Goal: Task Accomplishment & Management: Manage account settings

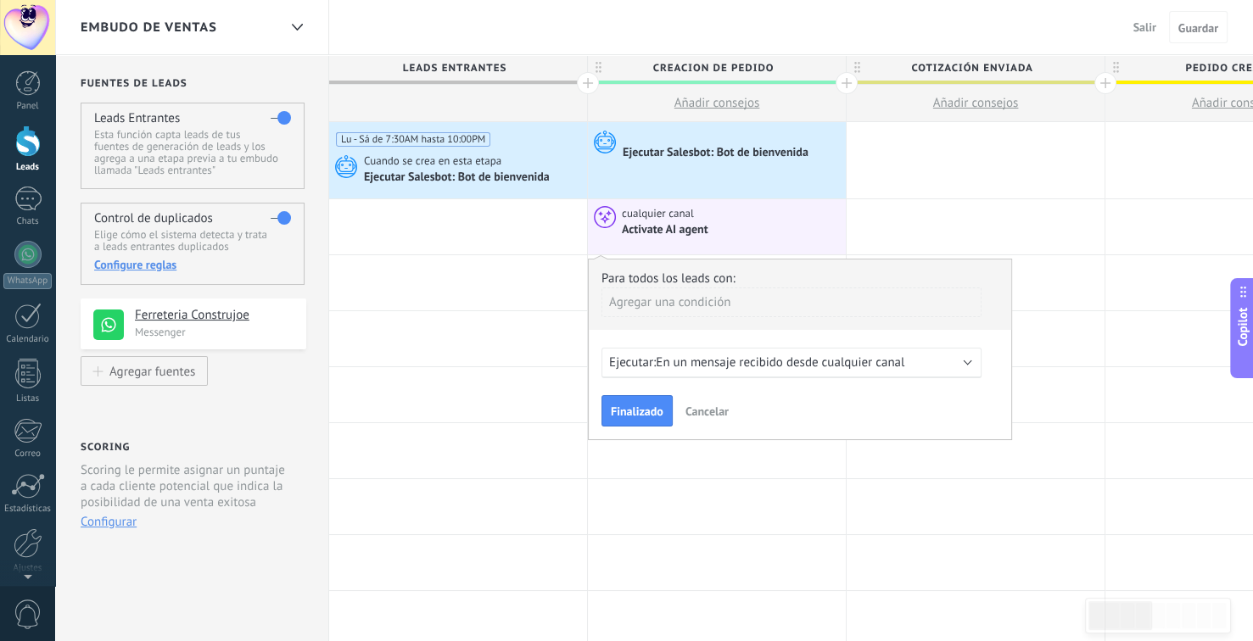
scroll to position [16, 0]
click at [773, 157] on div "Ejecutar Salesbot: Bot de bienvenida" at bounding box center [717, 153] width 188 height 15
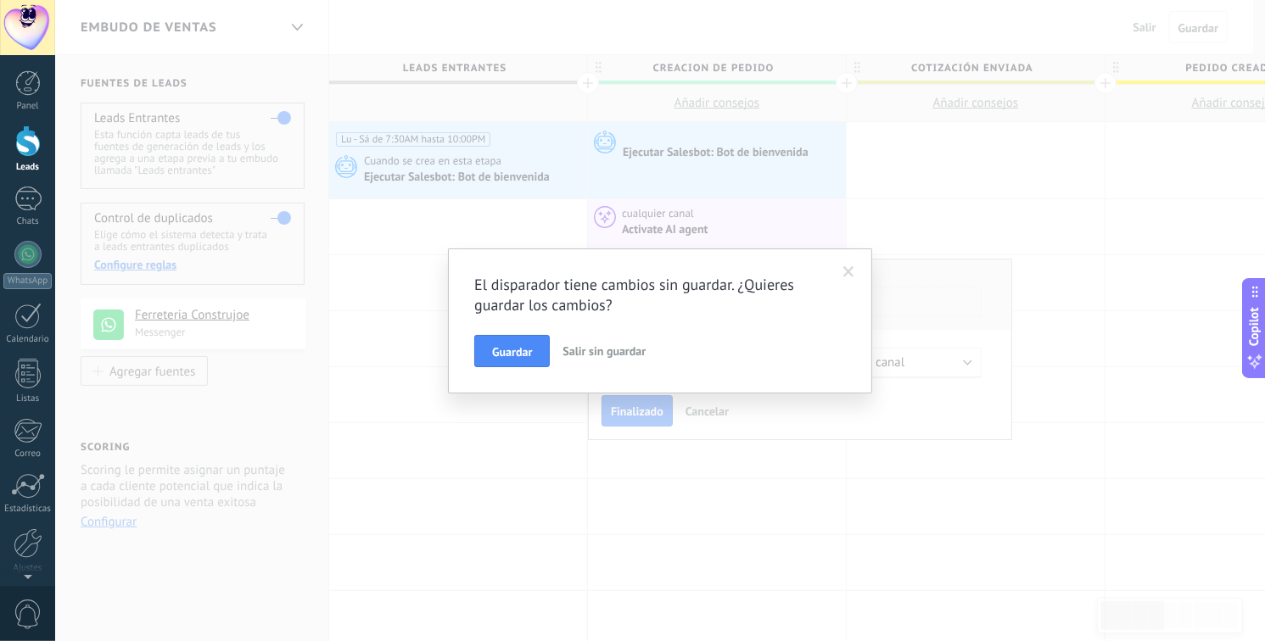
click at [512, 355] on span "Guardar" at bounding box center [512, 352] width 40 height 12
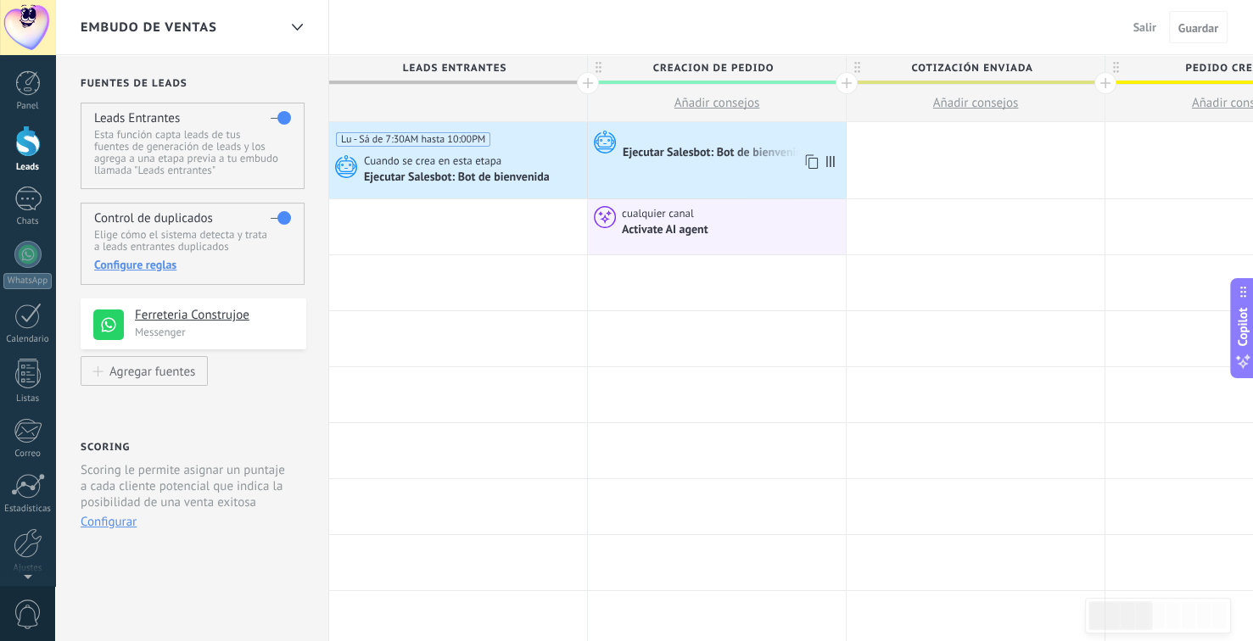
click at [730, 153] on div "Ejecutar Salesbot: Bot de bienvenida" at bounding box center [717, 153] width 188 height 15
drag, startPoint x: 716, startPoint y: 148, endPoint x: 672, endPoint y: 156, distance: 44.9
click at [672, 156] on div "Ejecutar Salesbot: Bot de bienvenida" at bounding box center [717, 153] width 188 height 15
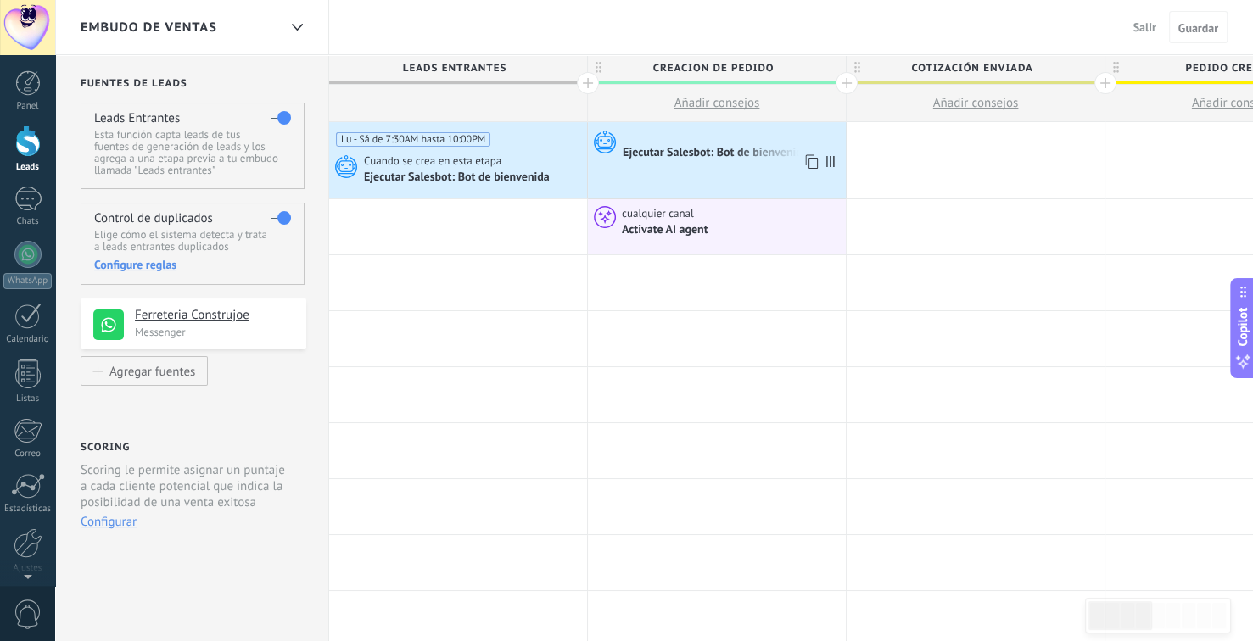
click at [672, 156] on div "Ejecutar Salesbot: Bot de bienvenida" at bounding box center [717, 153] width 188 height 15
drag, startPoint x: 1198, startPoint y: 31, endPoint x: 1189, endPoint y: 31, distance: 8.5
click at [1194, 31] on span "Guardar" at bounding box center [1198, 28] width 40 height 12
click at [1137, 29] on span "Salir" at bounding box center [1144, 27] width 23 height 15
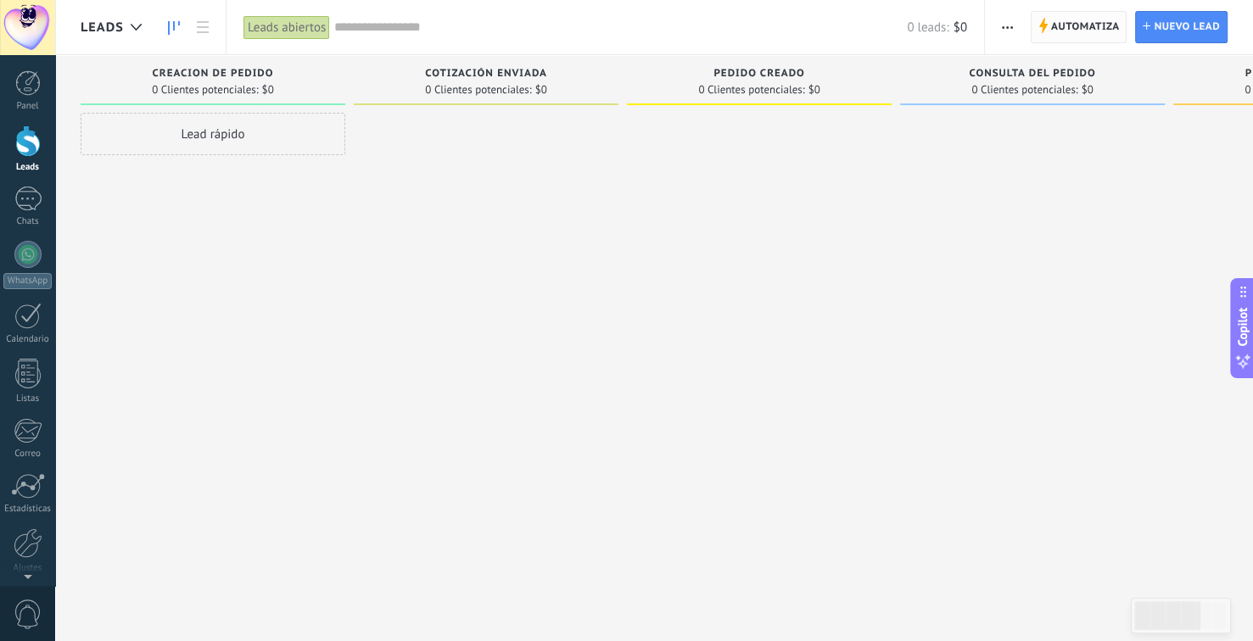
click at [1090, 25] on span "Automatiza" at bounding box center [1085, 27] width 69 height 31
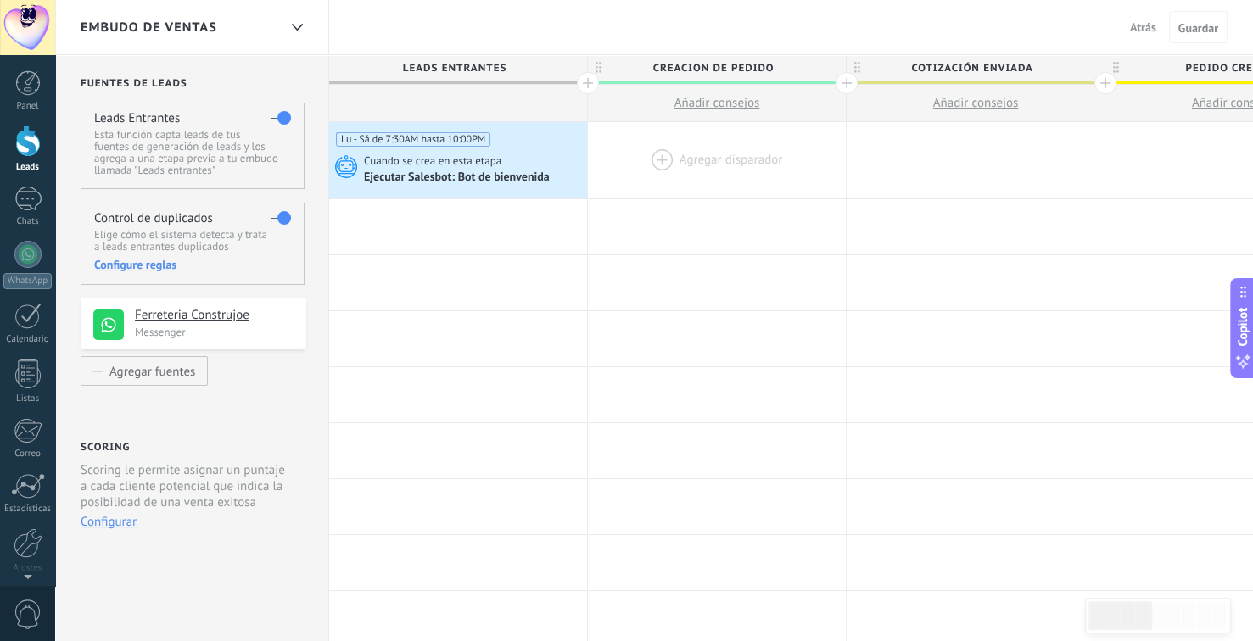
click at [666, 158] on div at bounding box center [717, 160] width 258 height 76
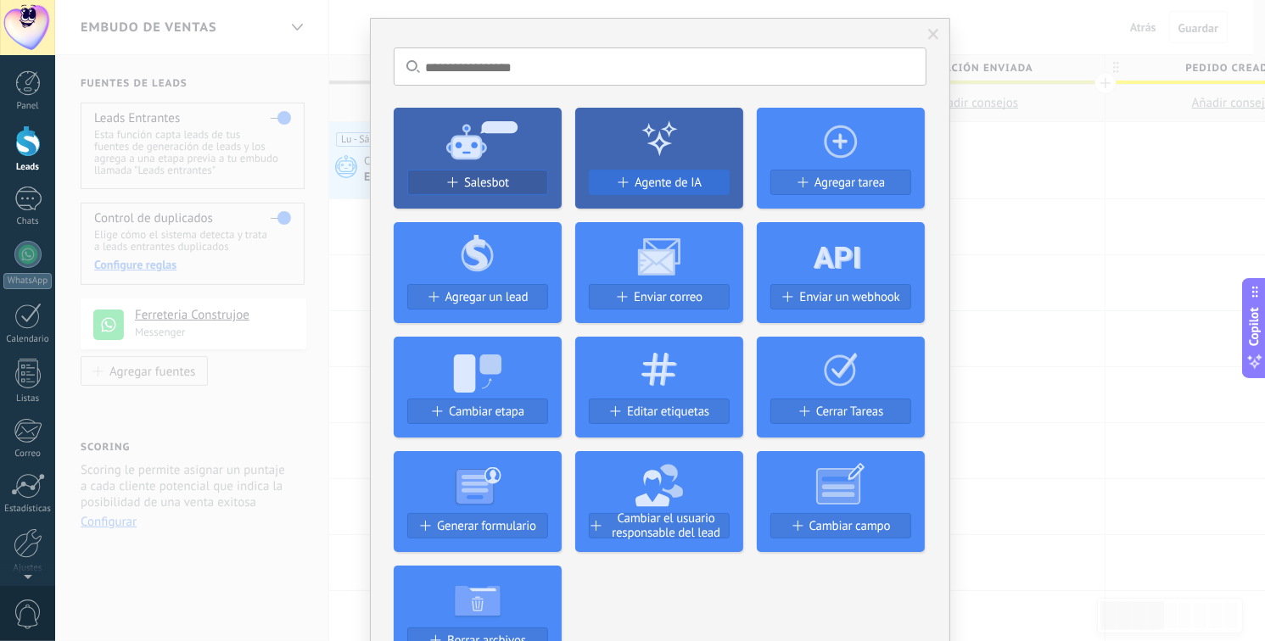
scroll to position [85, 0]
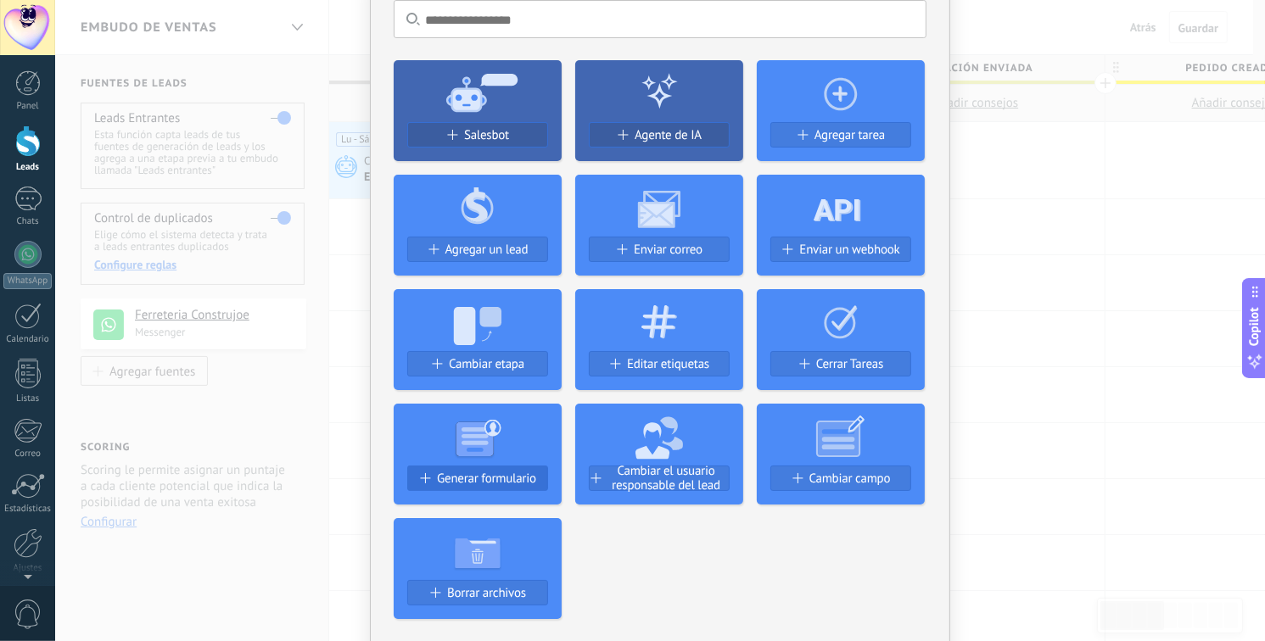
click at [481, 472] on span "Generar formulario" at bounding box center [486, 479] width 99 height 14
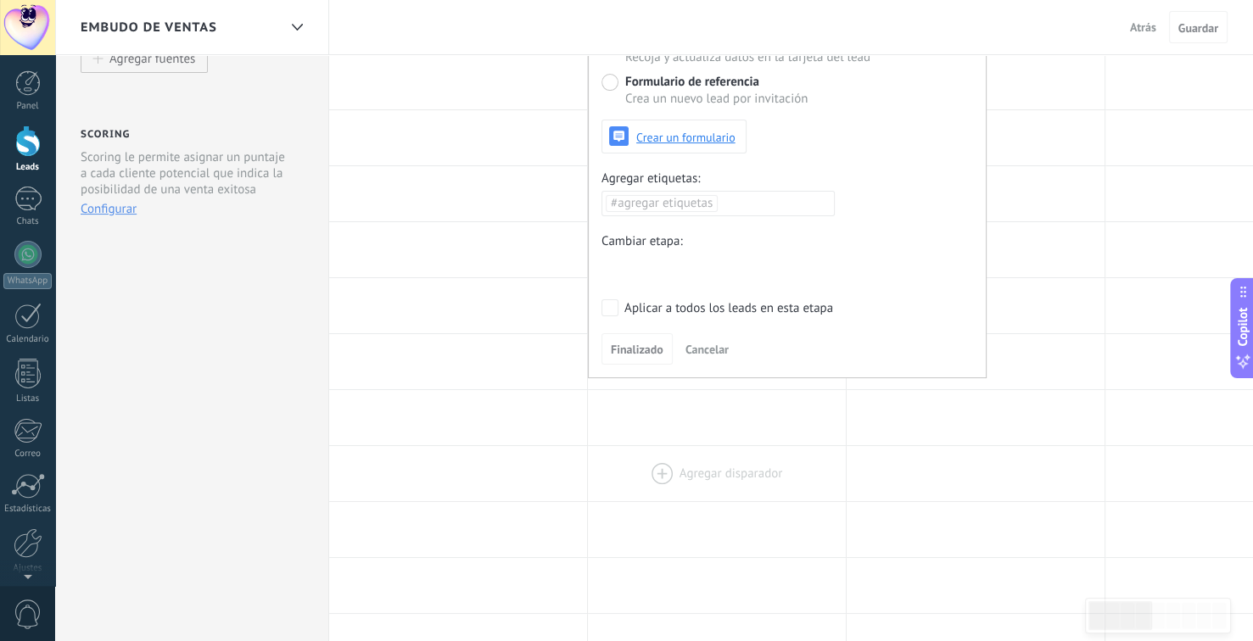
scroll to position [339, 0]
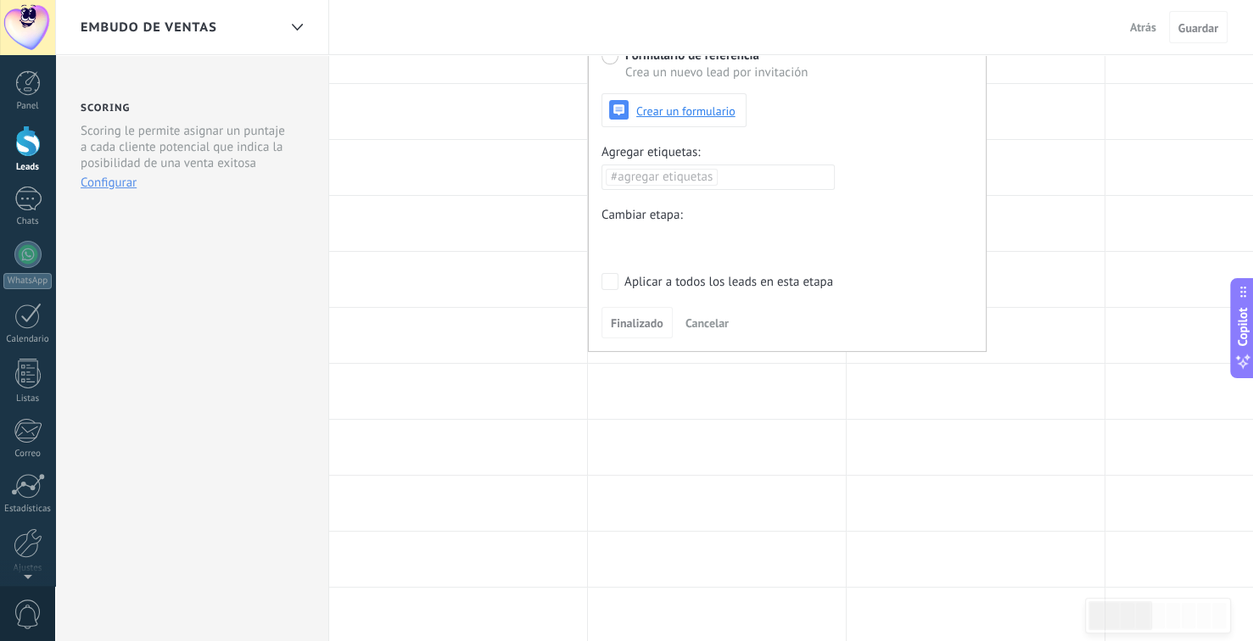
click at [697, 323] on span "Cancelar" at bounding box center [706, 323] width 43 height 15
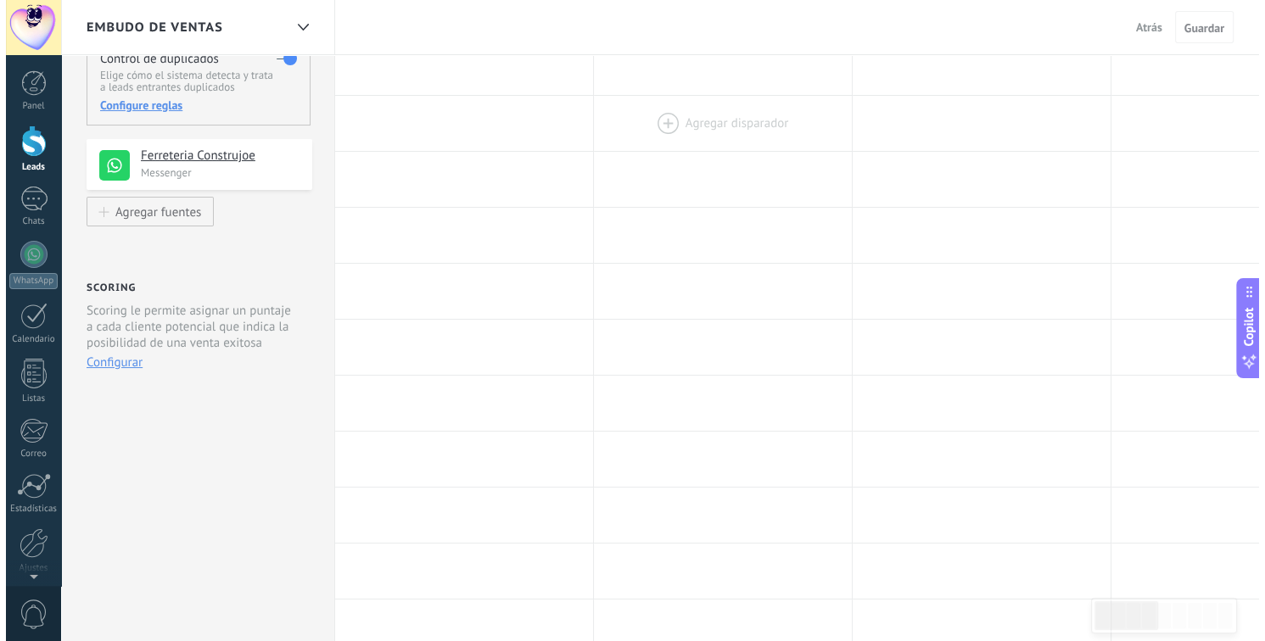
scroll to position [0, 0]
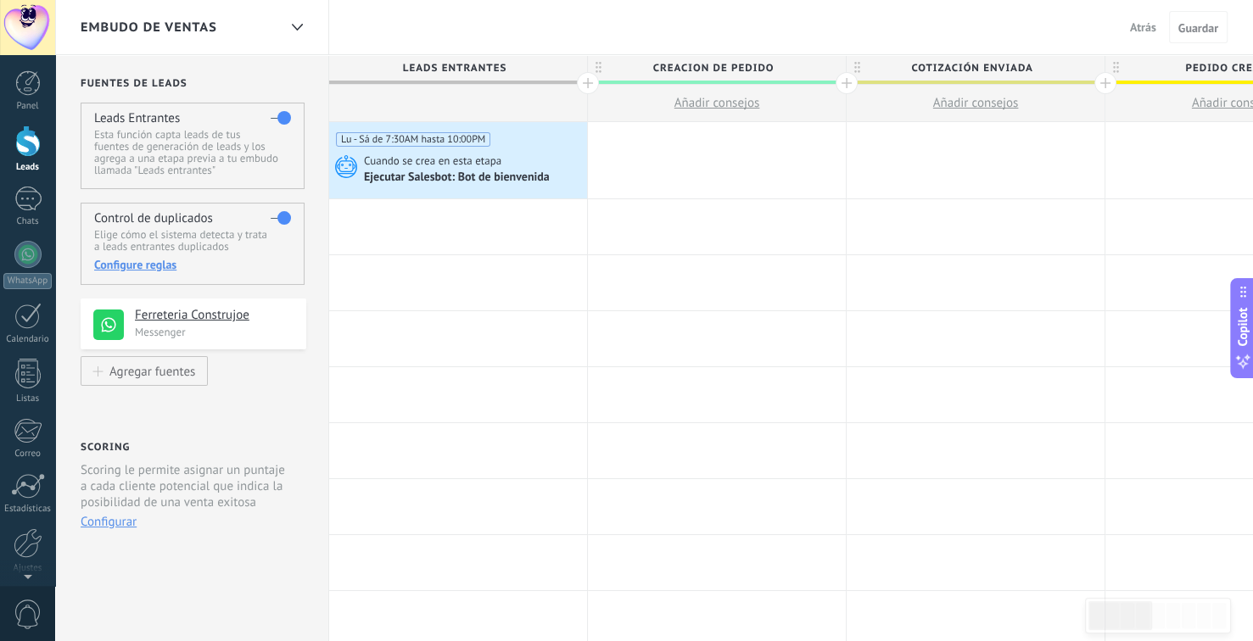
click at [681, 170] on div at bounding box center [717, 160] width 258 height 76
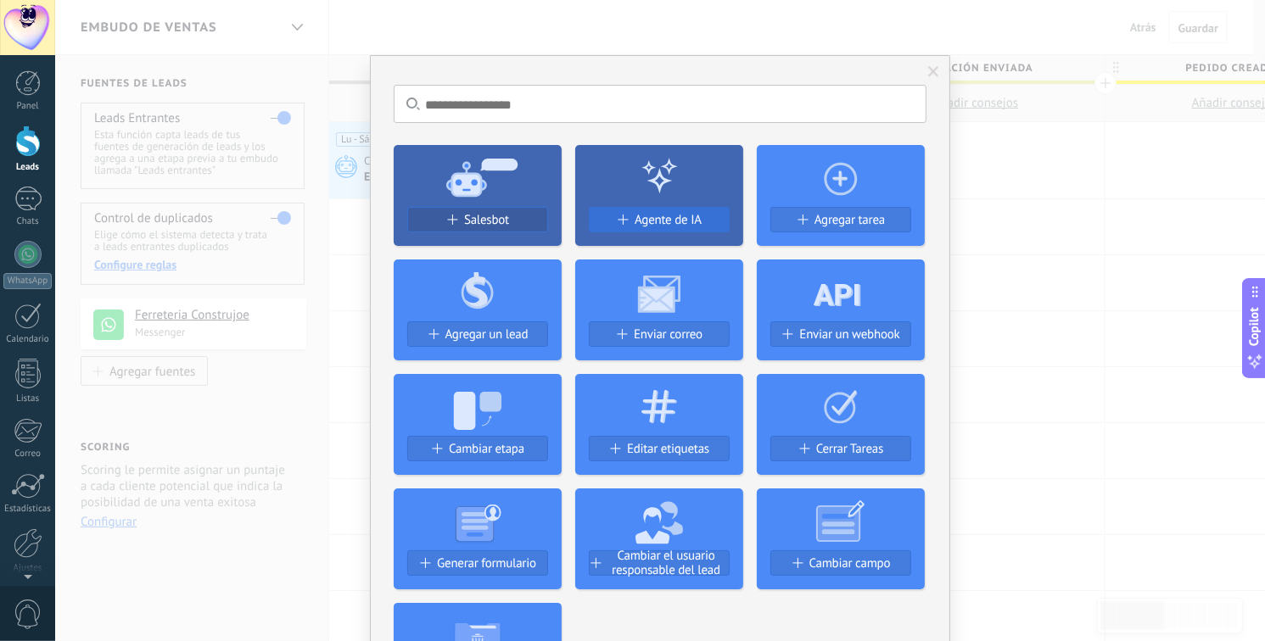
click at [680, 216] on span "Agente de IA" at bounding box center [668, 220] width 67 height 14
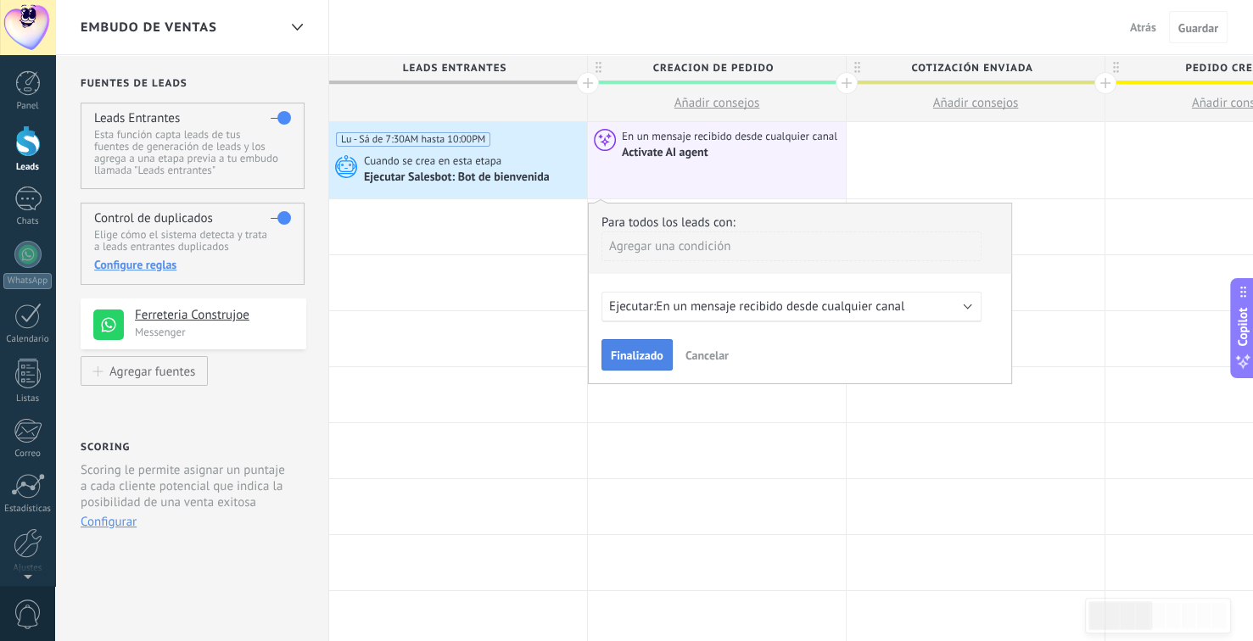
click at [640, 351] on span "Finalizado" at bounding box center [637, 355] width 53 height 12
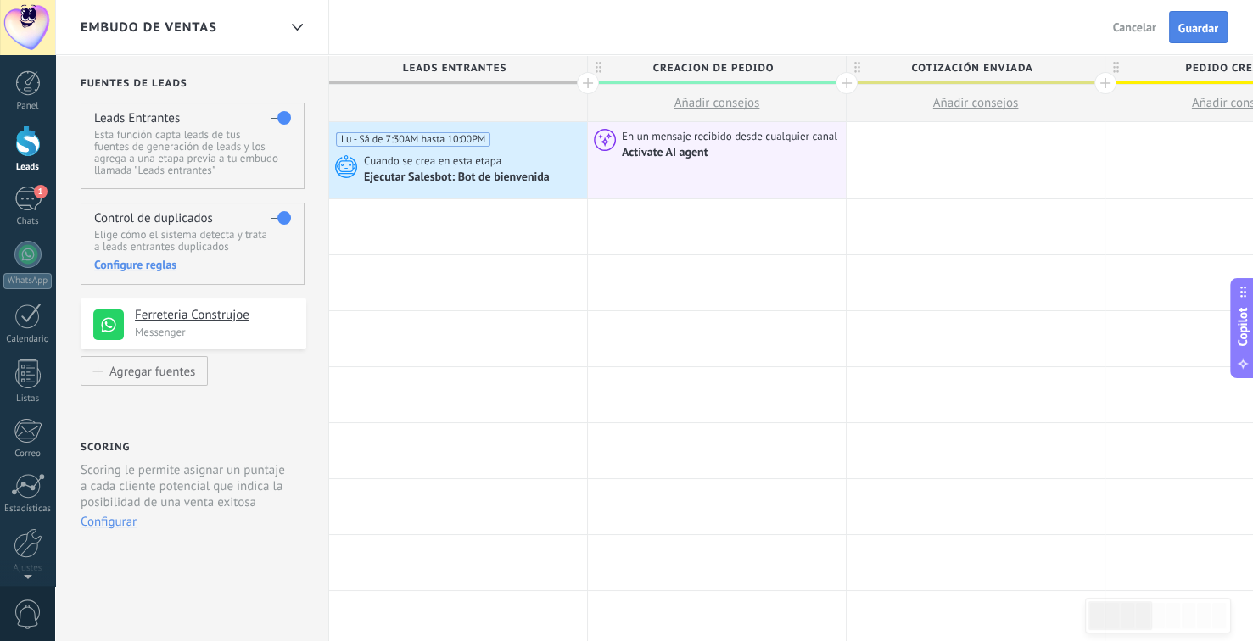
click at [1210, 25] on span "Guardar" at bounding box center [1198, 28] width 40 height 12
click at [27, 198] on div "1" at bounding box center [27, 199] width 27 height 25
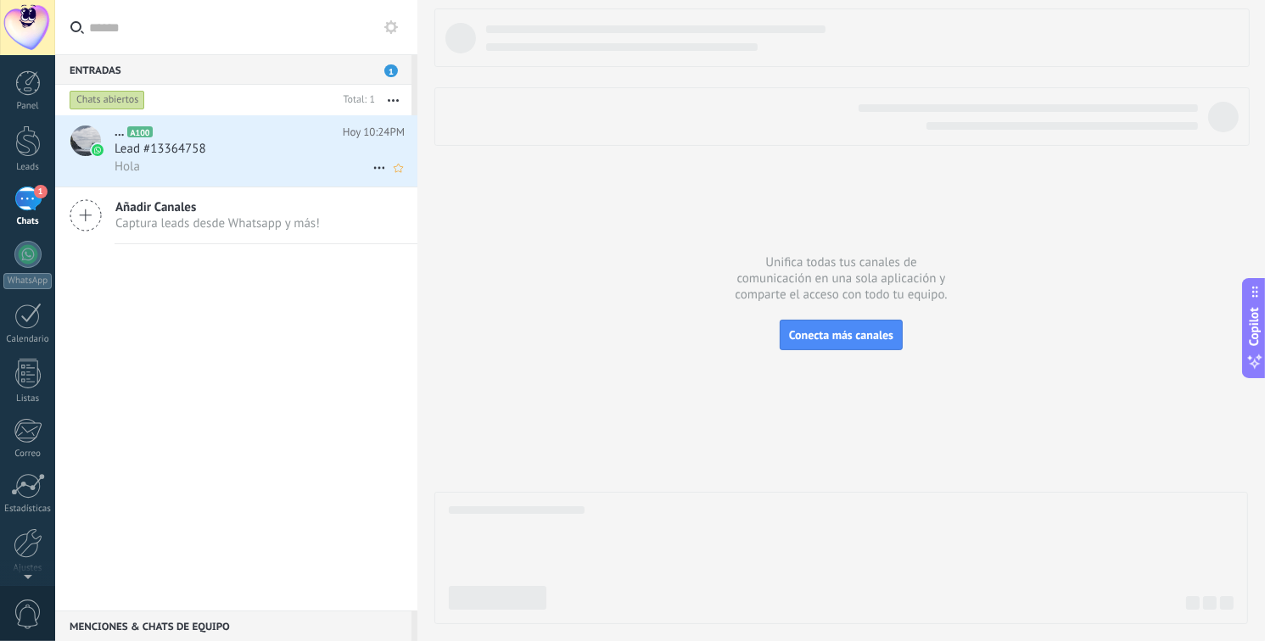
click at [250, 167] on div "Hola" at bounding box center [260, 167] width 290 height 18
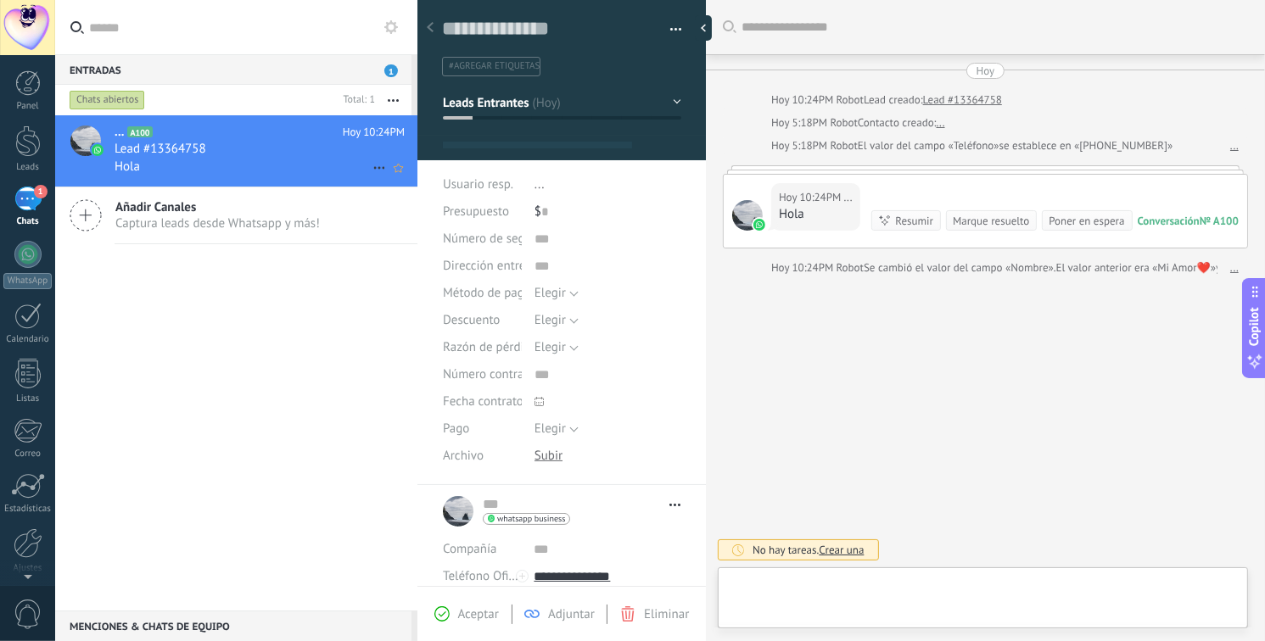
scroll to position [25, 0]
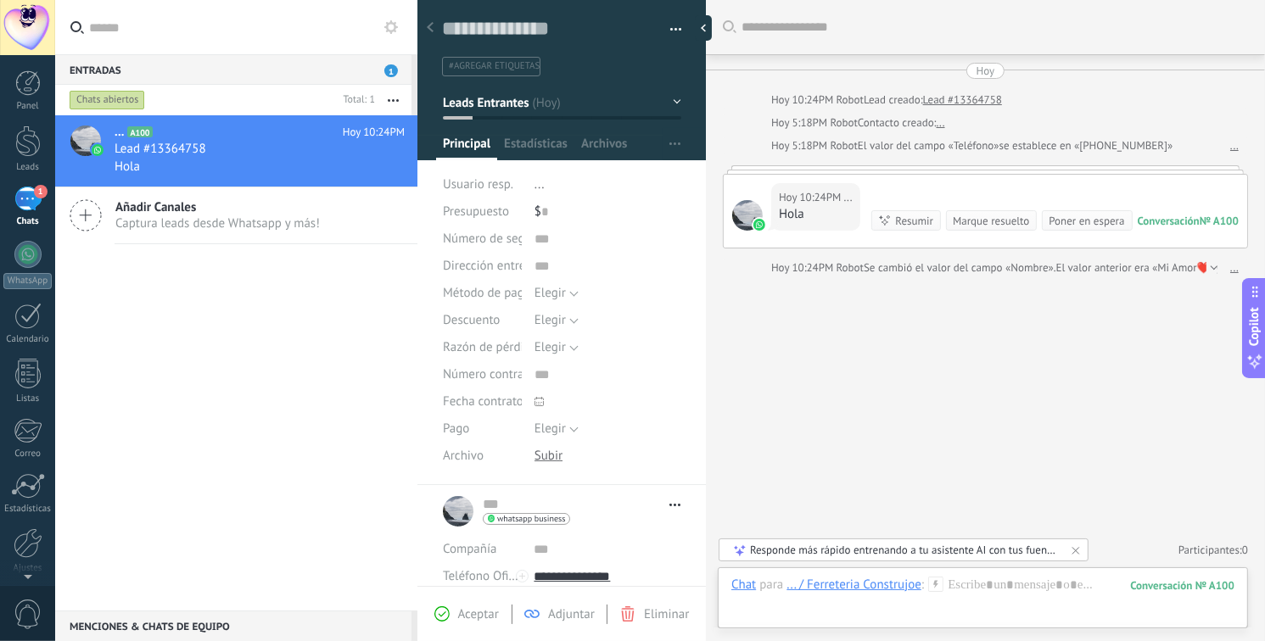
click at [471, 616] on span "Aceptar" at bounding box center [478, 615] width 41 height 16
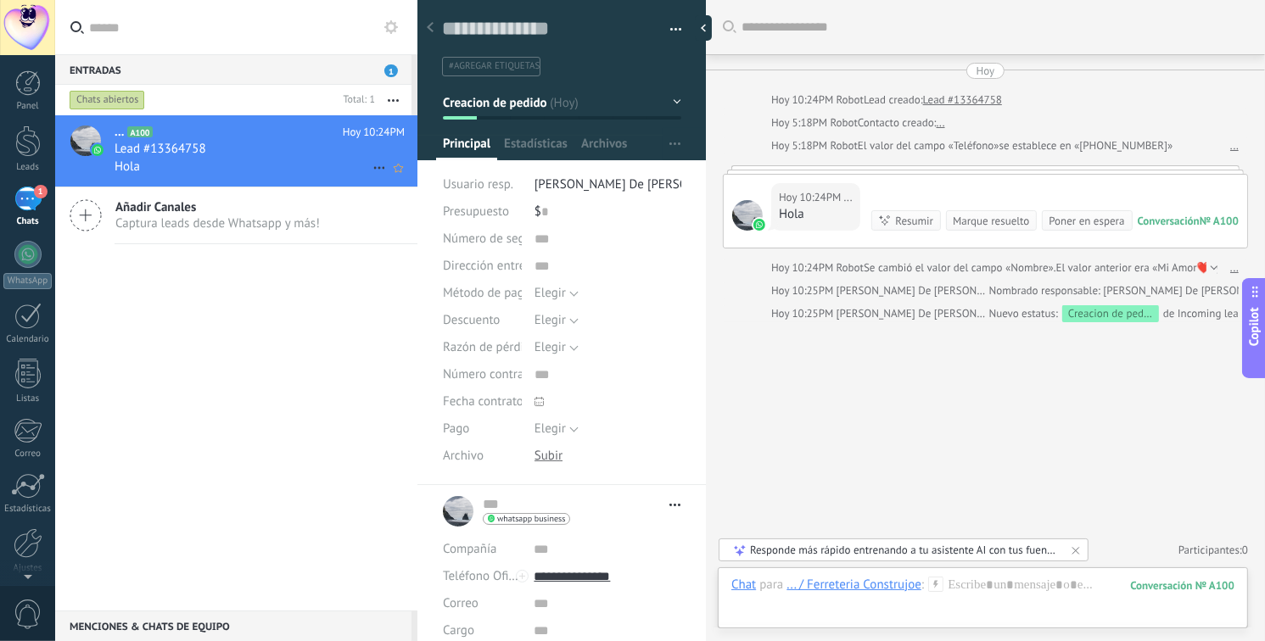
click at [369, 171] on icon at bounding box center [379, 168] width 20 height 20
drag, startPoint x: 288, startPoint y: 356, endPoint x: 325, endPoint y: 256, distance: 106.8
click at [287, 343] on div at bounding box center [632, 320] width 1265 height 641
click at [310, 76] on div "Entradas 1" at bounding box center [233, 69] width 356 height 31
click at [274, 154] on div "Lead #13364758" at bounding box center [260, 149] width 290 height 17
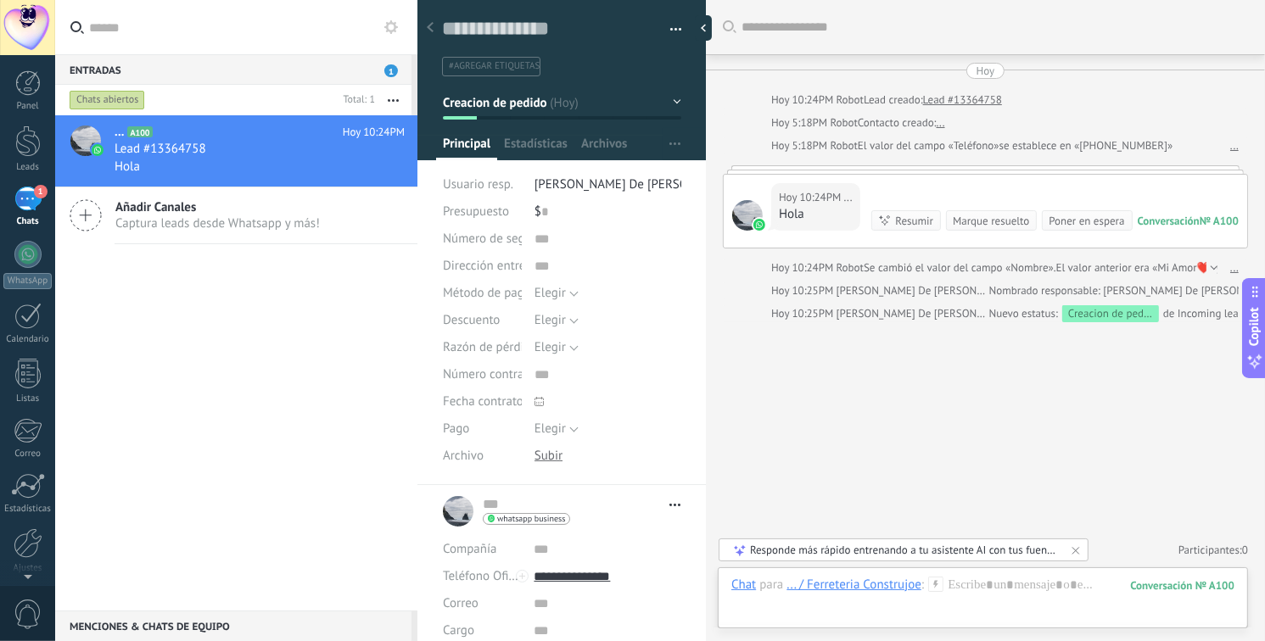
click at [33, 198] on div "1" at bounding box center [27, 199] width 27 height 25
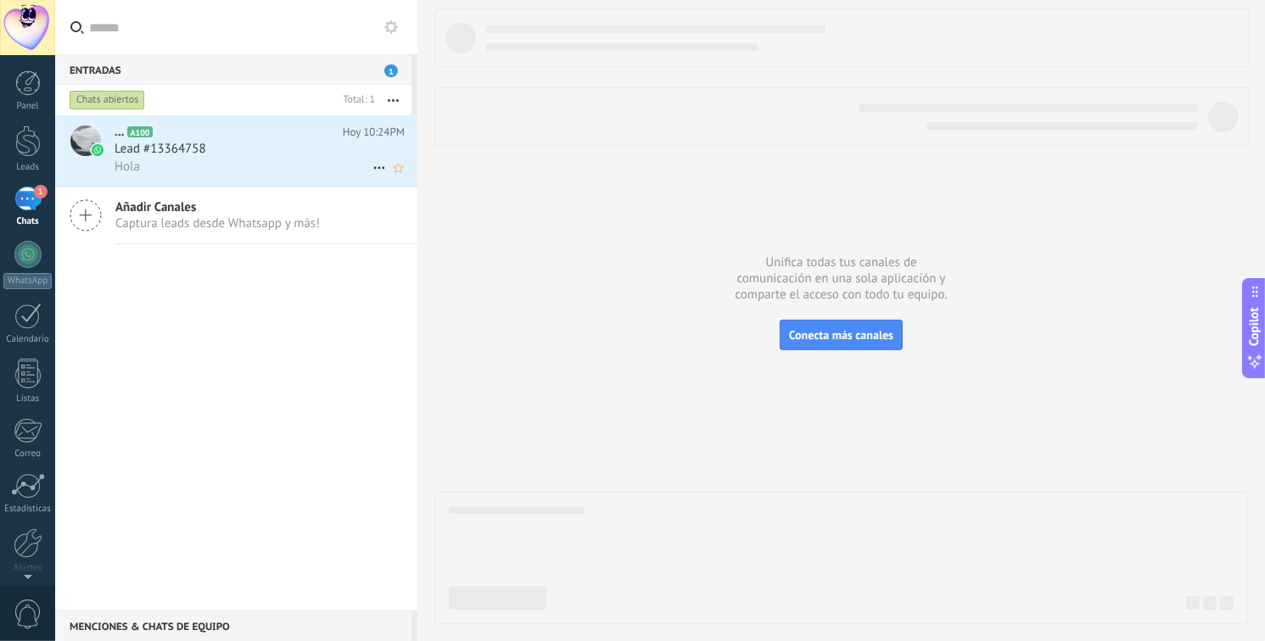
click at [245, 147] on div "Lead #13364758" at bounding box center [260, 149] width 290 height 17
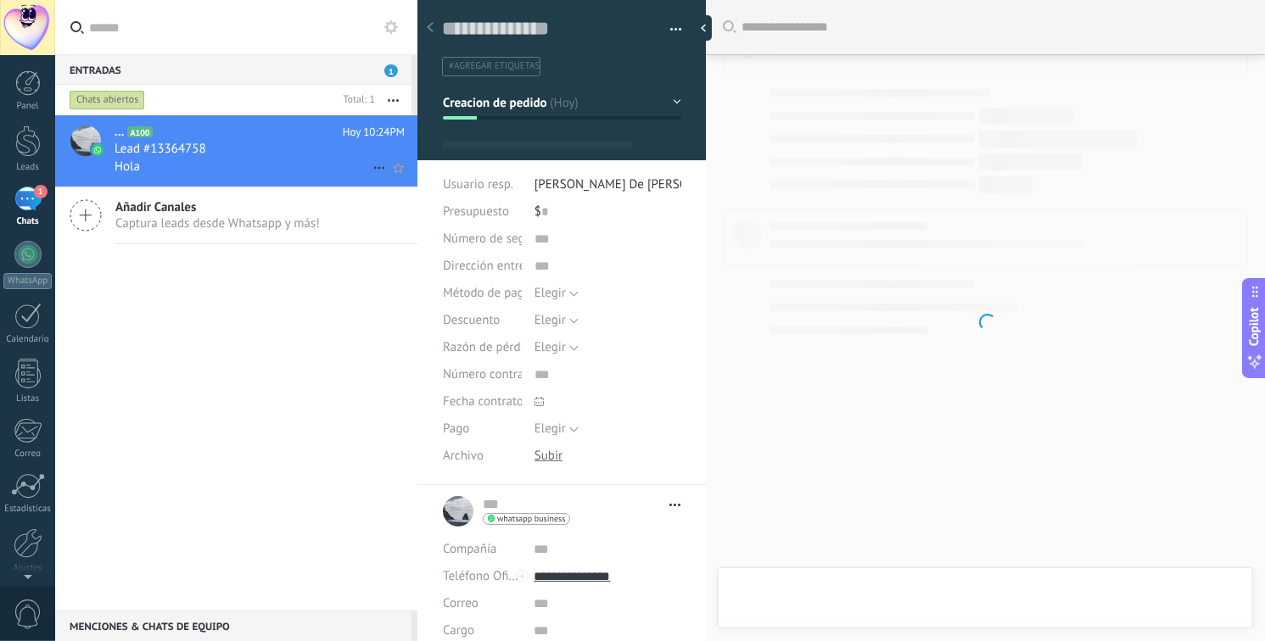
type textarea "**********"
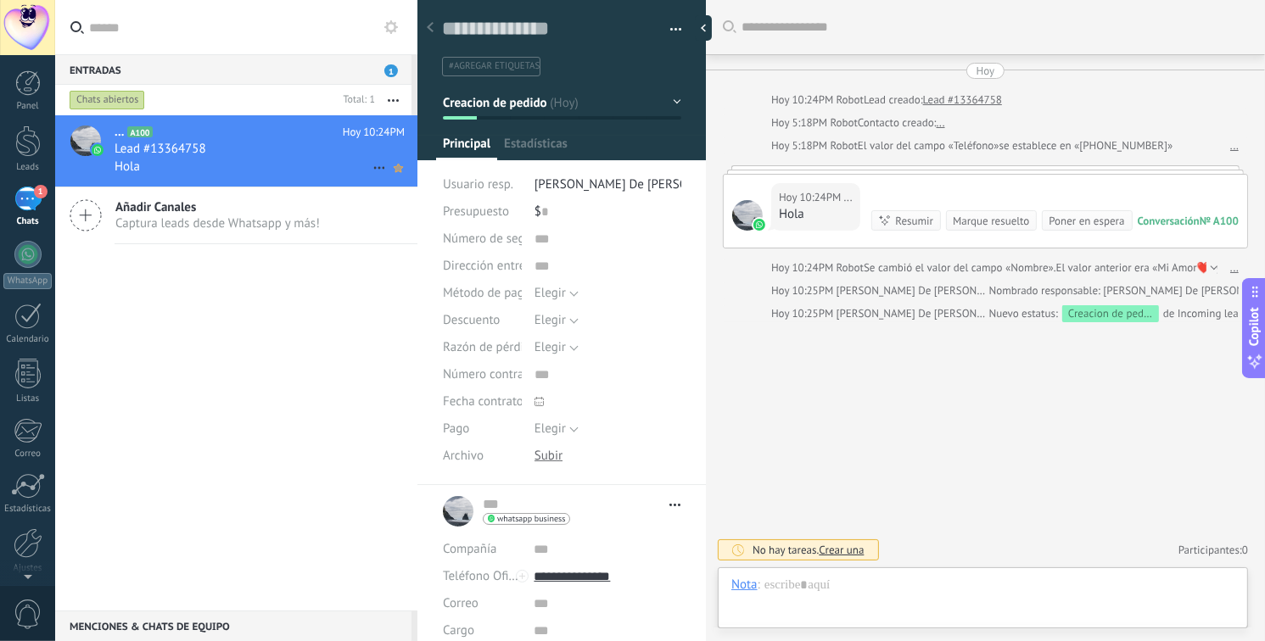
scroll to position [25, 0]
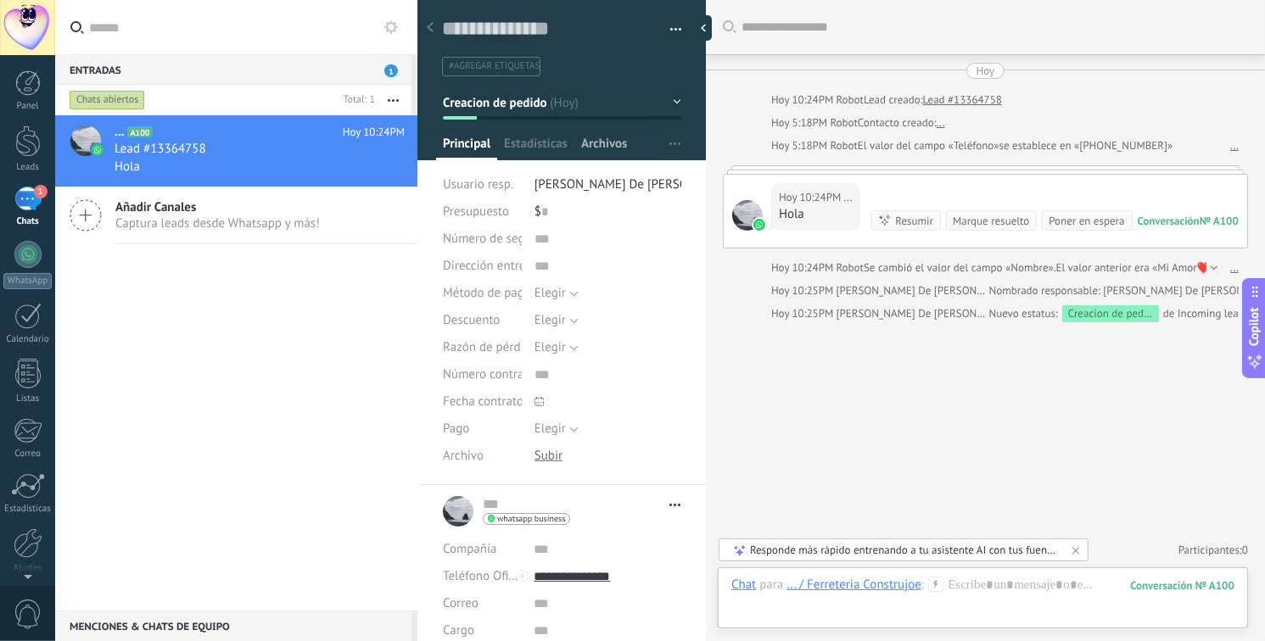
drag, startPoint x: 518, startPoint y: 147, endPoint x: 576, endPoint y: 144, distance: 57.7
click at [518, 148] on span "Estadísticas" at bounding box center [536, 148] width 64 height 25
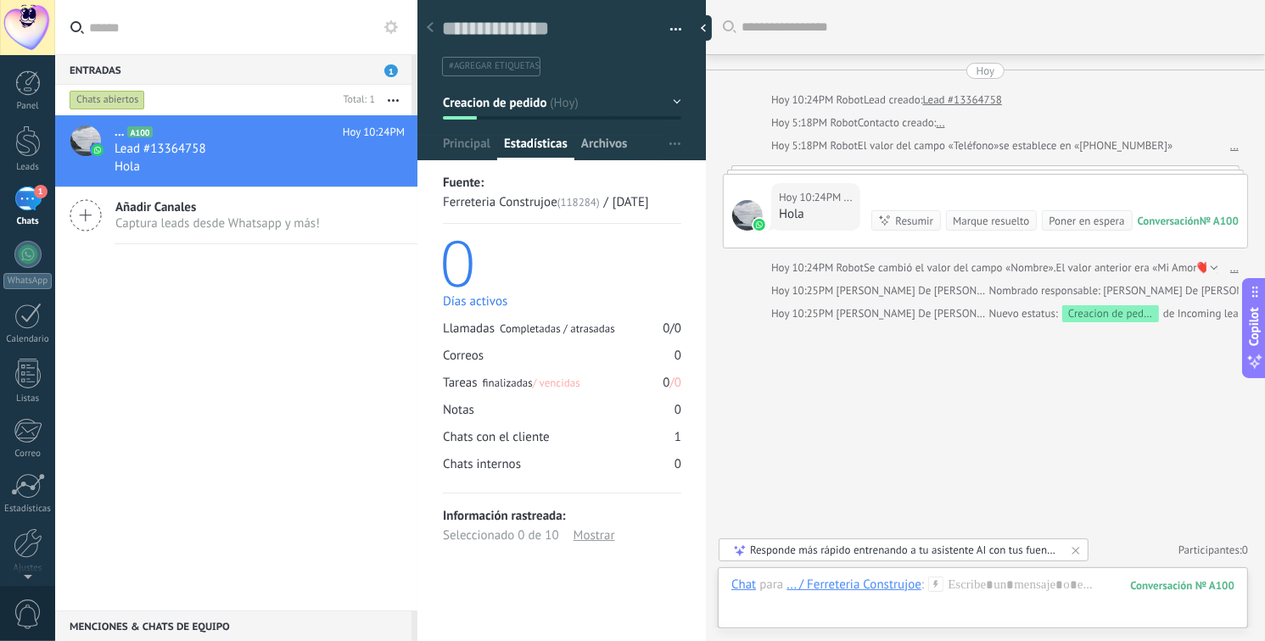
click at [596, 145] on span "Archivos" at bounding box center [604, 148] width 46 height 25
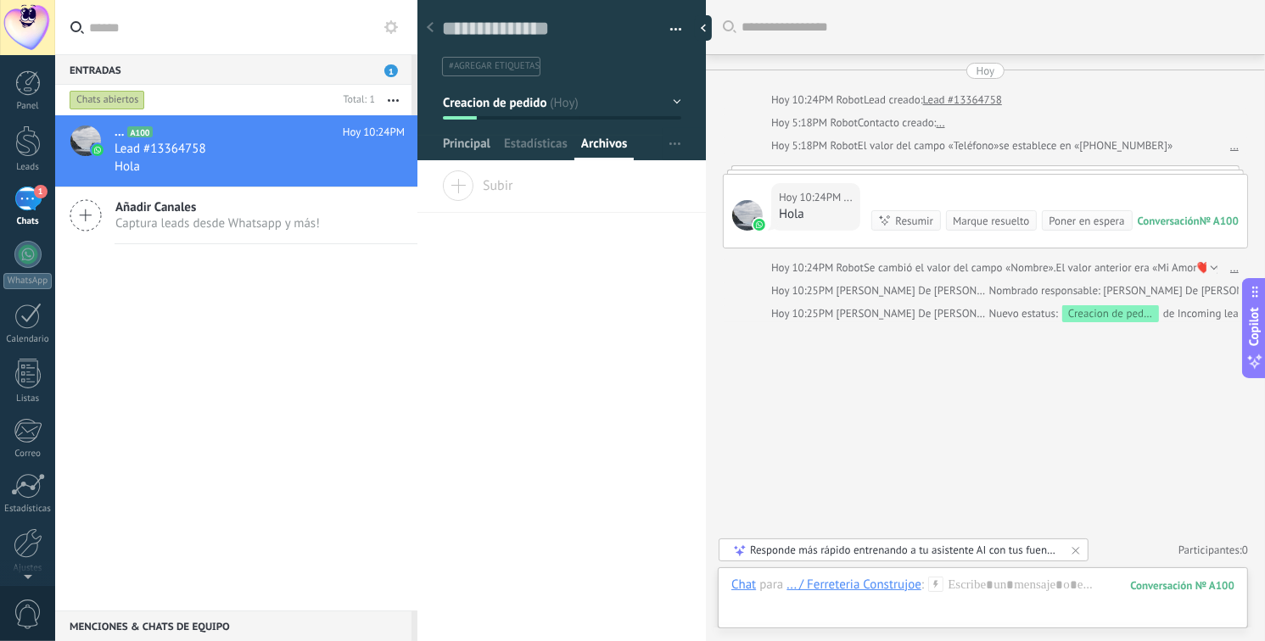
click at [459, 147] on span "Principal" at bounding box center [467, 148] width 48 height 25
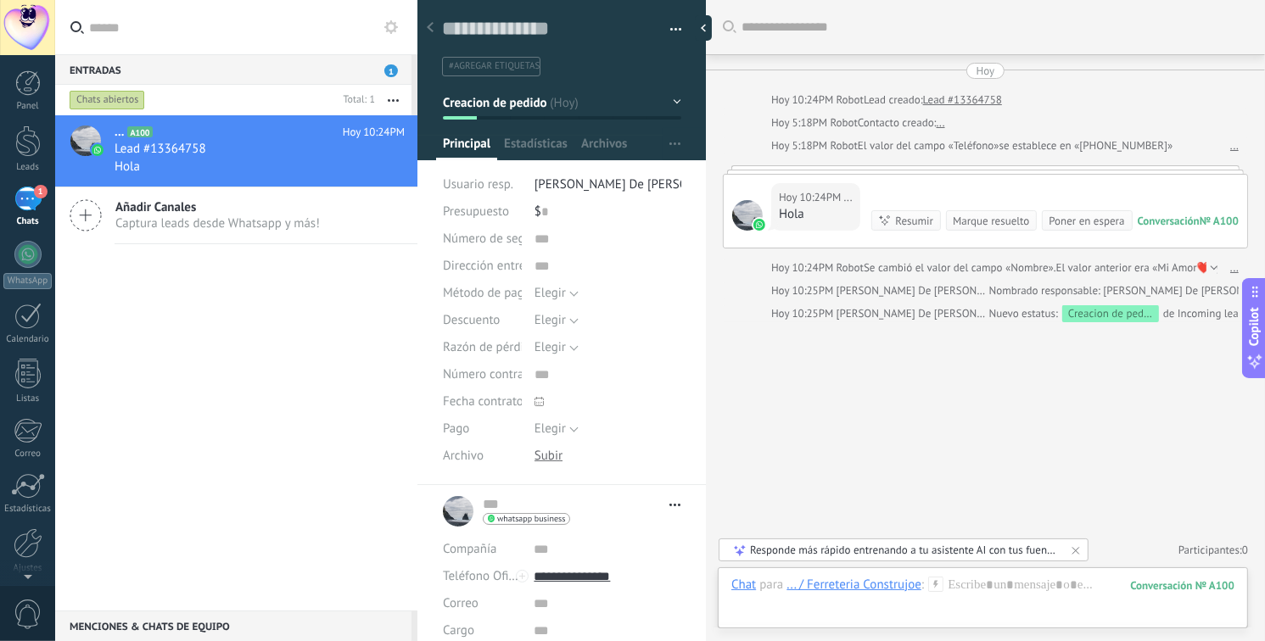
click at [1074, 221] on div "Poner en espera" at bounding box center [1085, 221] width 75 height 16
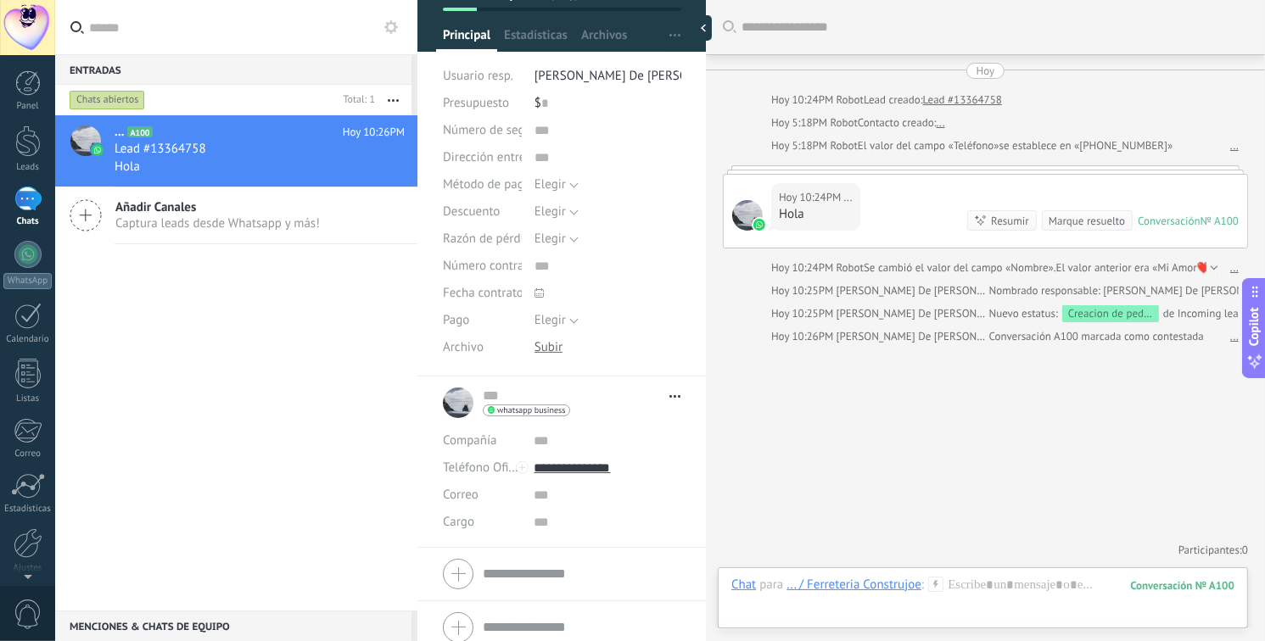
scroll to position [120, 0]
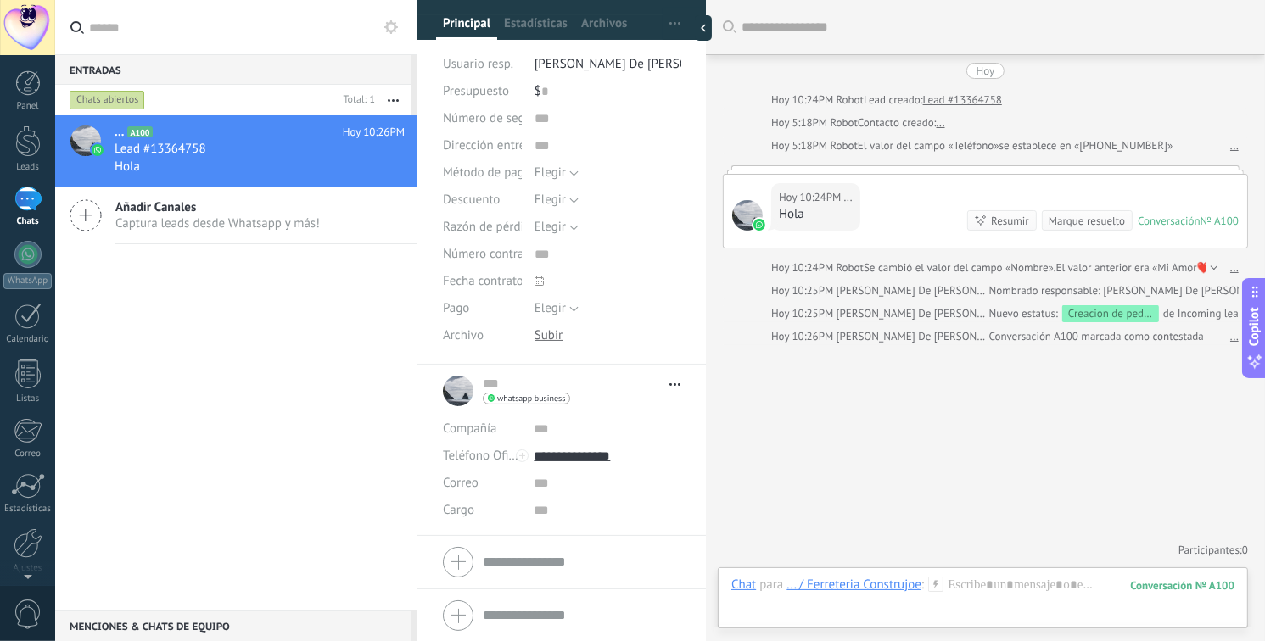
click at [922, 454] on div "Buscar Carga más [DATE] [DATE] 10:24PM Robot Lead creado: Lead #13364758 [DATE]…" at bounding box center [985, 320] width 559 height 641
click at [769, 584] on span "para" at bounding box center [771, 585] width 24 height 17
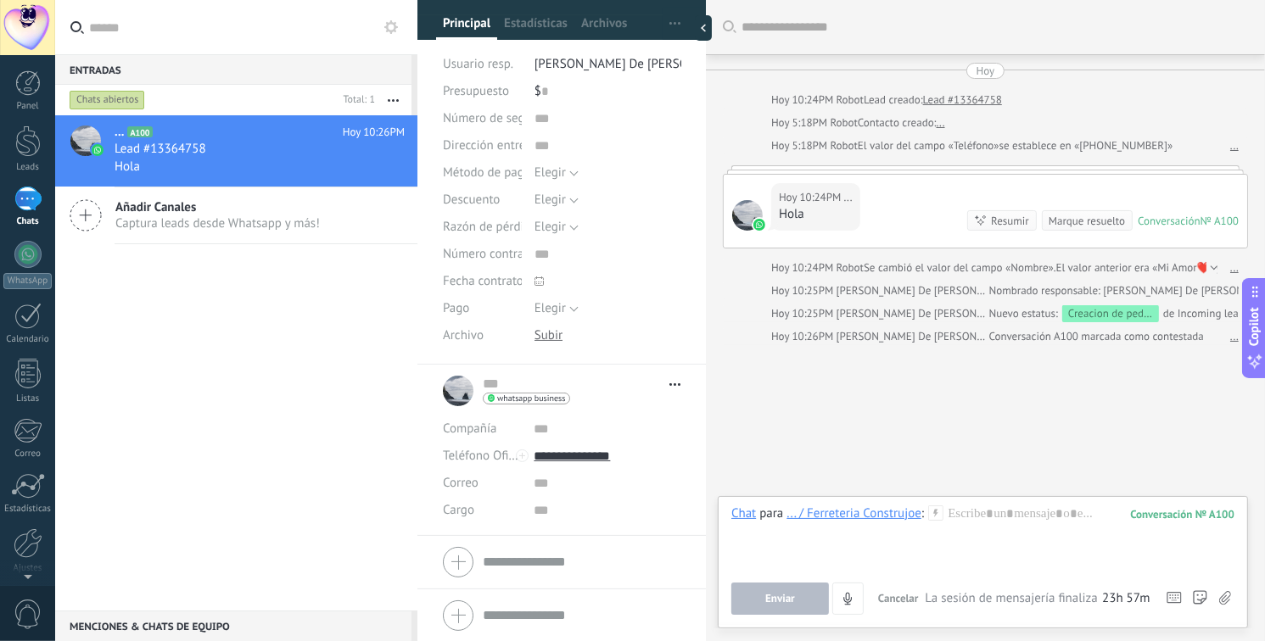
click at [1107, 313] on div "Creacion de pedido" at bounding box center [1110, 313] width 97 height 17
click at [1166, 315] on div "Nuevo estatus: Creacion de pedido de Incoming leads" at bounding box center [1119, 313] width 260 height 17
click at [1200, 214] on div "№ A100" at bounding box center [1219, 221] width 38 height 14
click at [1017, 518] on div at bounding box center [983, 538] width 504 height 64
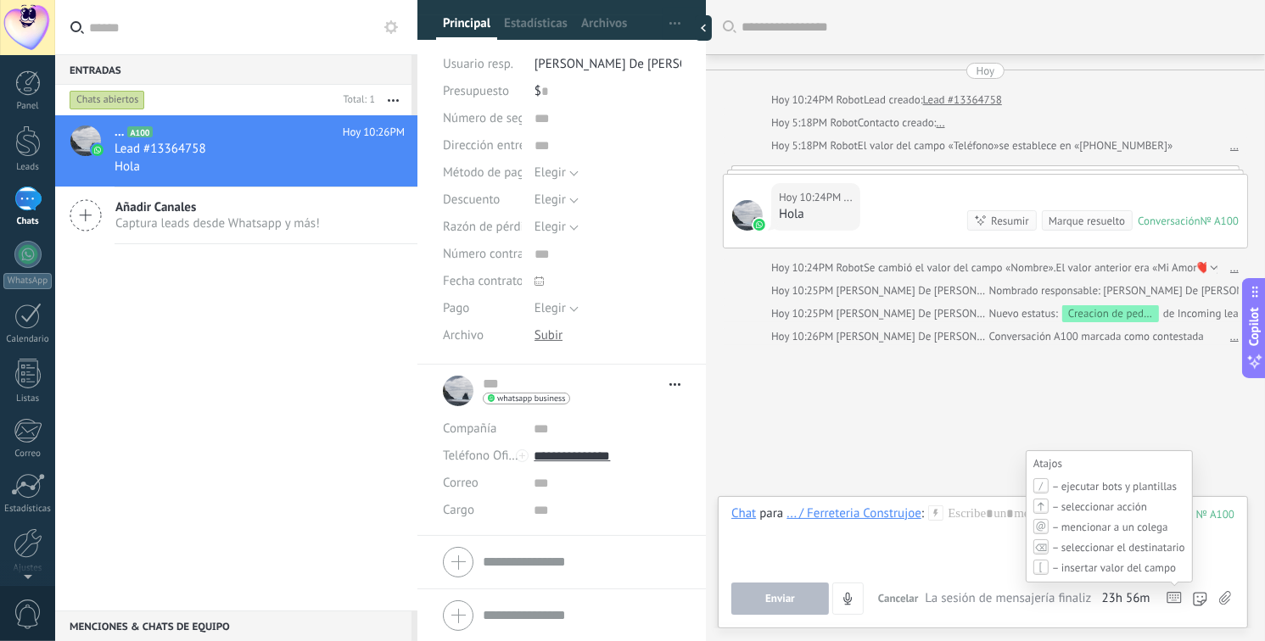
click at [1170, 601] on icon at bounding box center [1173, 598] width 15 height 12
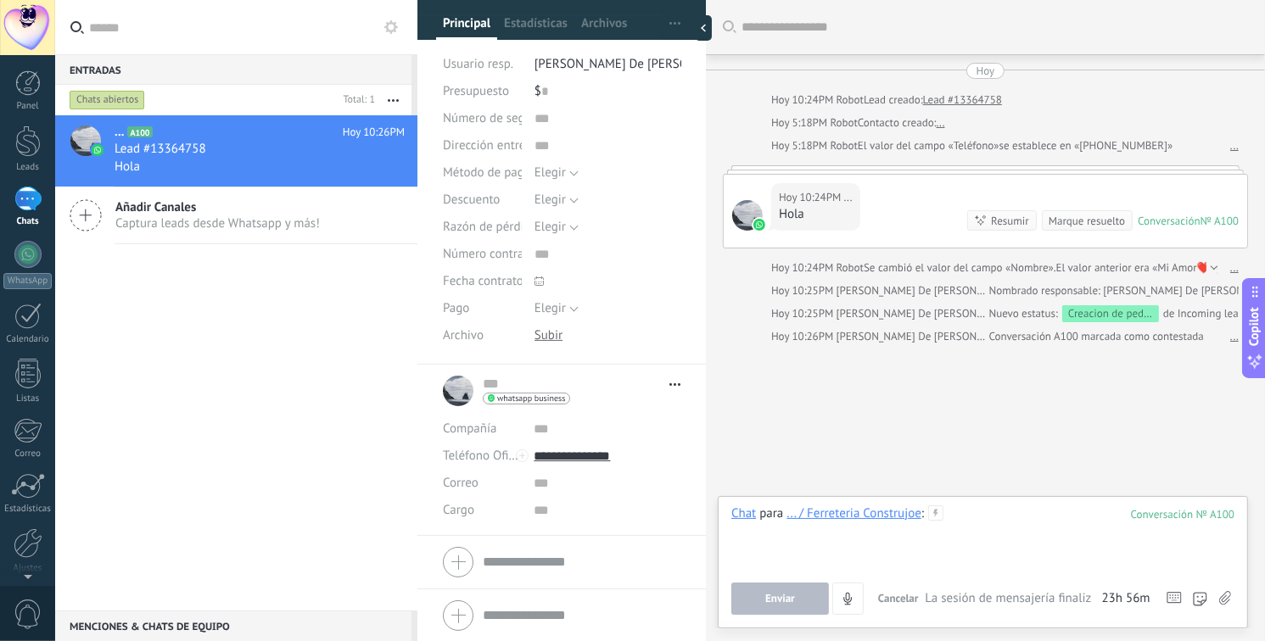
click at [1010, 513] on div at bounding box center [983, 538] width 504 height 64
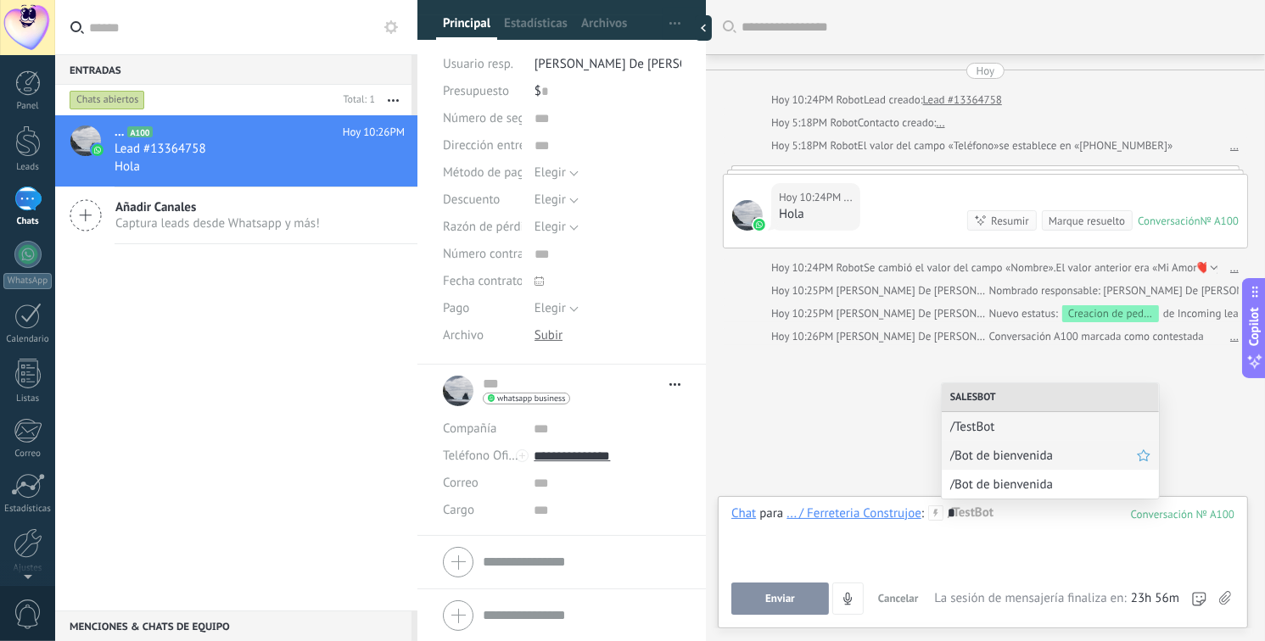
click at [1037, 461] on span "/Bot de bienvenida" at bounding box center [1043, 456] width 187 height 16
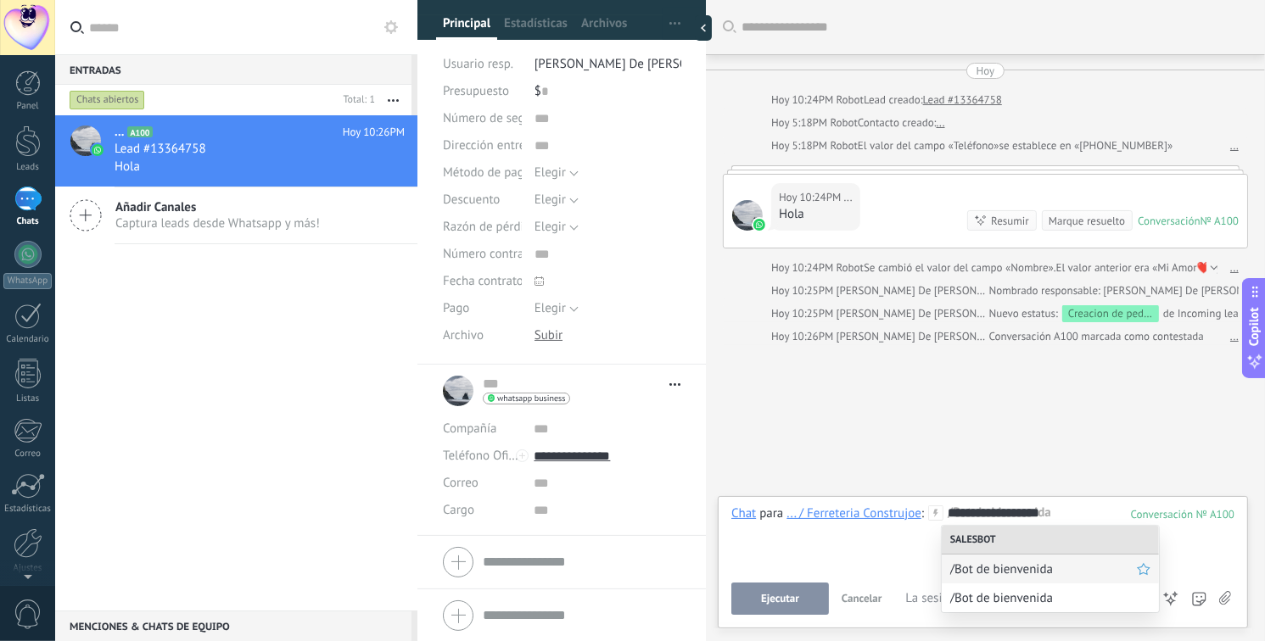
click at [1027, 562] on span "/Bot de bienvenida" at bounding box center [1043, 570] width 187 height 16
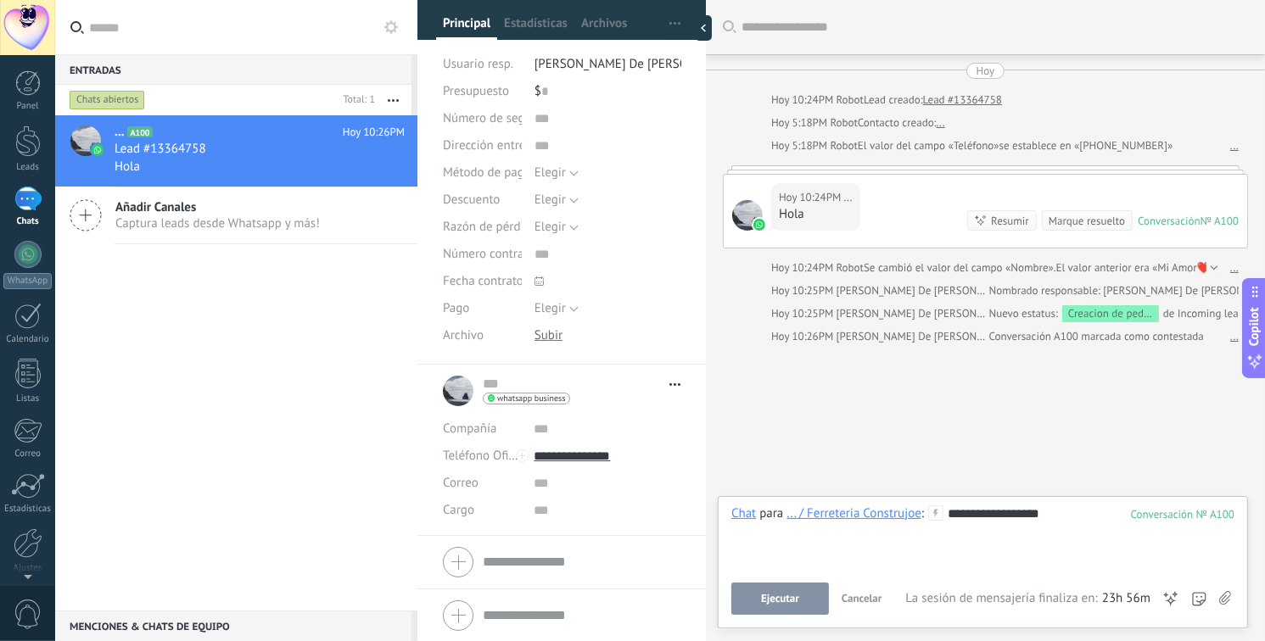
click at [802, 601] on button "Ejecutar" at bounding box center [780, 599] width 98 height 32
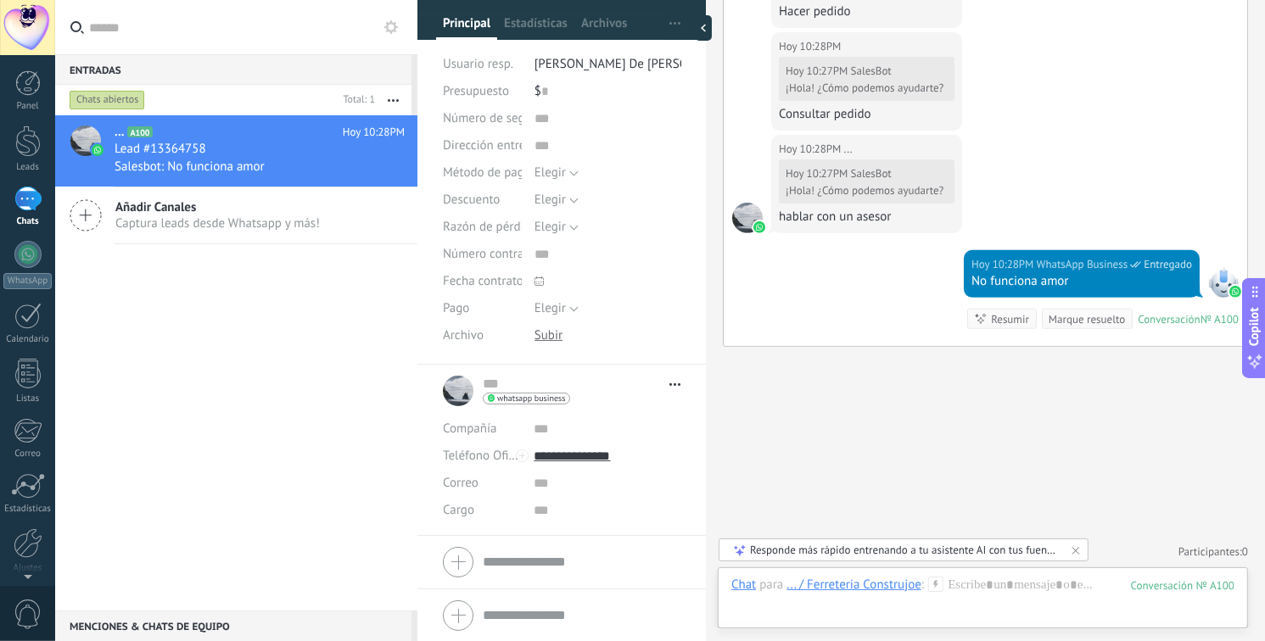
scroll to position [610, 0]
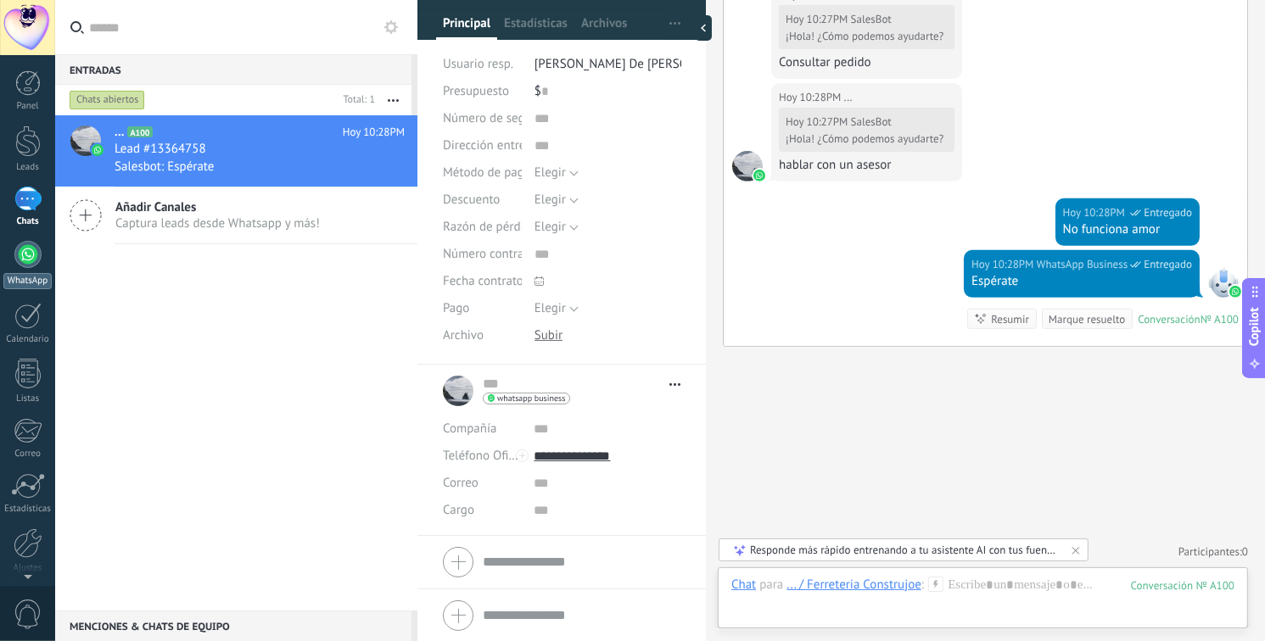
click at [23, 272] on link "WhatsApp" at bounding box center [27, 265] width 55 height 48
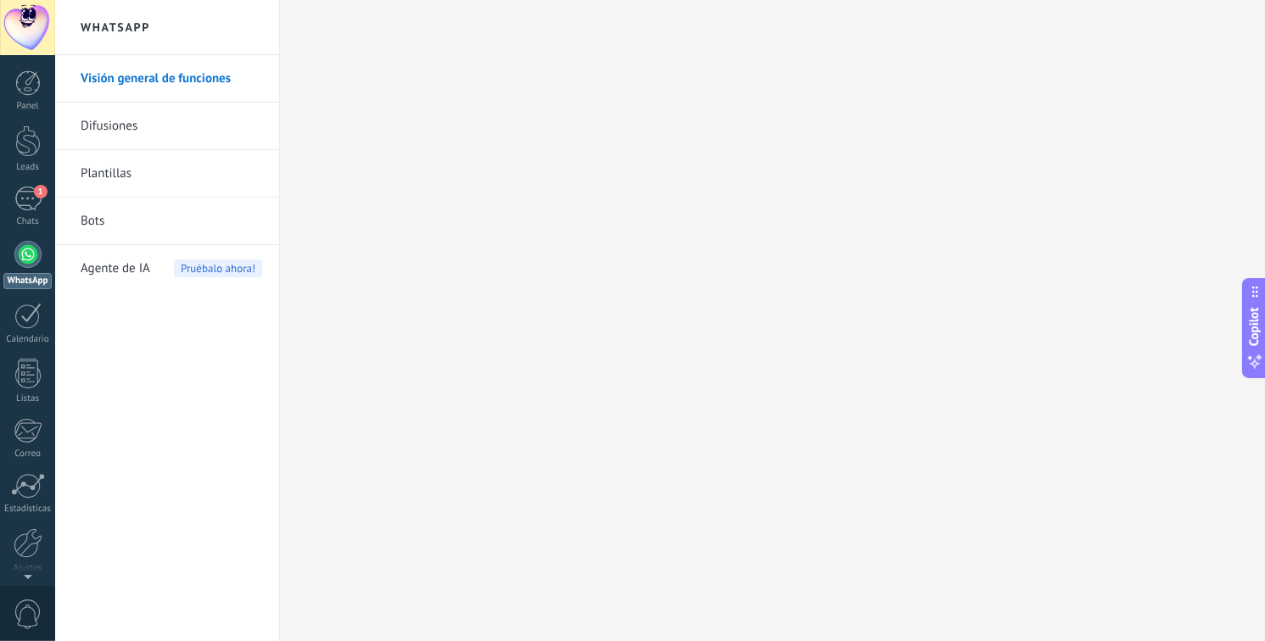
click at [120, 235] on link "Bots" at bounding box center [172, 222] width 182 height 48
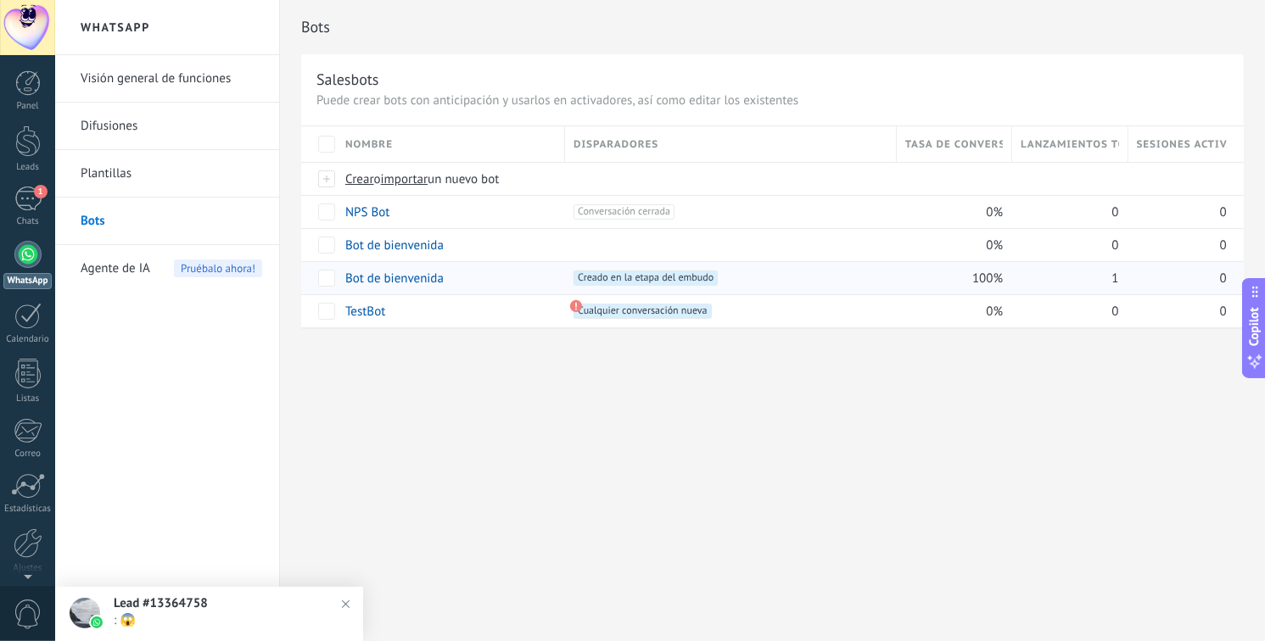
click at [992, 277] on span "100%" at bounding box center [987, 279] width 31 height 16
click at [631, 313] on span "Cualquier conversación nueva +0" at bounding box center [641, 311] width 137 height 15
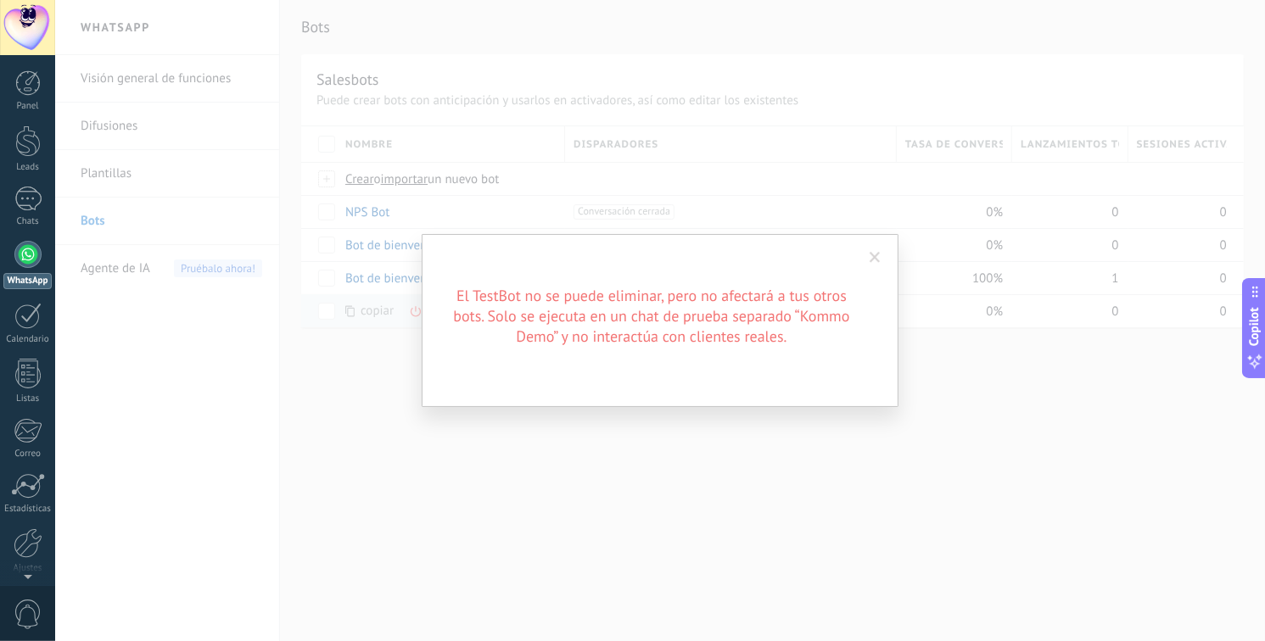
click at [881, 256] on span at bounding box center [875, 257] width 28 height 29
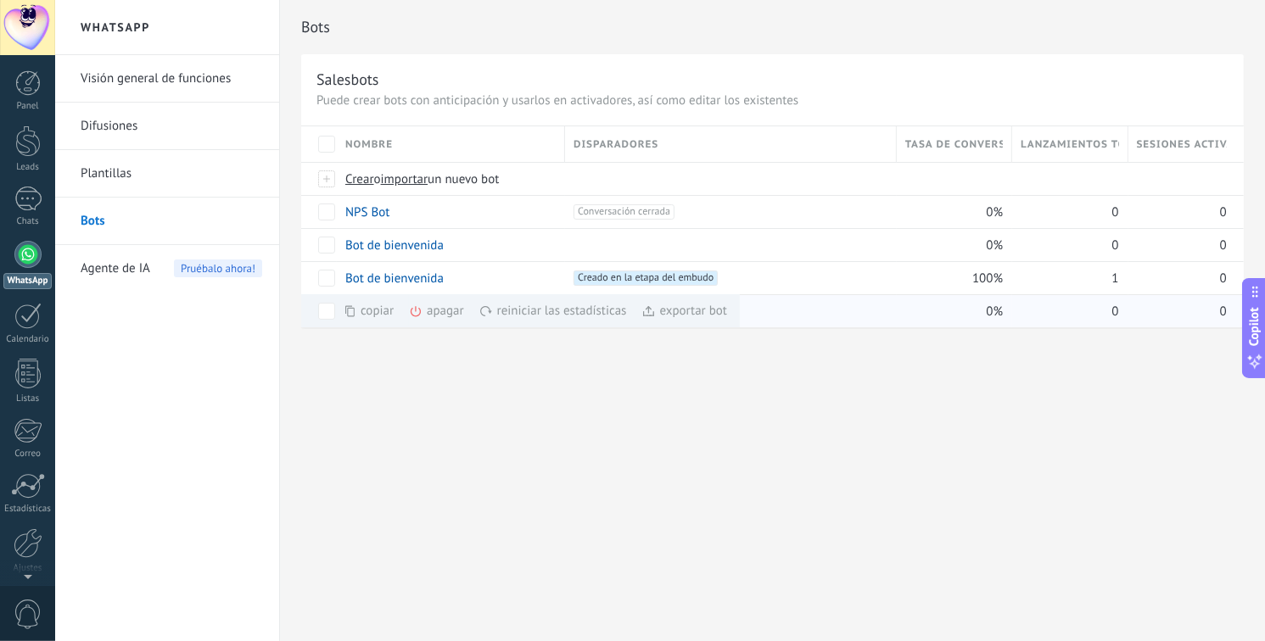
click at [450, 310] on div "apagar màs" at bounding box center [465, 310] width 113 height 33
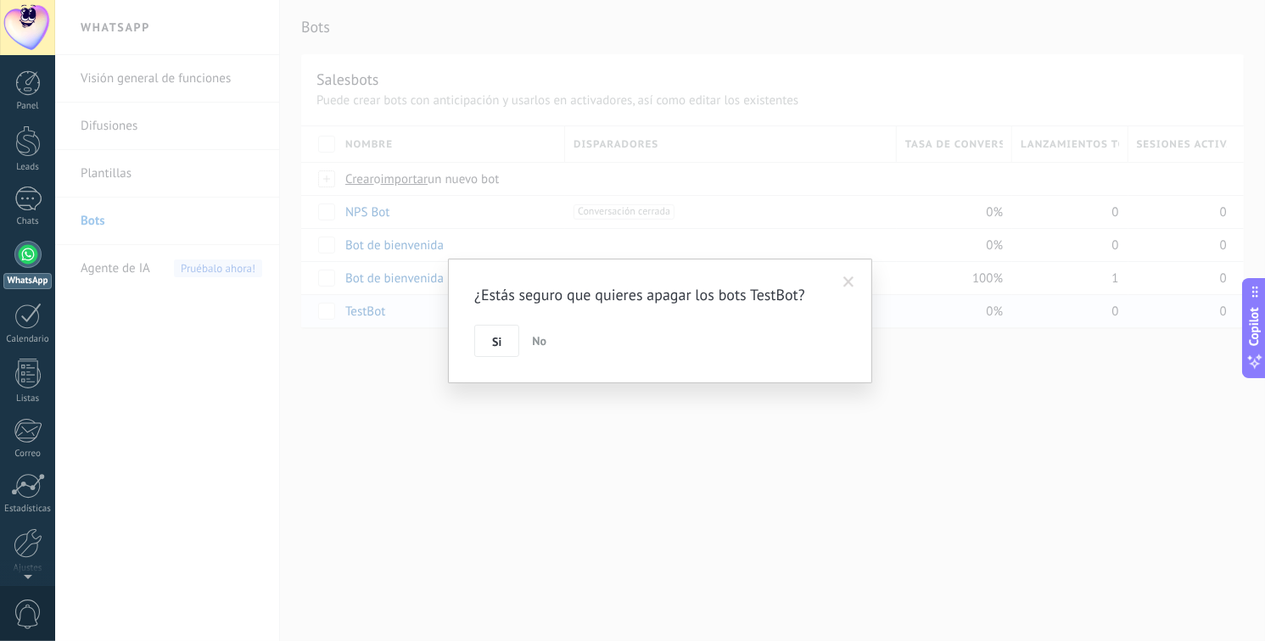
click at [500, 347] on span "Si" at bounding box center [496, 342] width 9 height 12
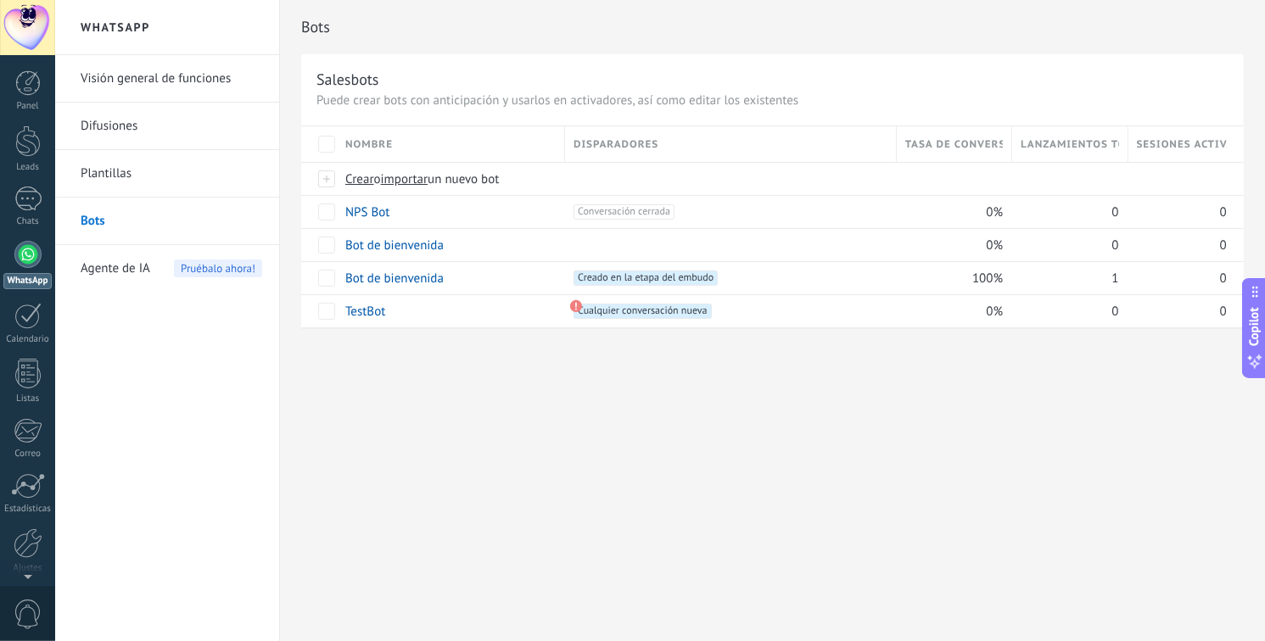
click at [111, 265] on span "Agente de IA" at bounding box center [116, 269] width 70 height 48
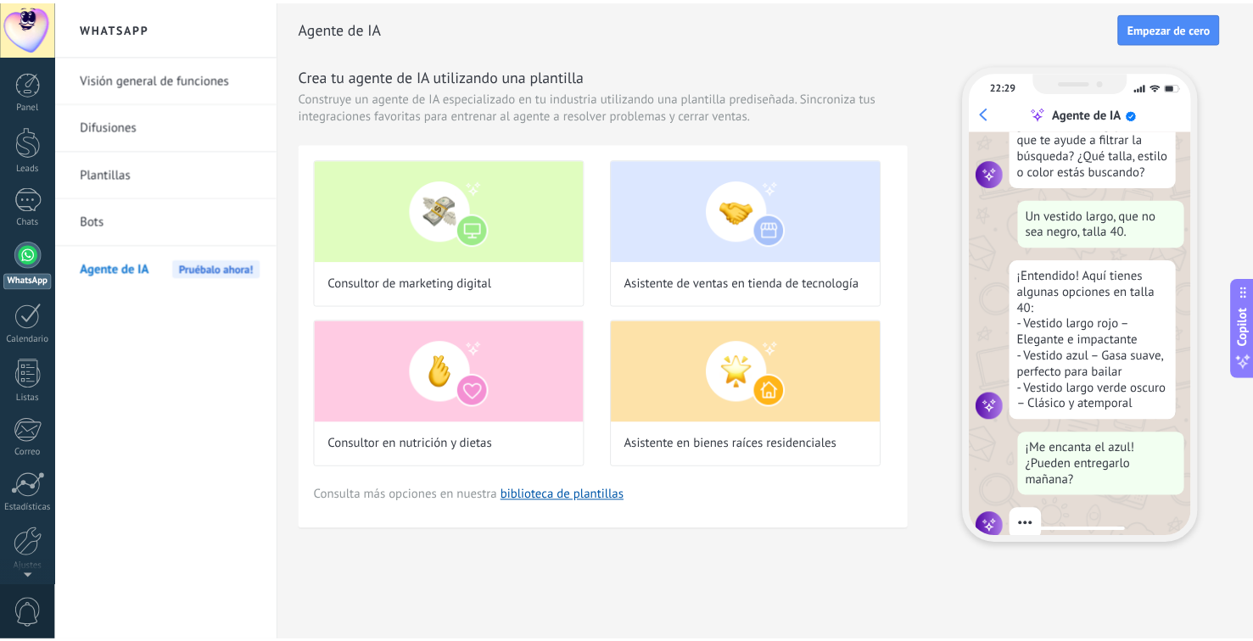
scroll to position [176, 0]
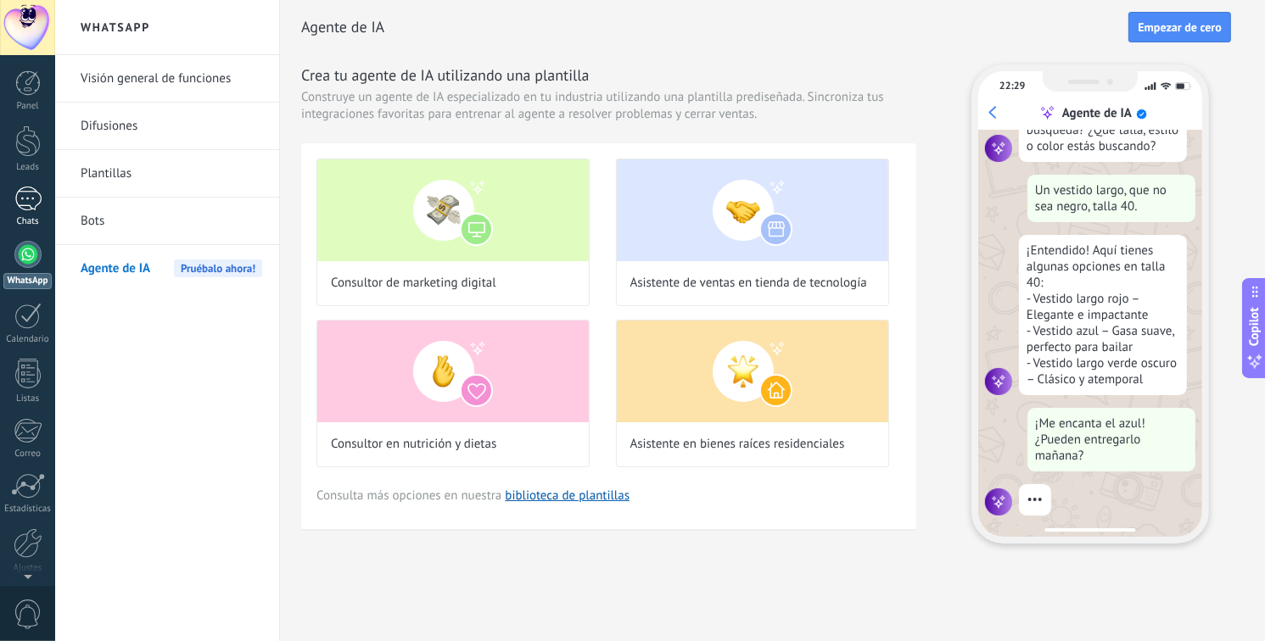
click at [29, 206] on div "1" at bounding box center [27, 199] width 27 height 25
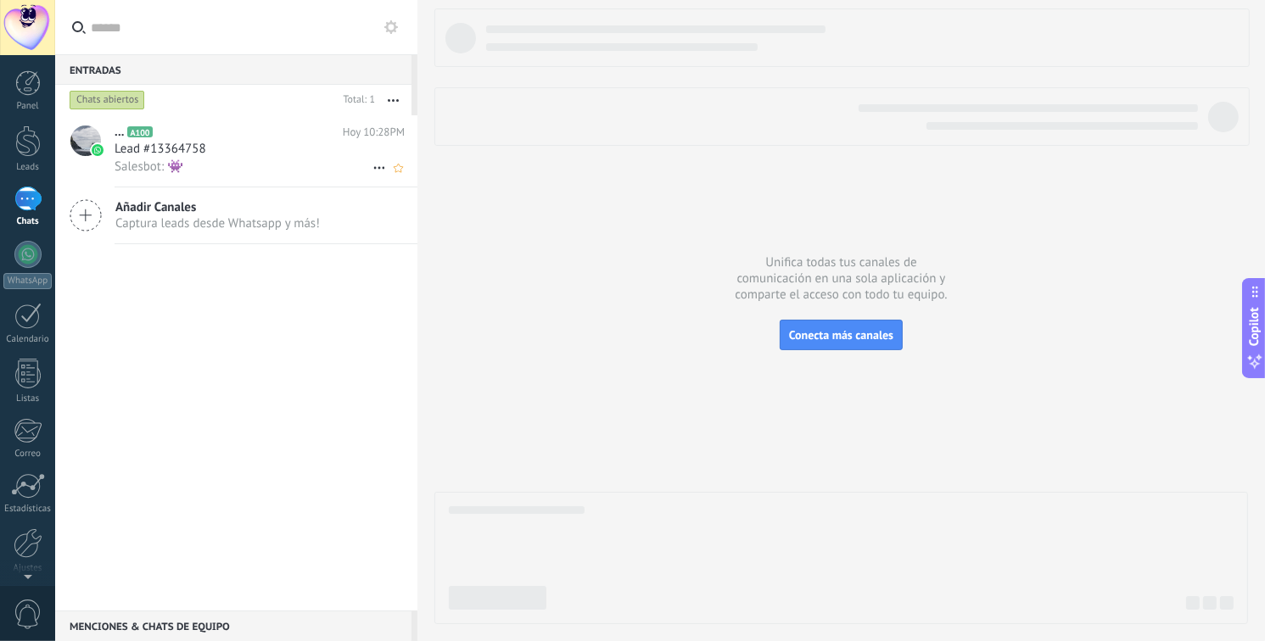
click at [377, 169] on icon at bounding box center [379, 168] width 20 height 20
click at [416, 177] on span "Conversación cerrada" at bounding box center [454, 178] width 115 height 34
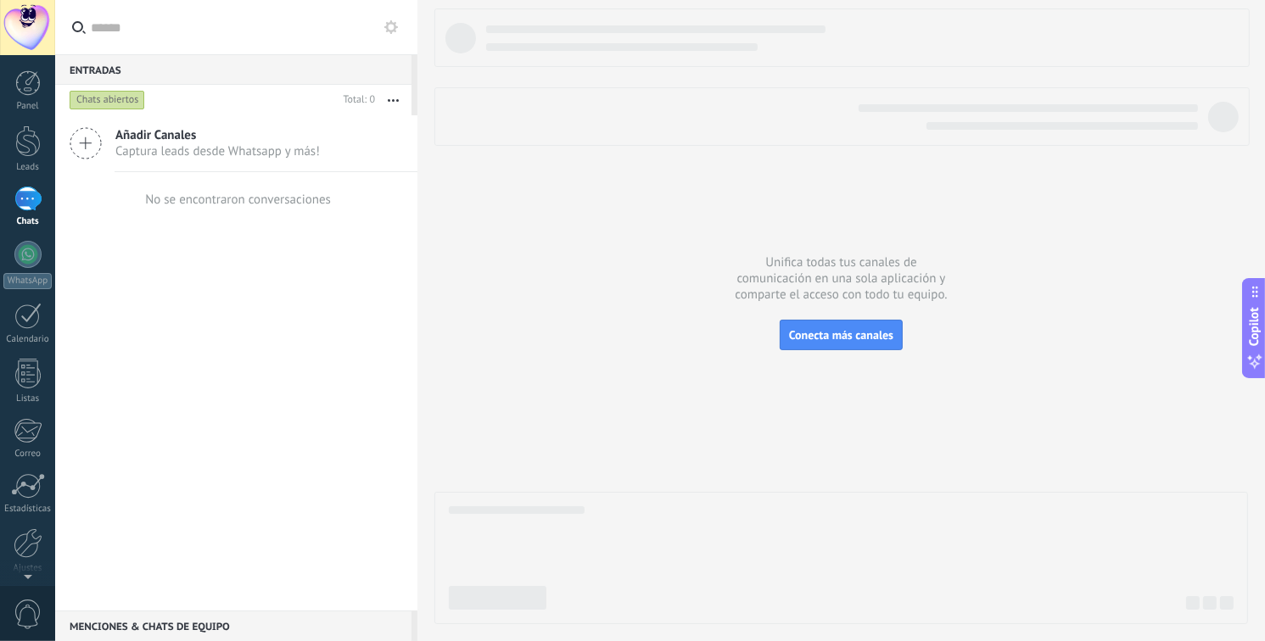
click at [389, 106] on button "button" at bounding box center [393, 100] width 36 height 31
click at [78, 299] on div "Añadir Canales Captura leads desde Whatsapp y más! No se encontraron conversaci…" at bounding box center [236, 362] width 362 height 495
click at [27, 380] on div at bounding box center [27, 374] width 25 height 30
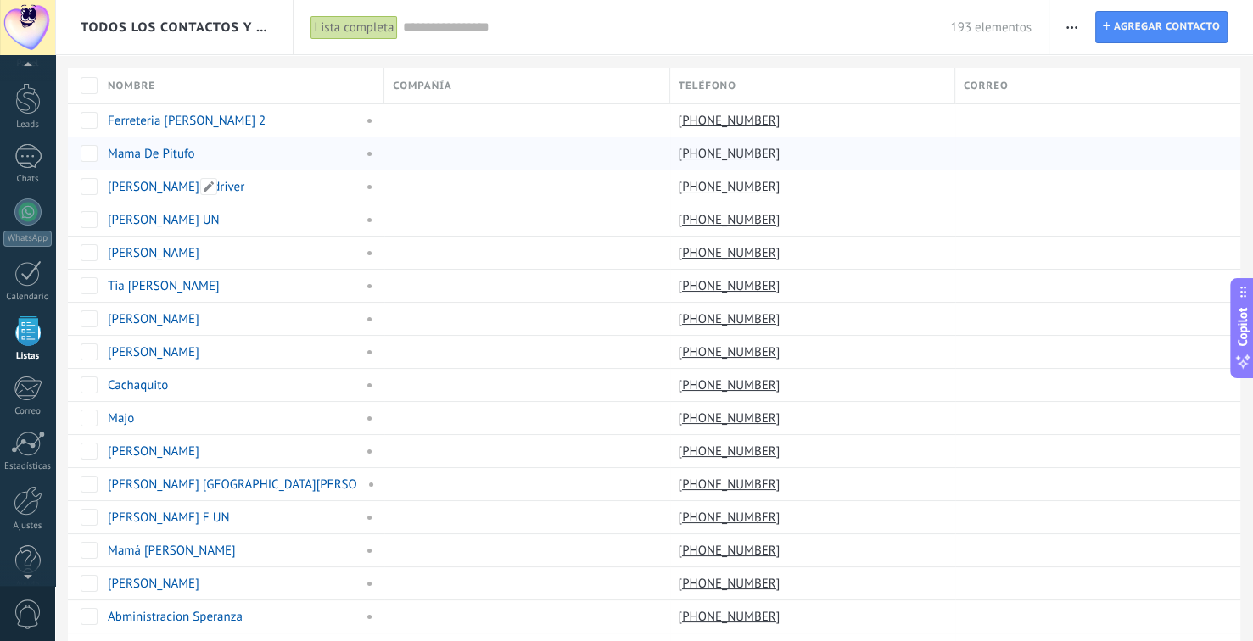
scroll to position [43, 0]
click at [464, 28] on input "text" at bounding box center [676, 28] width 548 height 18
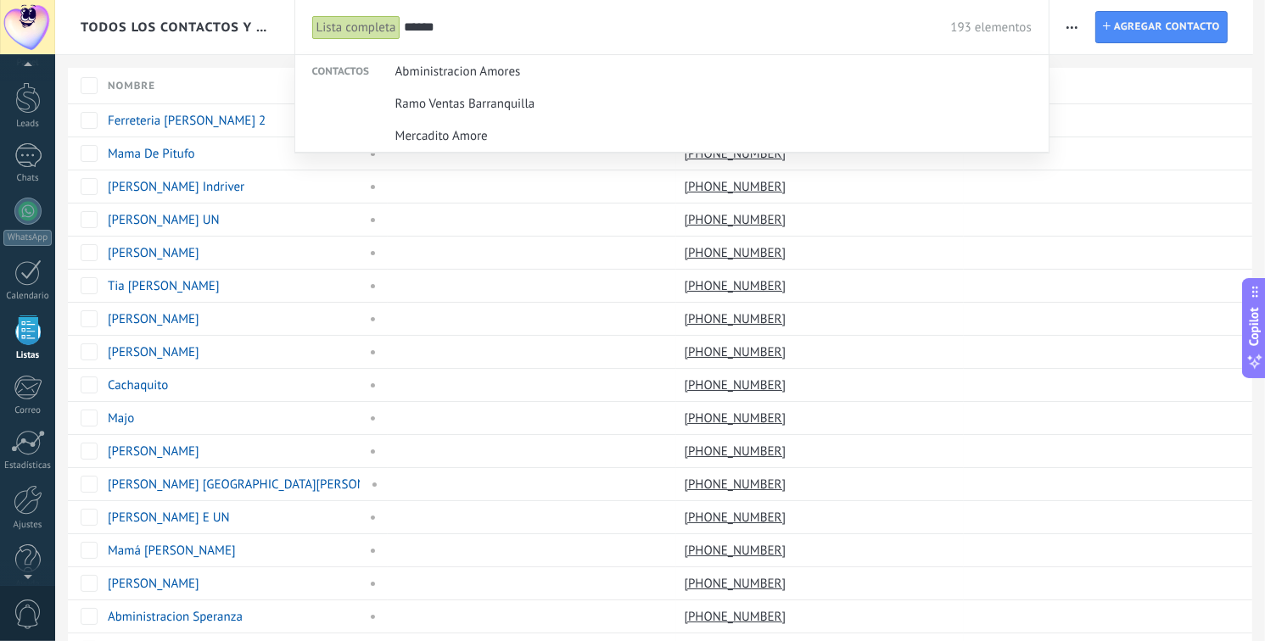
drag, startPoint x: 462, startPoint y: 30, endPoint x: 347, endPoint y: 46, distance: 116.5
click at [342, 42] on div "Lista completa Aplicar ****** 193 elementos Lista completa Contactos sin tareas…" at bounding box center [671, 27] width 755 height 54
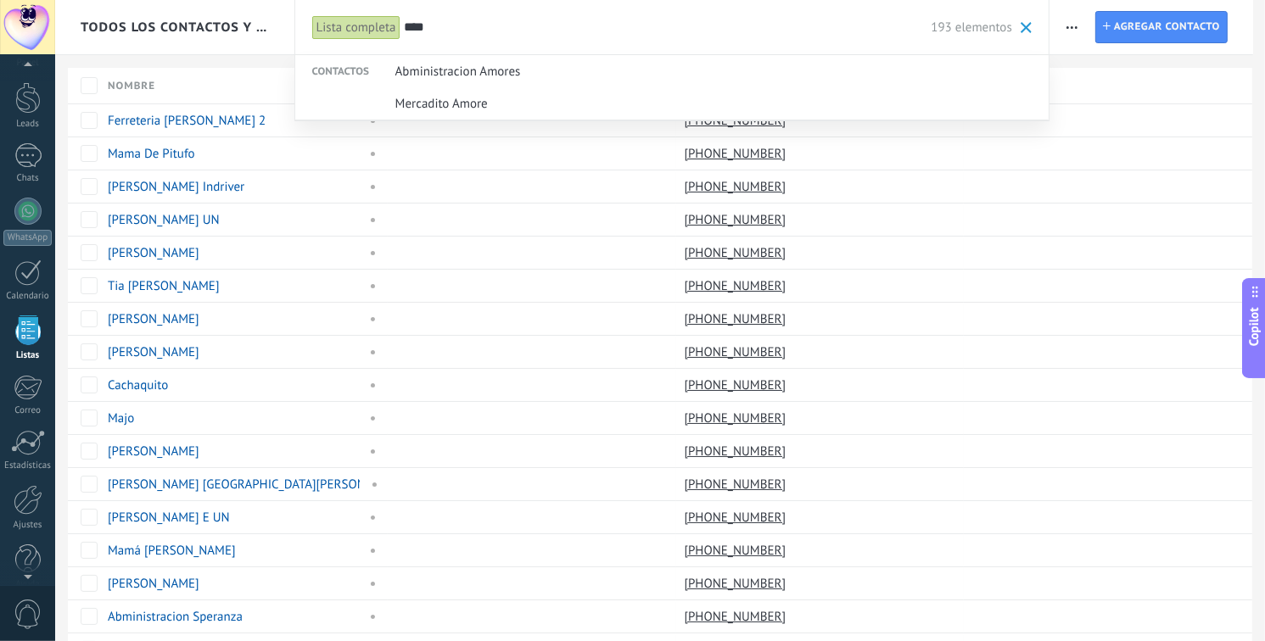
type input "****"
click at [198, 58] on div at bounding box center [632, 320] width 1265 height 641
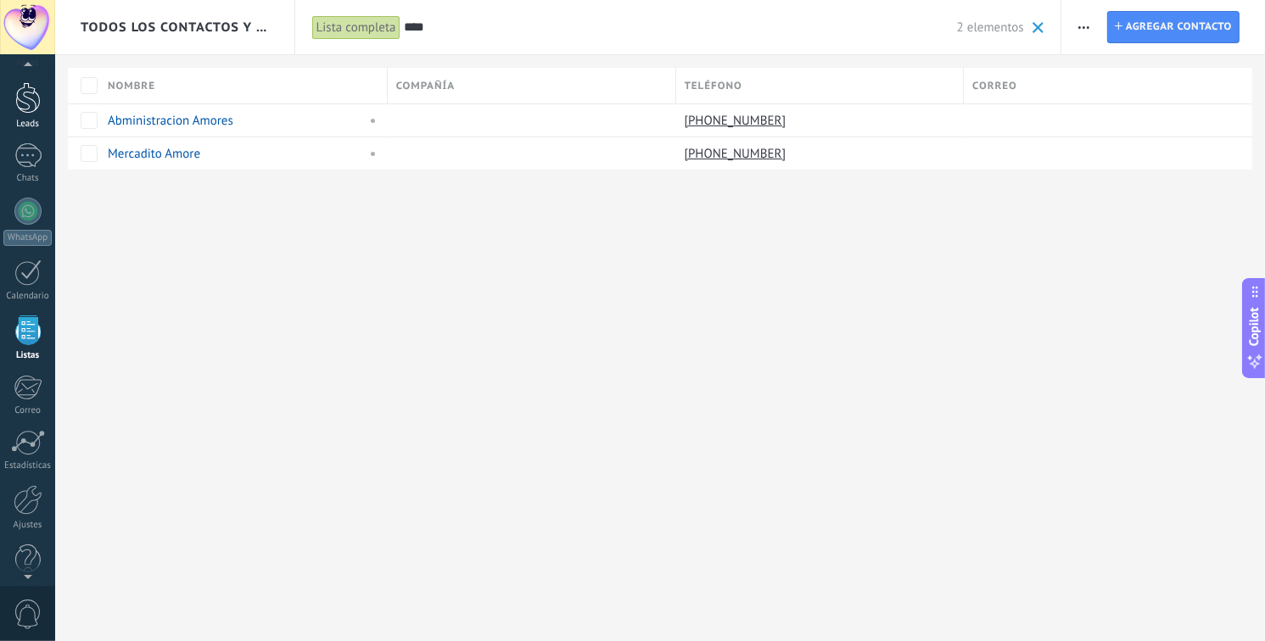
drag, startPoint x: 22, startPoint y: 120, endPoint x: 33, endPoint y: 115, distance: 11.8
click at [23, 120] on div "Leads" at bounding box center [27, 124] width 49 height 11
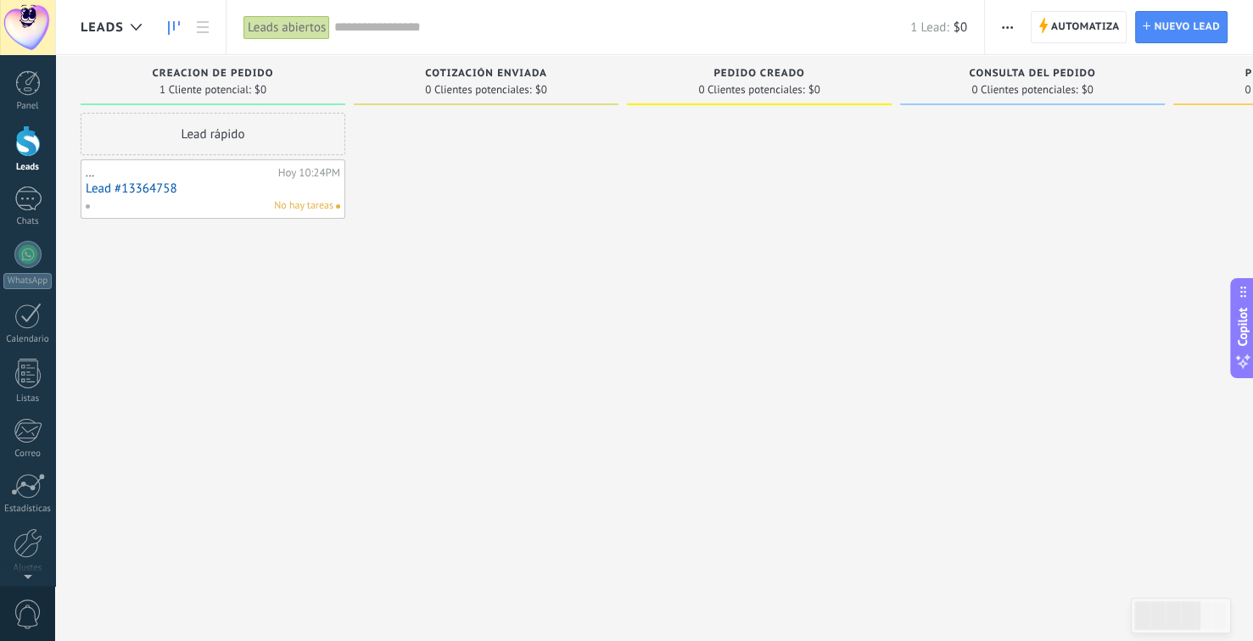
click at [284, 188] on link "Lead #13364758" at bounding box center [213, 189] width 254 height 14
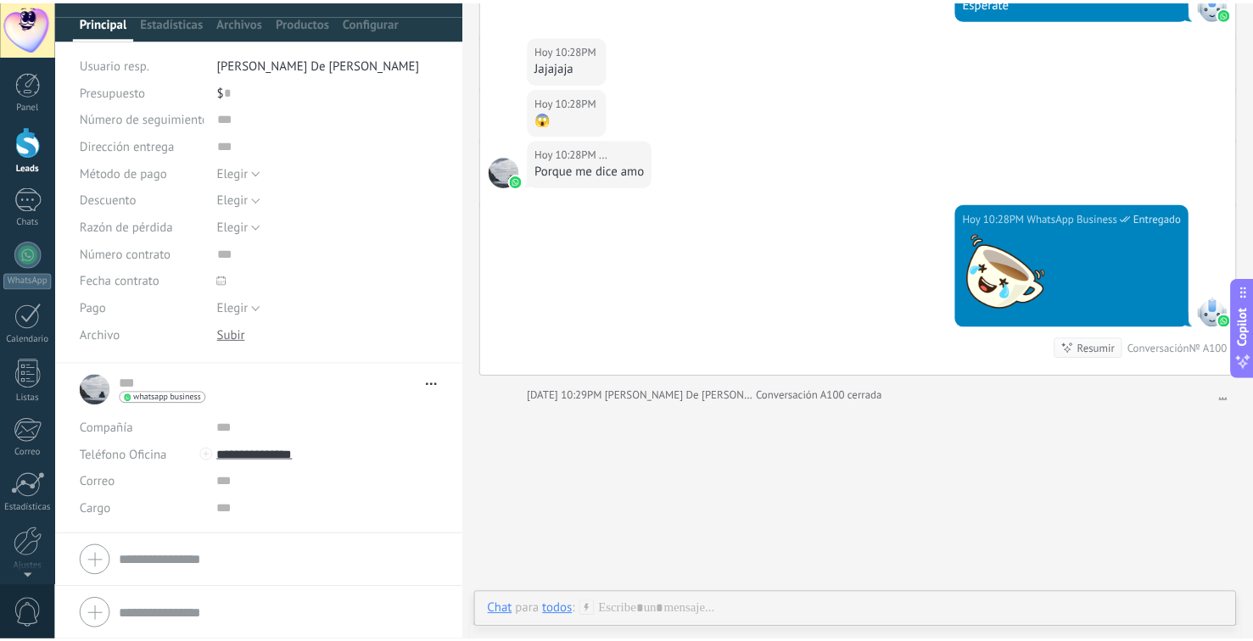
scroll to position [946, 0]
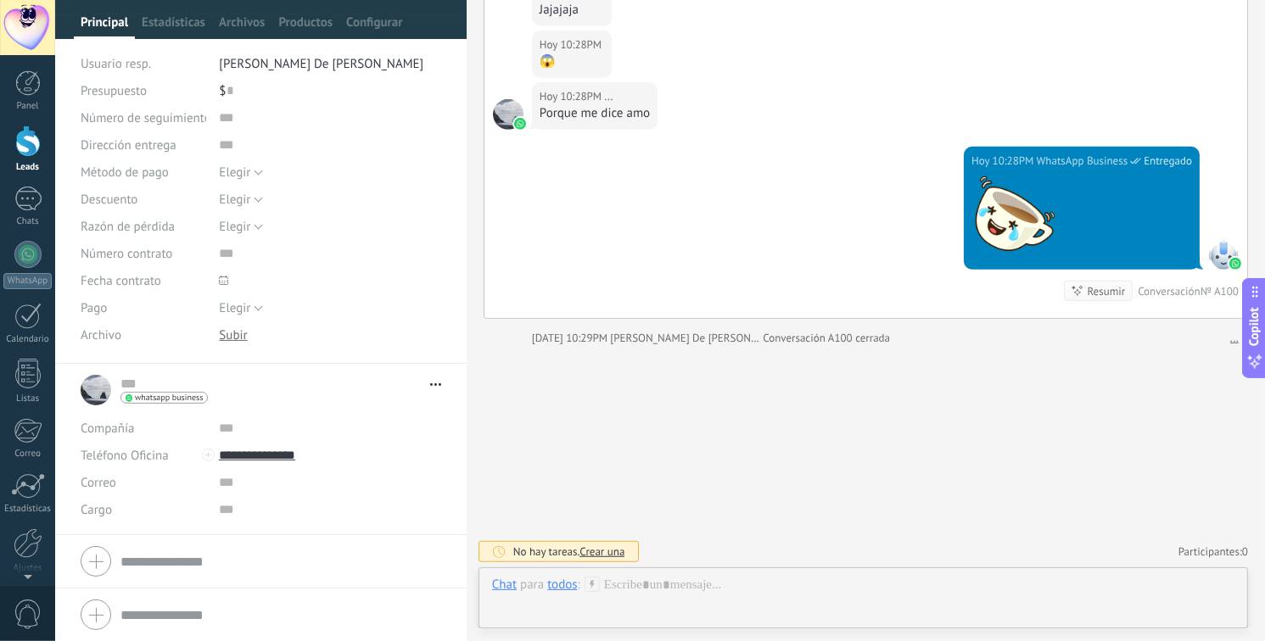
click at [108, 557] on div at bounding box center [261, 561] width 361 height 42
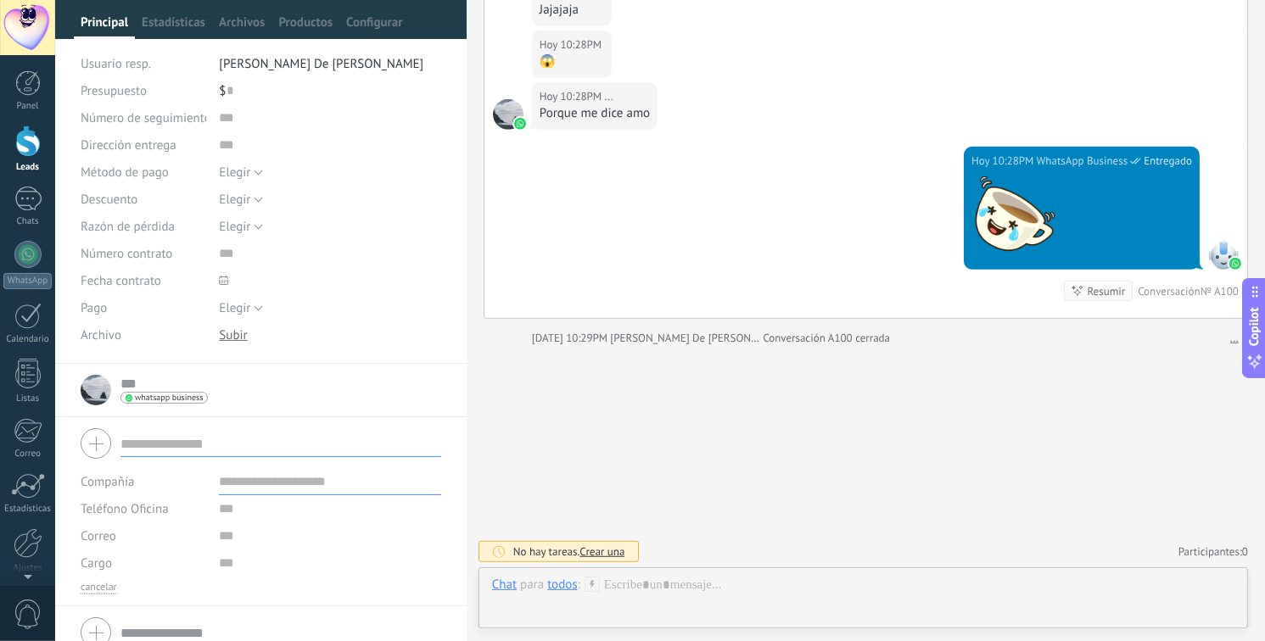
click at [26, 145] on div at bounding box center [27, 141] width 25 height 31
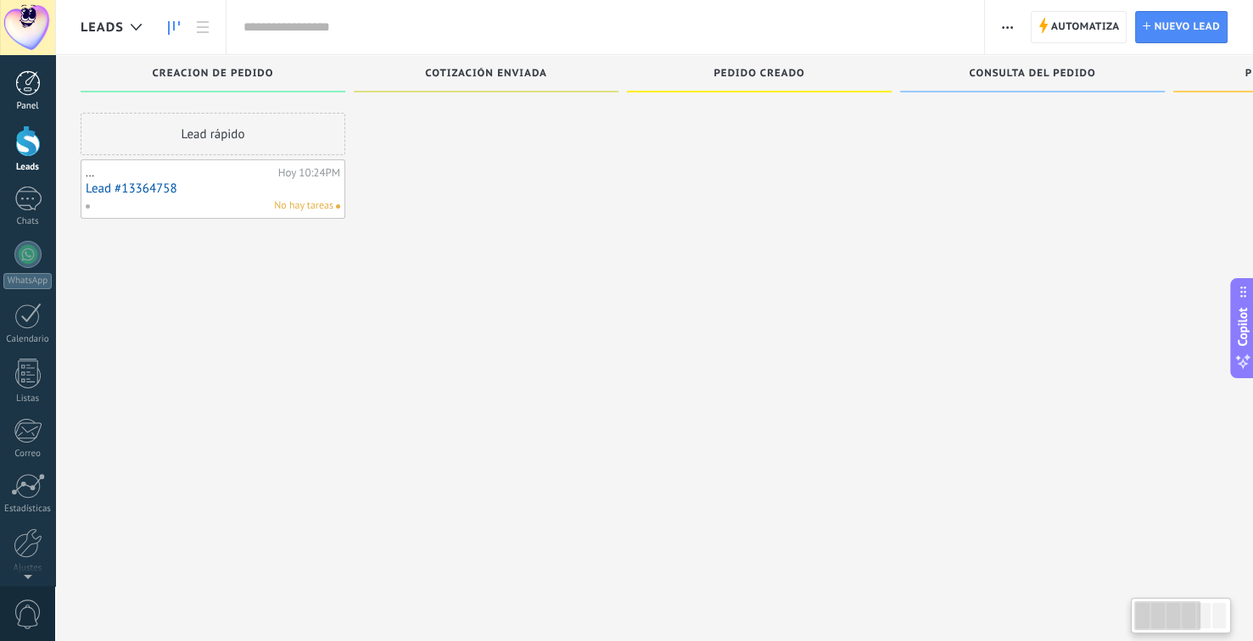
click at [36, 90] on div at bounding box center [27, 82] width 25 height 25
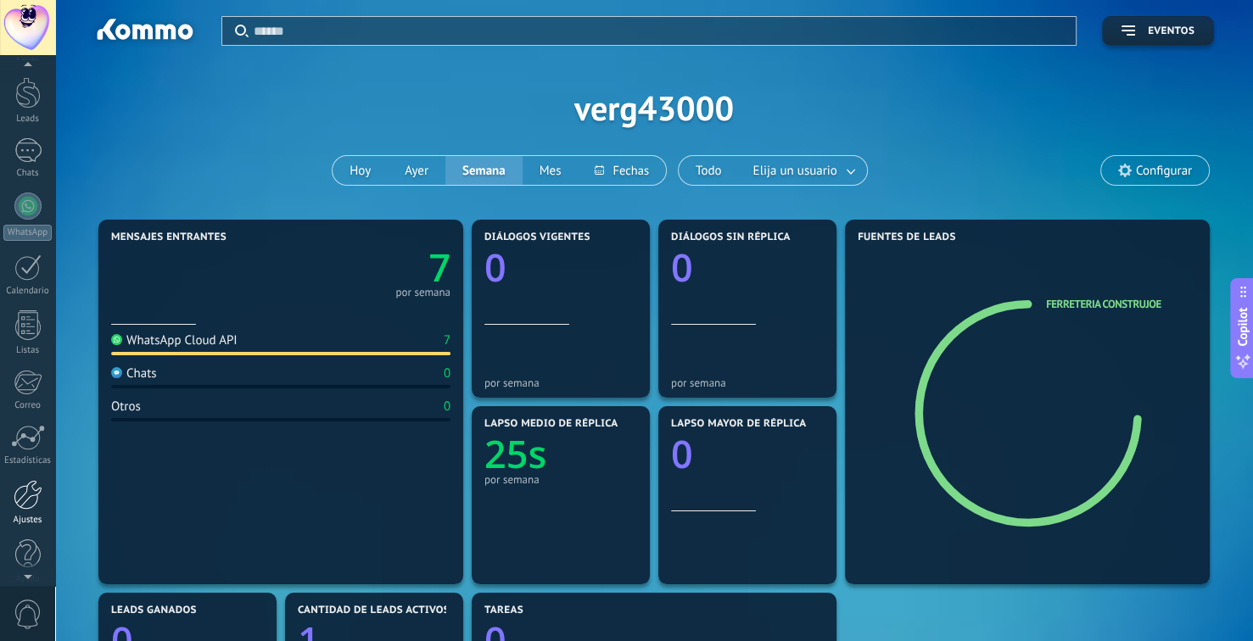
click at [23, 498] on div at bounding box center [28, 495] width 29 height 30
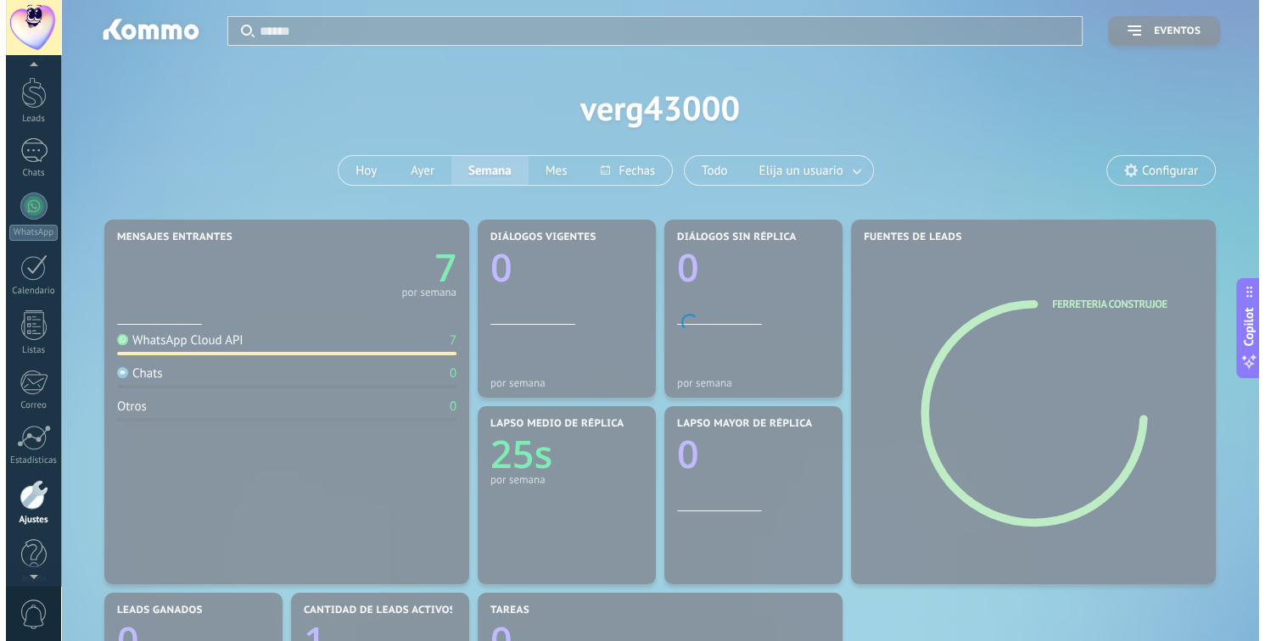
scroll to position [64, 0]
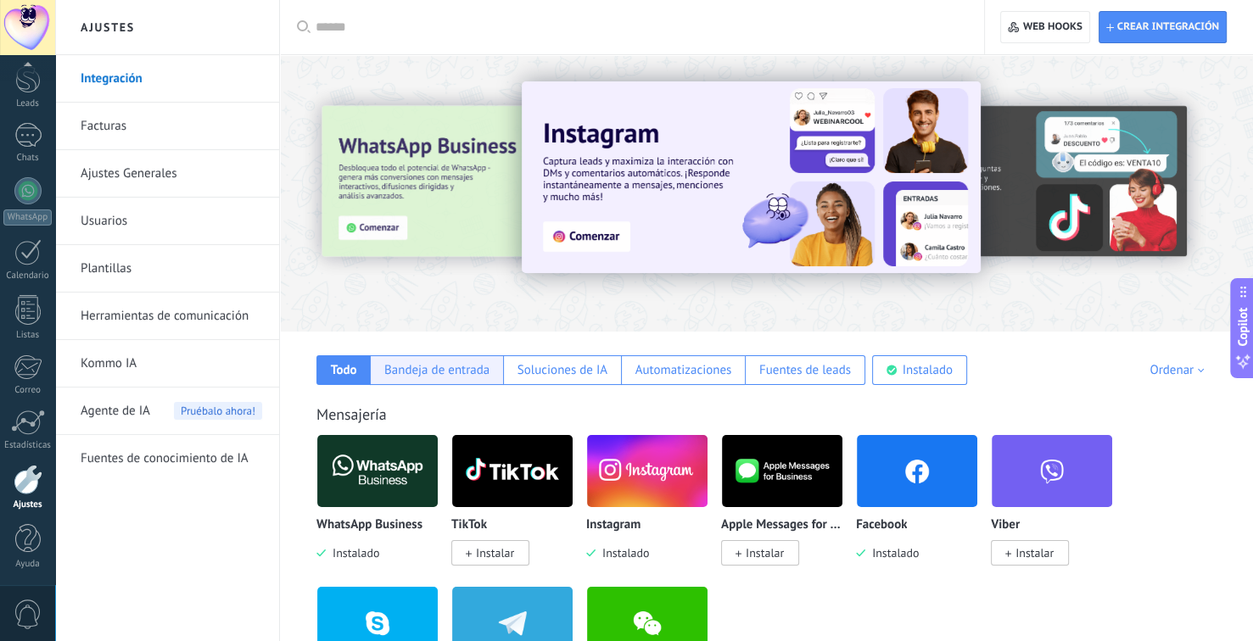
click at [450, 371] on div "Bandeja de entrada" at bounding box center [436, 370] width 105 height 16
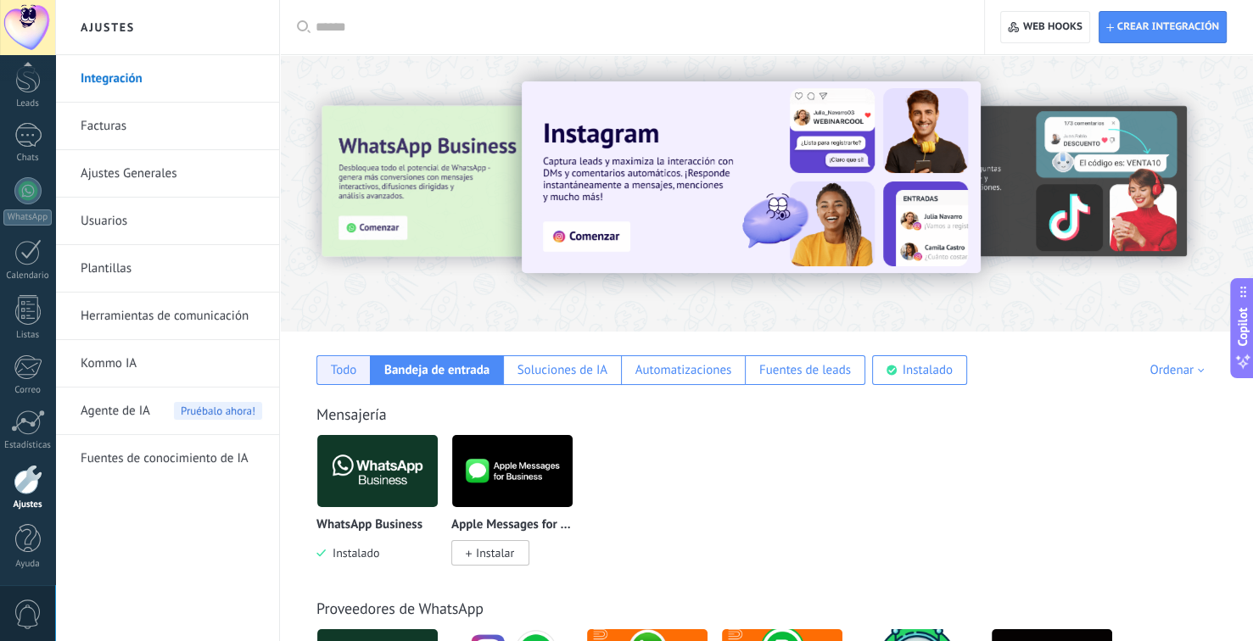
click at [331, 376] on div "Todo" at bounding box center [344, 370] width 26 height 16
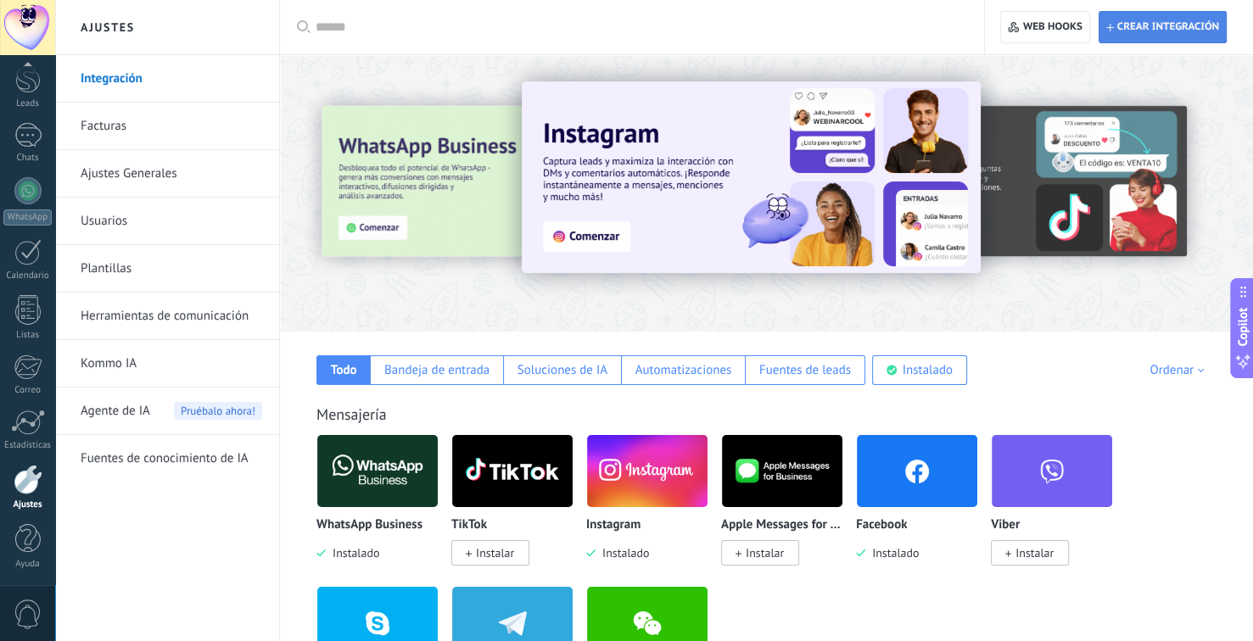
click at [1166, 36] on span "Crear integración" at bounding box center [1162, 27] width 113 height 31
type textarea "**********"
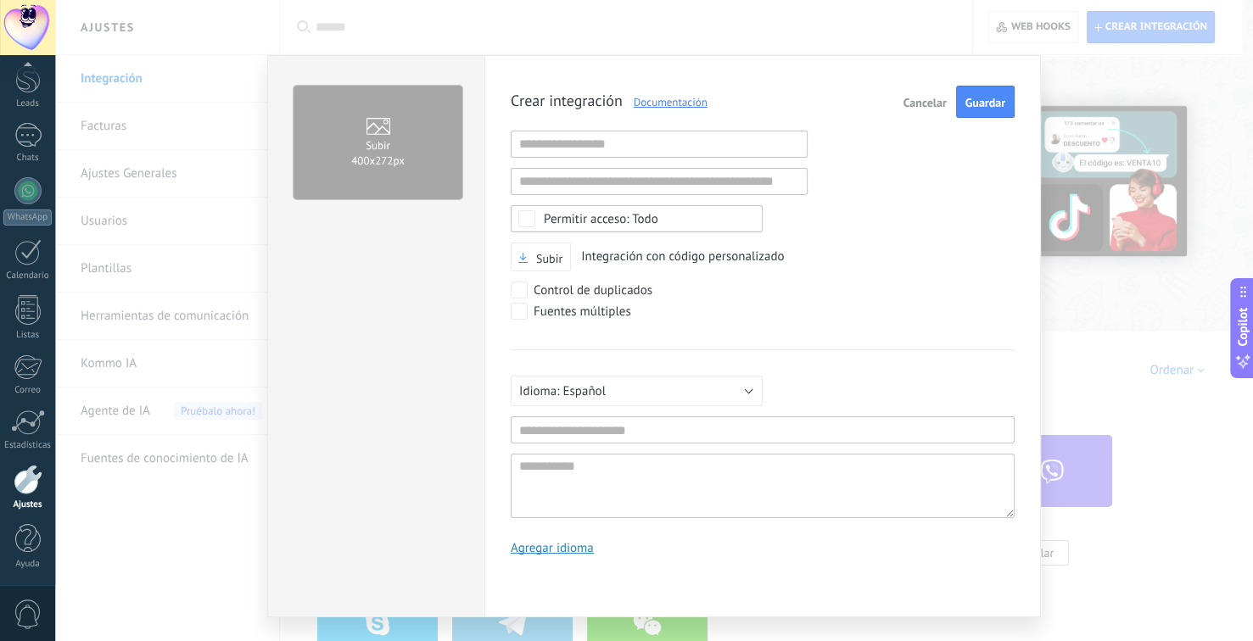
scroll to position [16, 0]
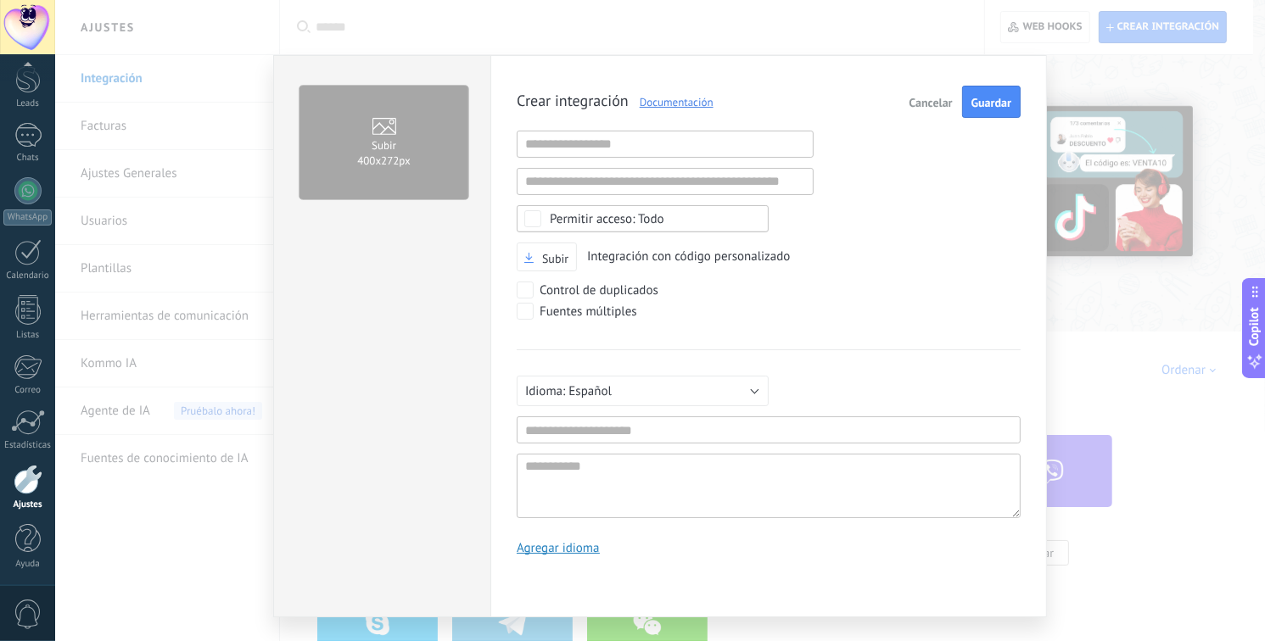
click at [934, 103] on span "Cancelar" at bounding box center [930, 103] width 43 height 12
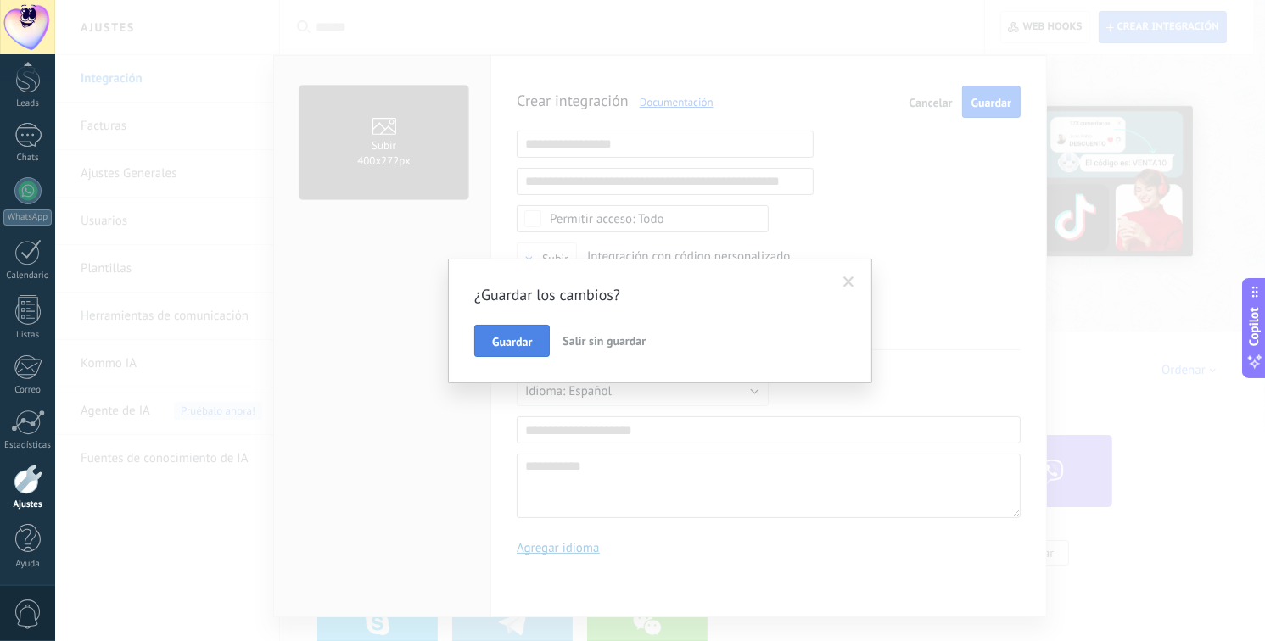
click at [511, 340] on span "Guardar" at bounding box center [512, 342] width 40 height 12
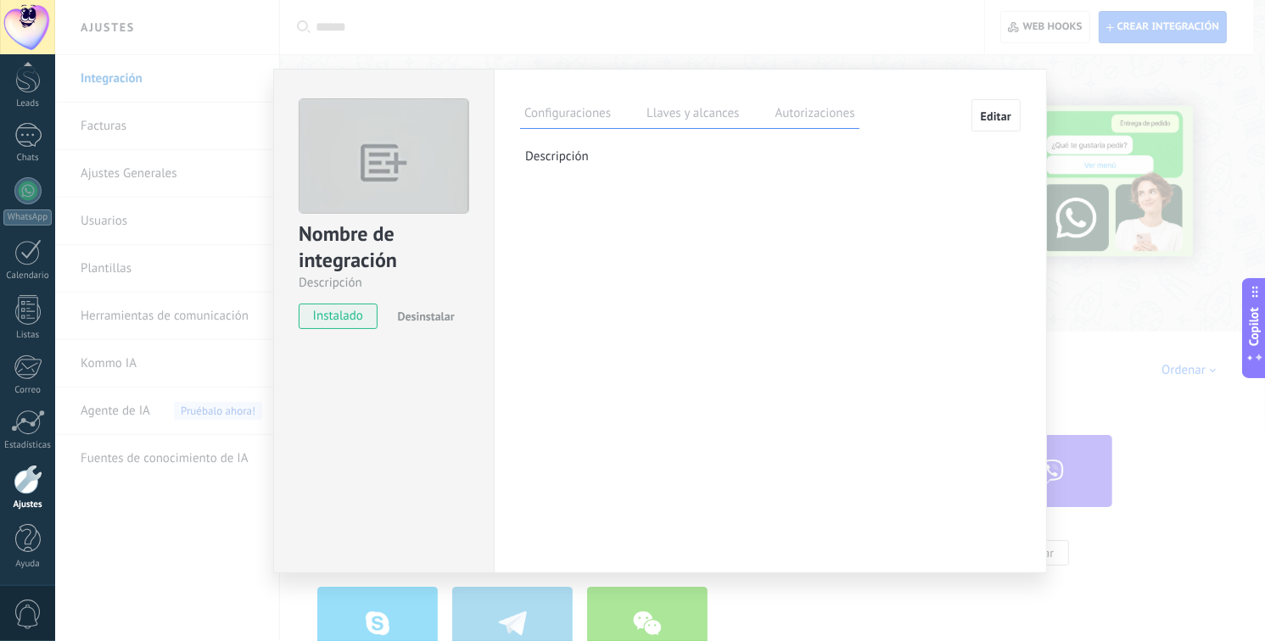
click at [446, 317] on span "Desinstalar" at bounding box center [425, 316] width 57 height 15
click at [790, 66] on div "Nombre de integración Descripción install Instalar Acepto las políticas de priv…" at bounding box center [660, 320] width 1210 height 641
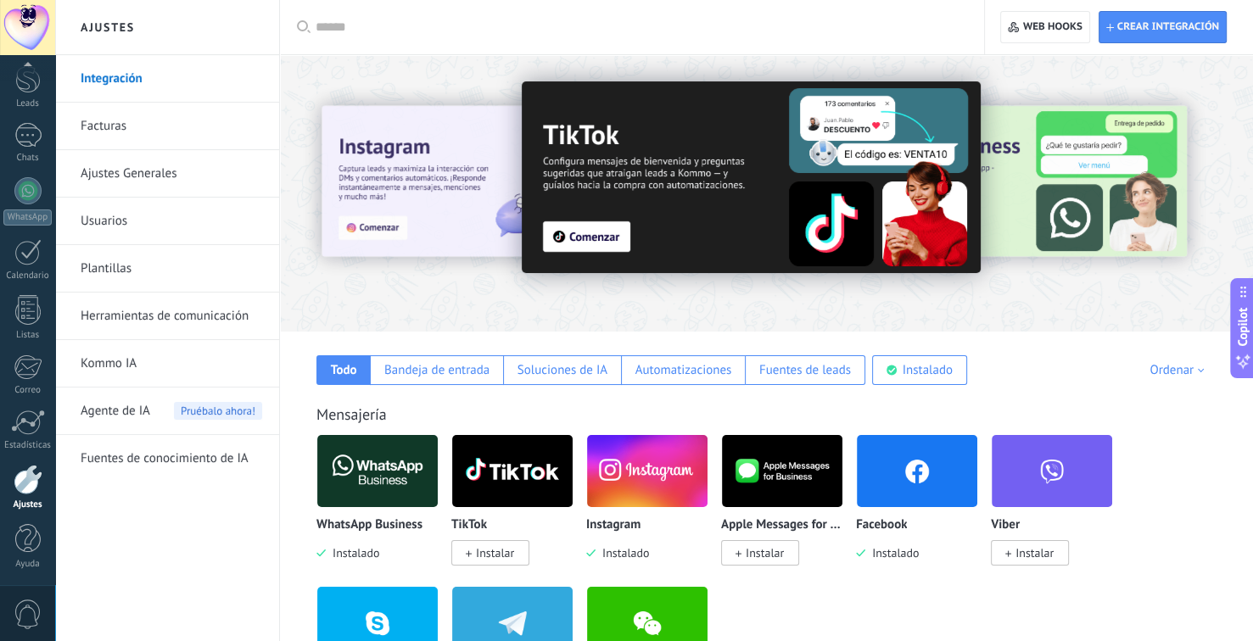
click at [377, 485] on img at bounding box center [377, 471] width 120 height 82
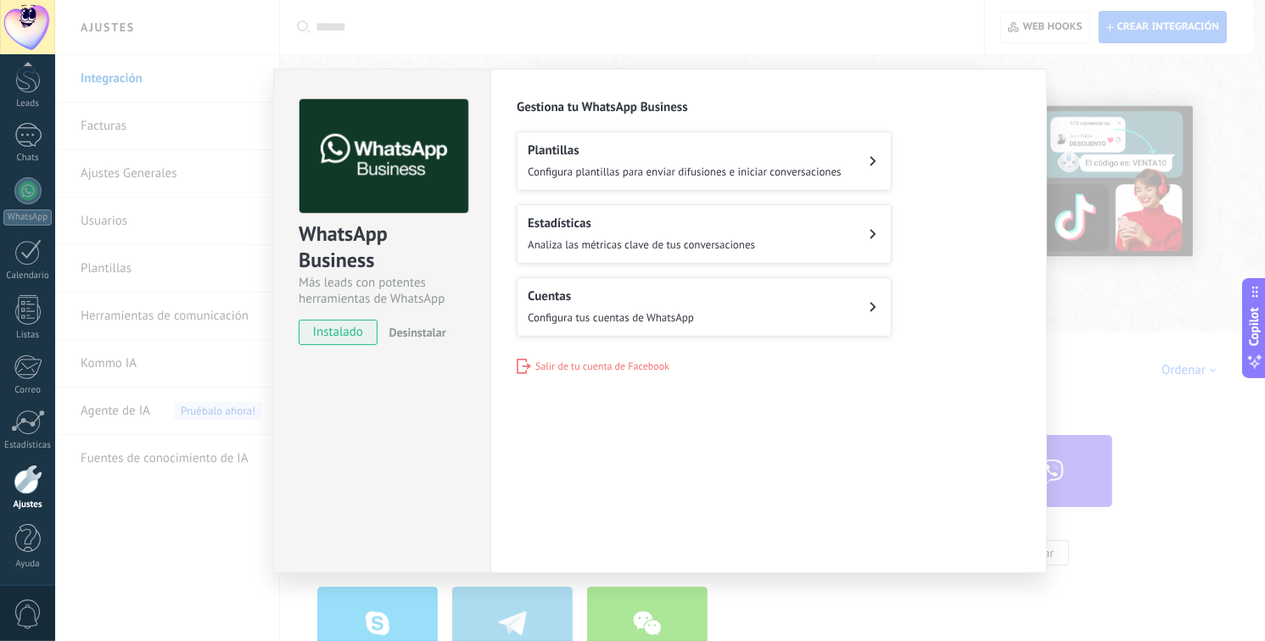
click at [420, 336] on span "Desinstalar" at bounding box center [417, 332] width 57 height 15
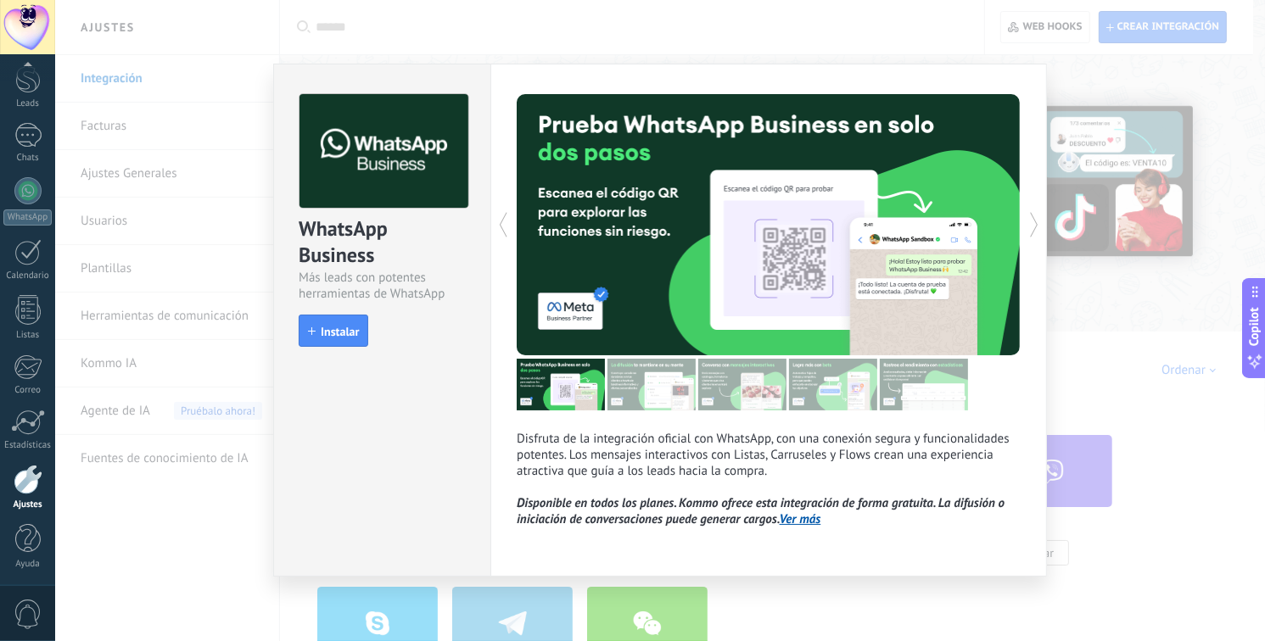
click at [1166, 369] on div "WhatsApp Business Más leads con potentes herramientas de WhatsApp install Insta…" at bounding box center [660, 320] width 1210 height 641
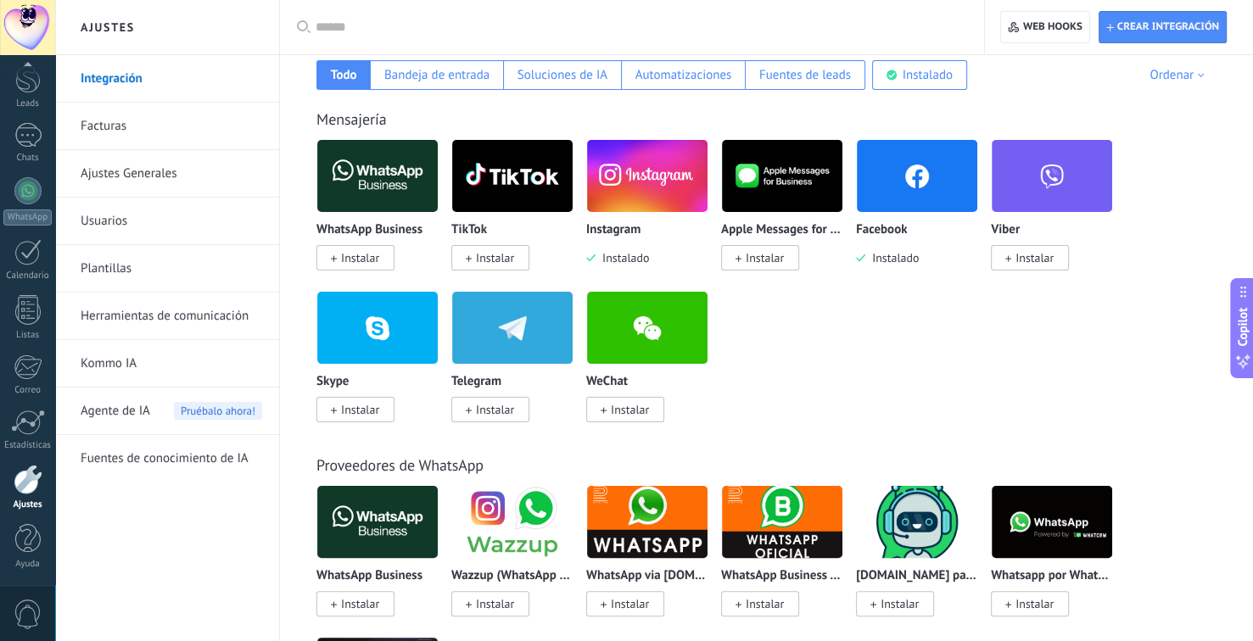
scroll to position [268, 0]
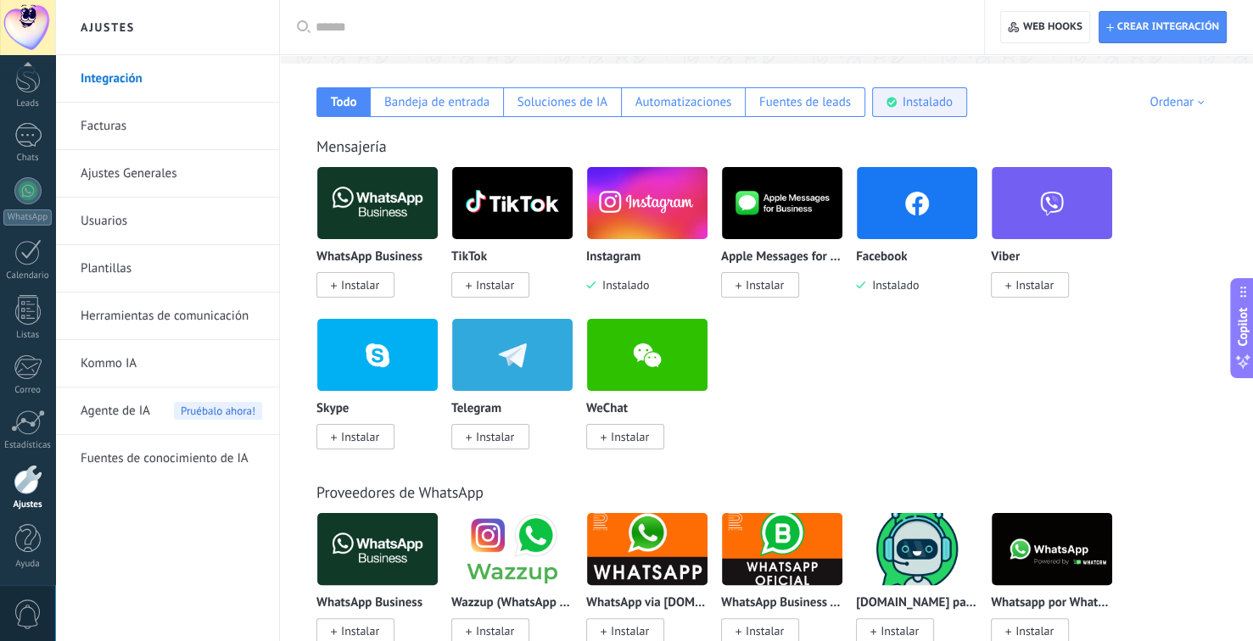
click at [931, 103] on div "Instalado" at bounding box center [928, 102] width 50 height 16
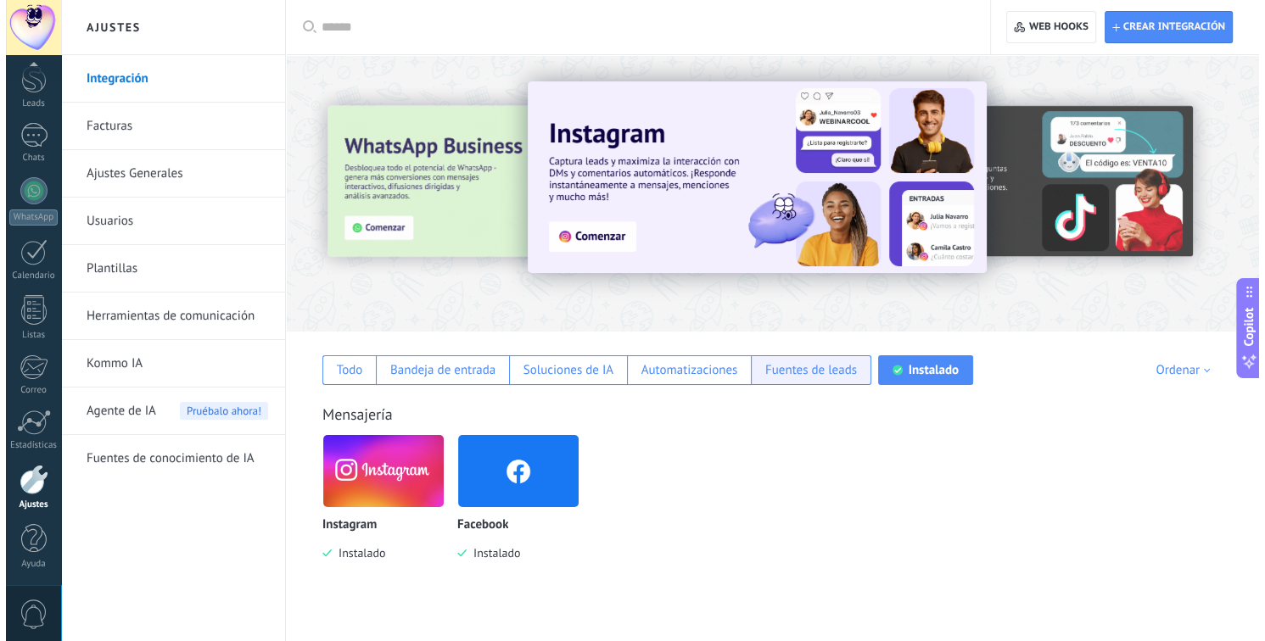
scroll to position [0, 0]
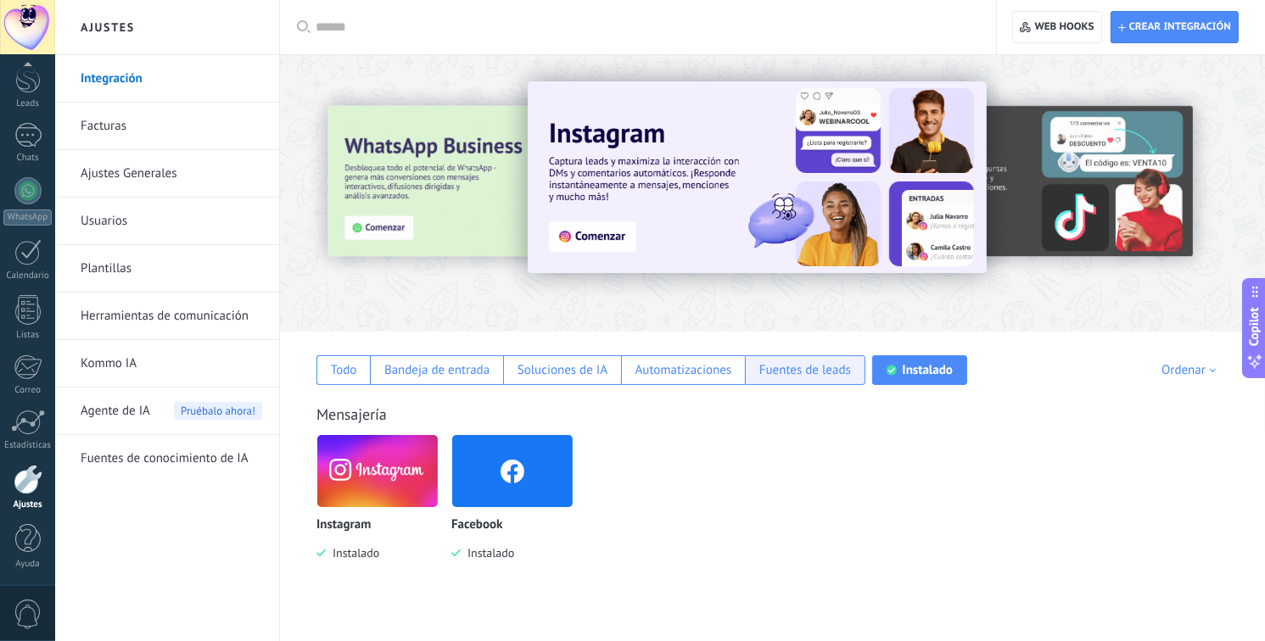
click at [829, 102] on img at bounding box center [757, 177] width 459 height 192
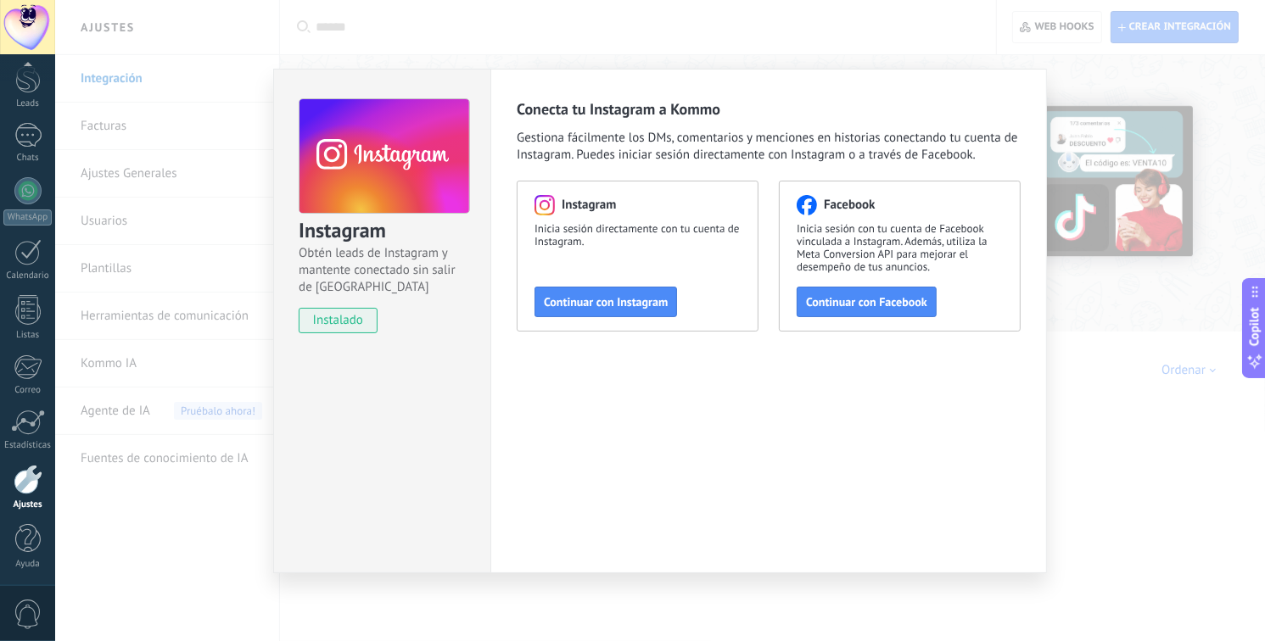
click at [349, 359] on div "Instagram Obtén leads de Instagram y mantente conectado sin salir de Kommo inst…" at bounding box center [381, 321] width 217 height 505
drag, startPoint x: 1052, startPoint y: 400, endPoint x: 423, endPoint y: 377, distance: 629.0
click at [1052, 400] on div "Instagram Obtén leads de Instagram y mantente conectado sin salir de Kommo inst…" at bounding box center [660, 320] width 1210 height 641
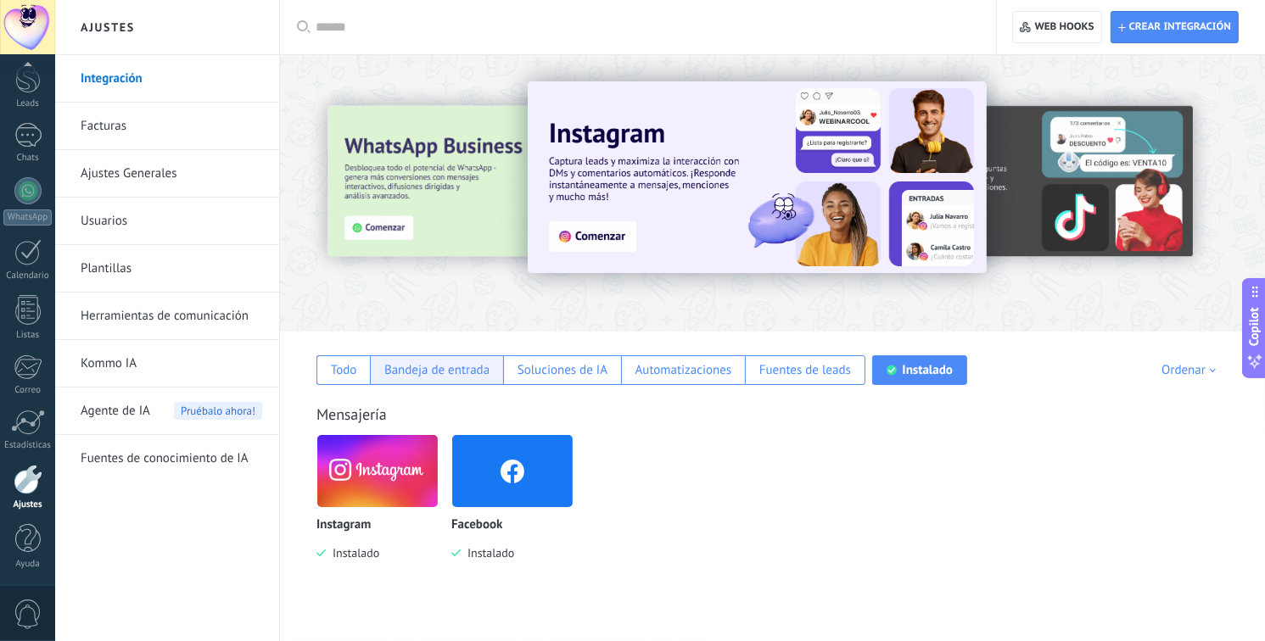
click at [436, 370] on div "Bandeja de entrada" at bounding box center [436, 370] width 105 height 16
click at [351, 374] on div "Todo" at bounding box center [344, 370] width 26 height 16
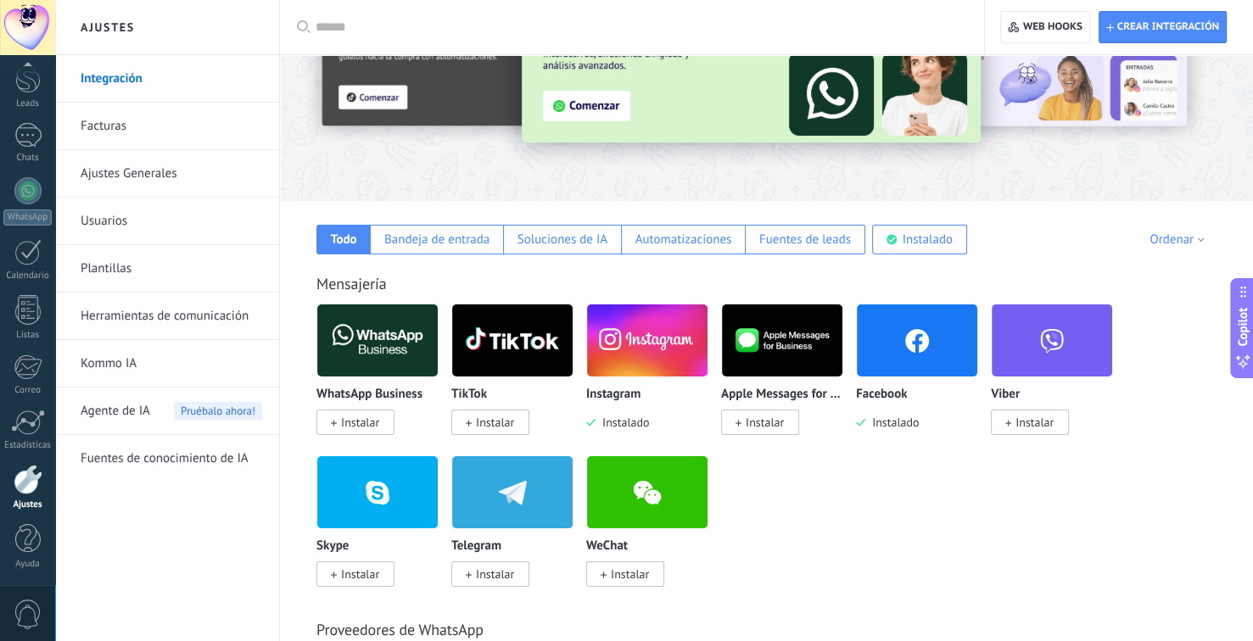
scroll to position [85, 0]
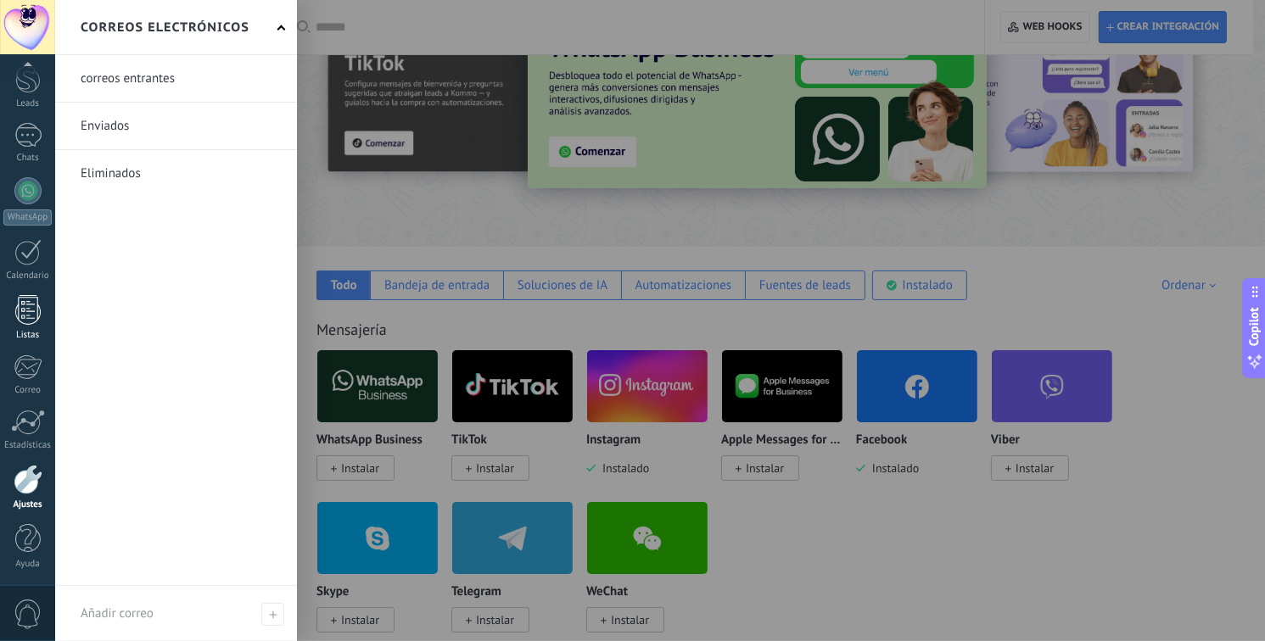
click at [20, 315] on div at bounding box center [27, 310] width 25 height 30
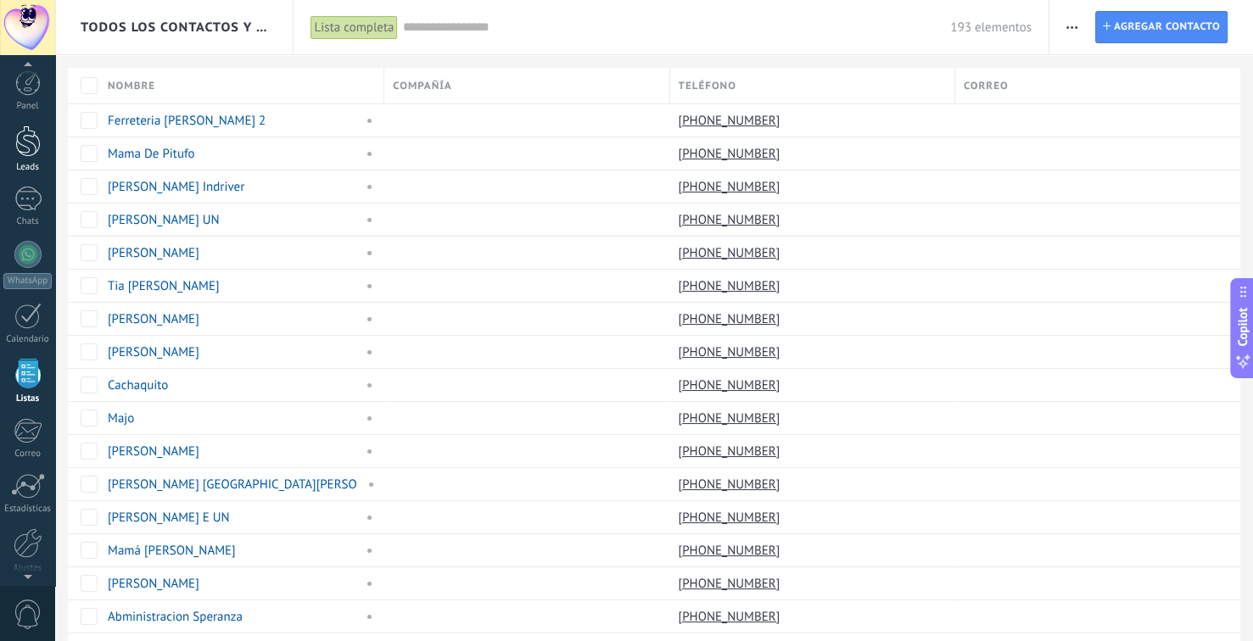
click at [21, 145] on div at bounding box center [27, 141] width 25 height 31
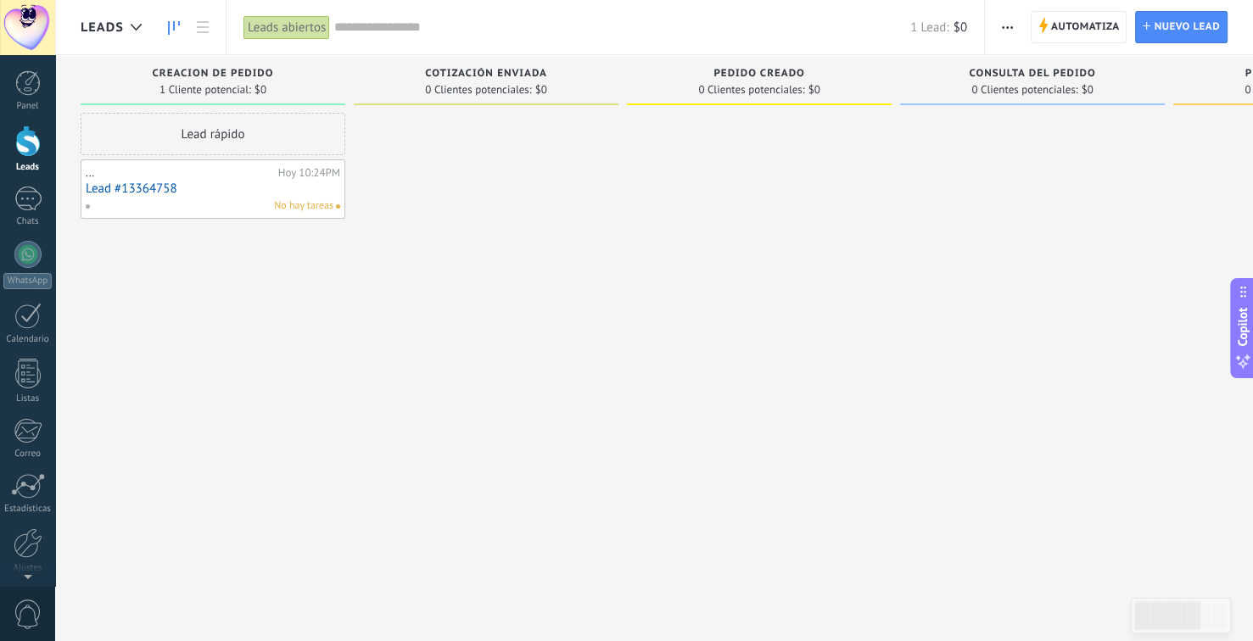
click at [1088, 31] on span "Automatiza" at bounding box center [1085, 27] width 69 height 31
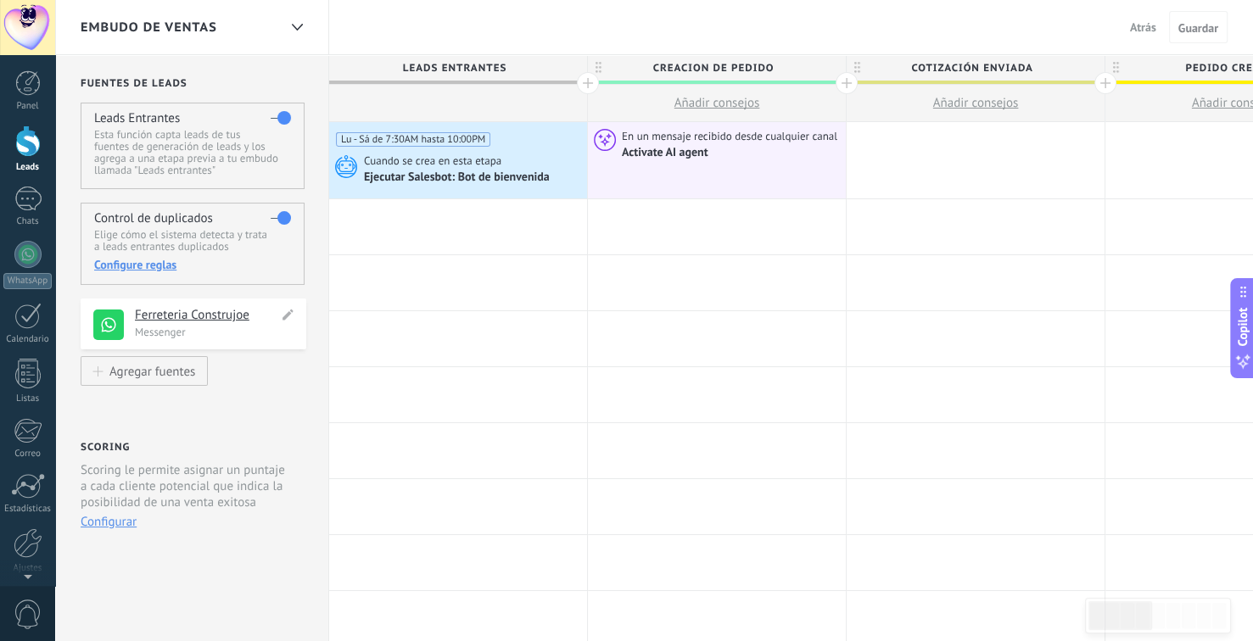
click at [201, 317] on h4 "Ferreteria Construjoe" at bounding box center [206, 315] width 143 height 17
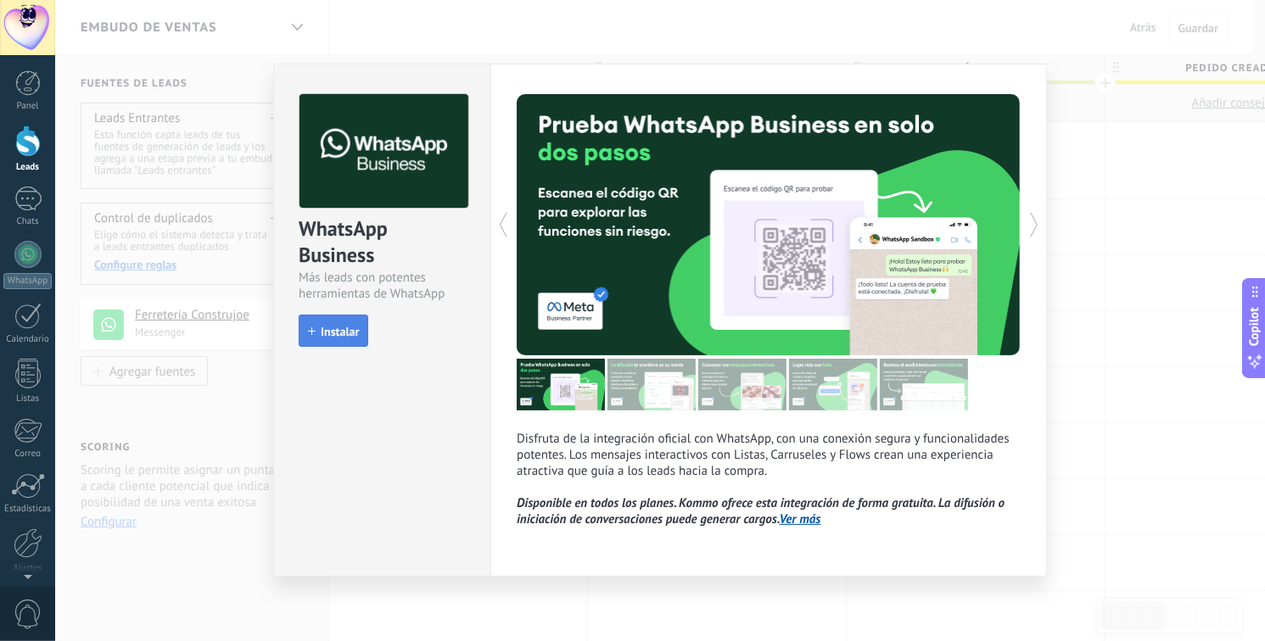
click at [349, 333] on span "Instalar" at bounding box center [340, 332] width 38 height 12
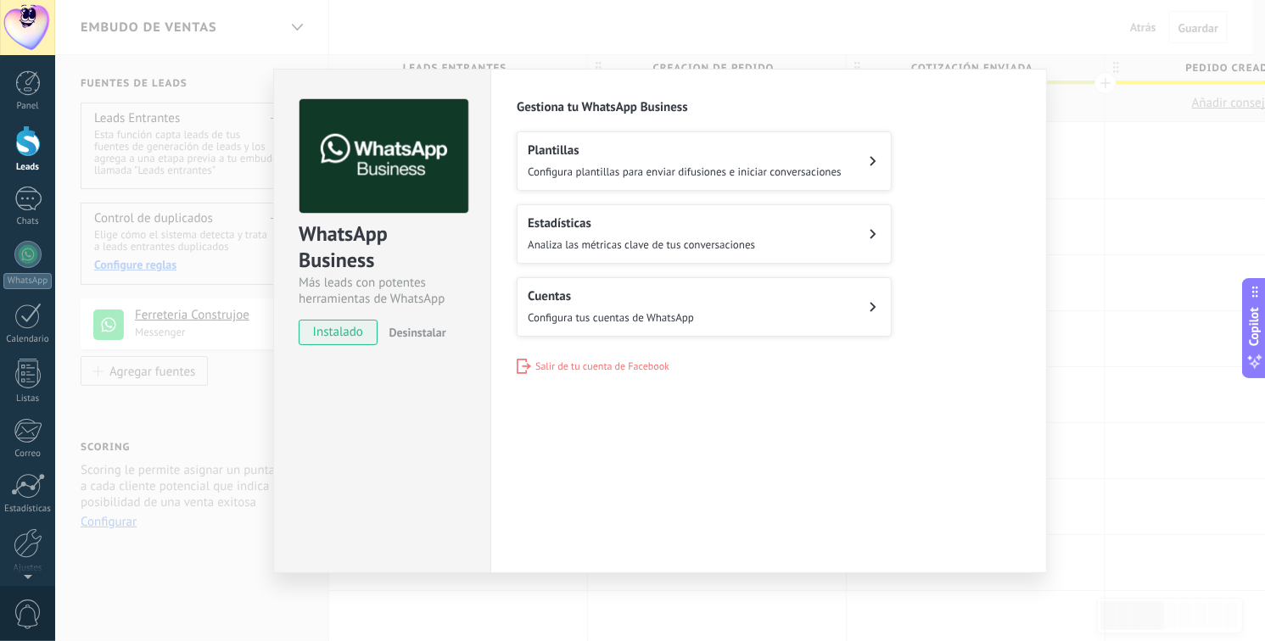
click at [630, 150] on h2 "Plantillas" at bounding box center [685, 151] width 314 height 16
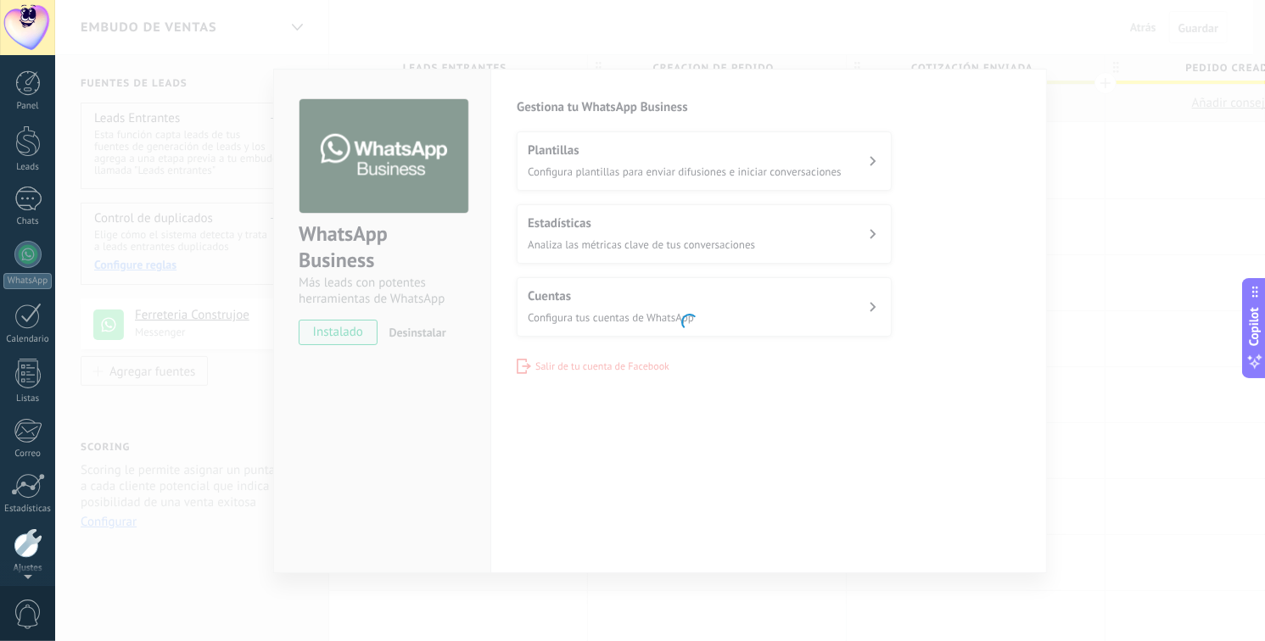
scroll to position [64, 0]
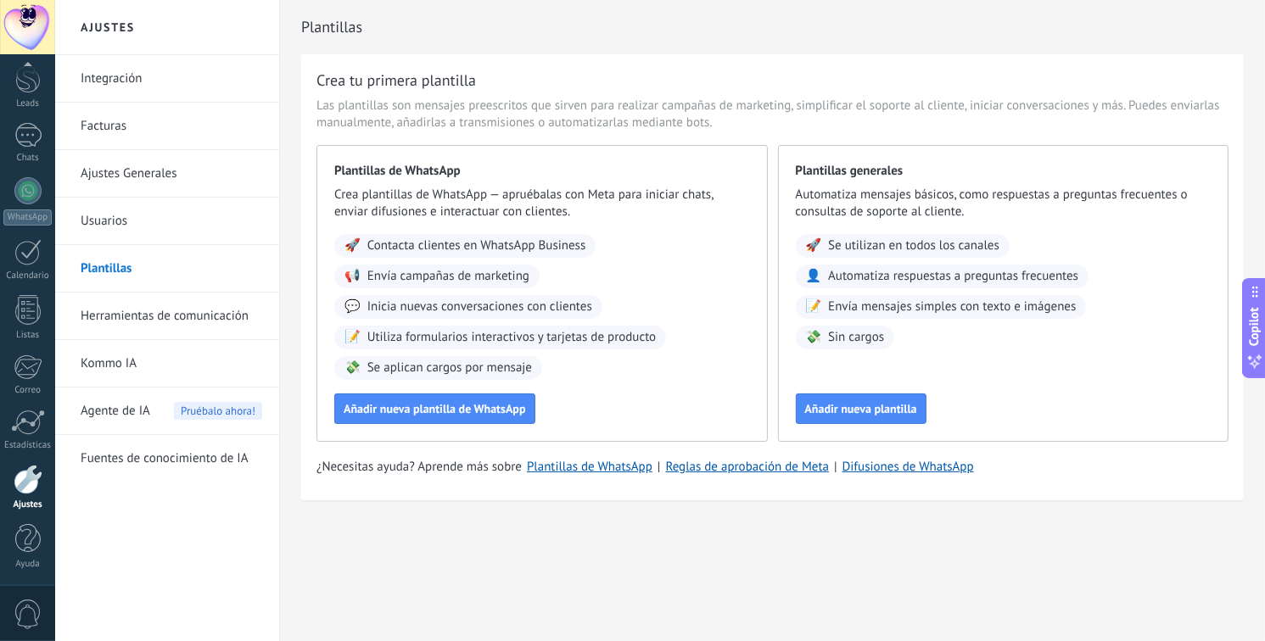
click at [529, 336] on span "Utiliza formularios interactivos y tarjetas de producto" at bounding box center [511, 337] width 289 height 17
click at [422, 400] on button "Añadir nueva plantilla de WhatsApp" at bounding box center [434, 409] width 201 height 31
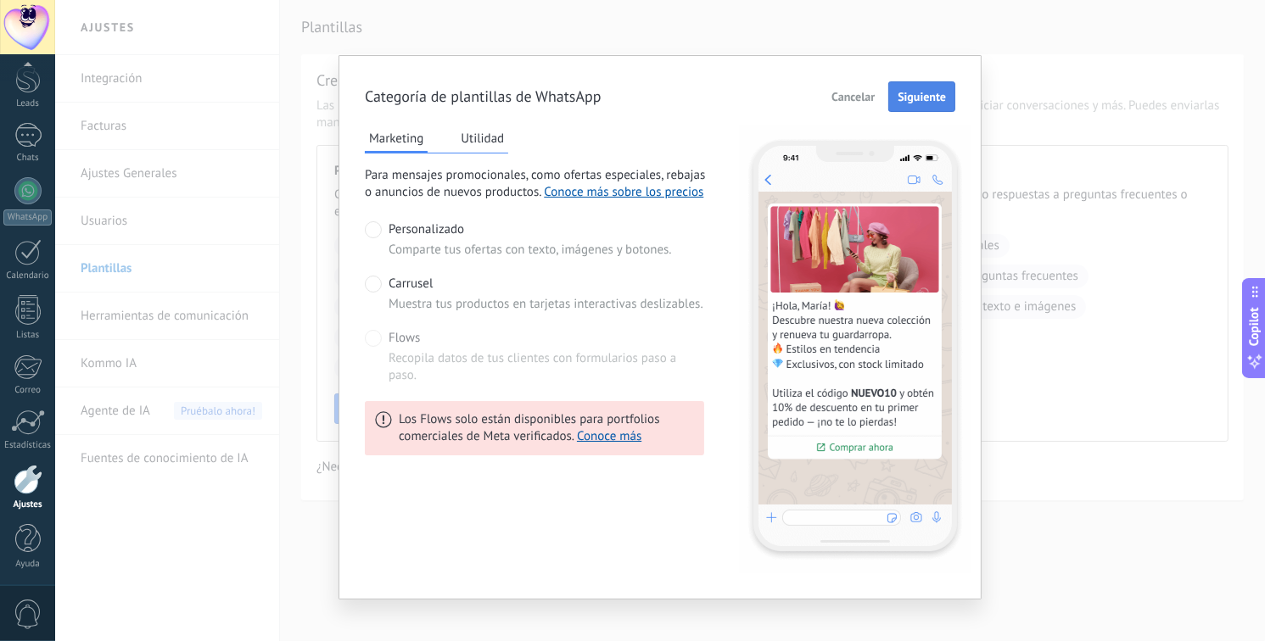
click at [919, 95] on span "Siguiente" at bounding box center [921, 97] width 48 height 12
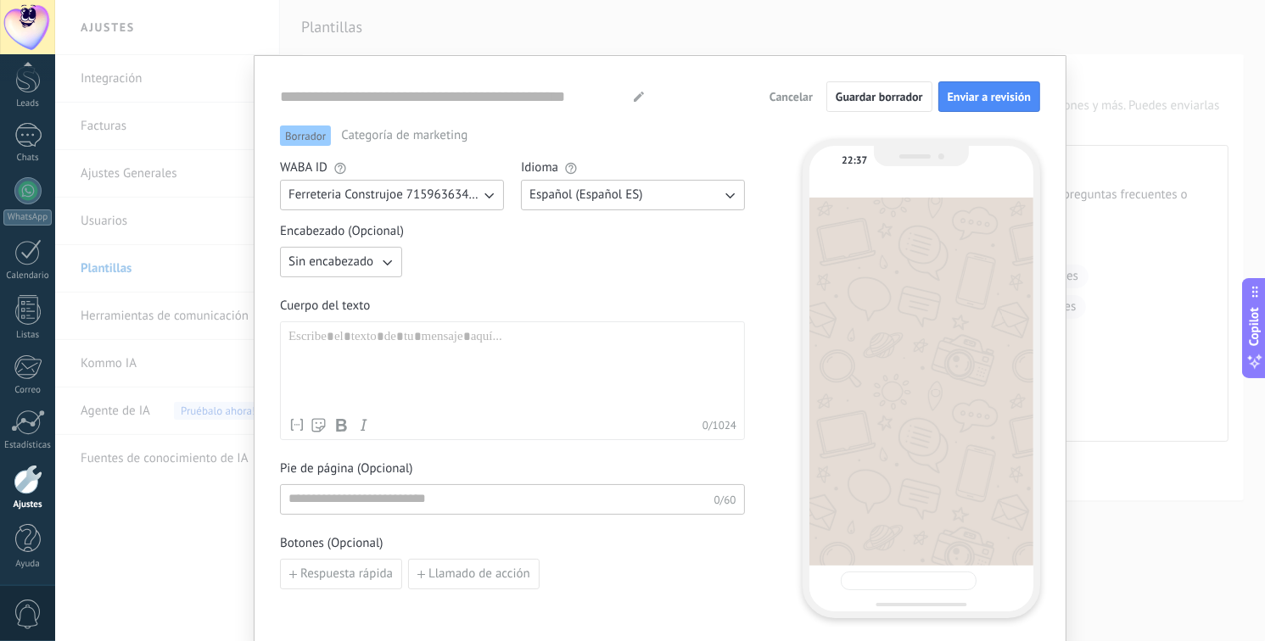
type input "**********"
click at [344, 339] on div at bounding box center [512, 369] width 448 height 81
click at [590, 202] on span "Español (Español ES)" at bounding box center [586, 195] width 114 height 17
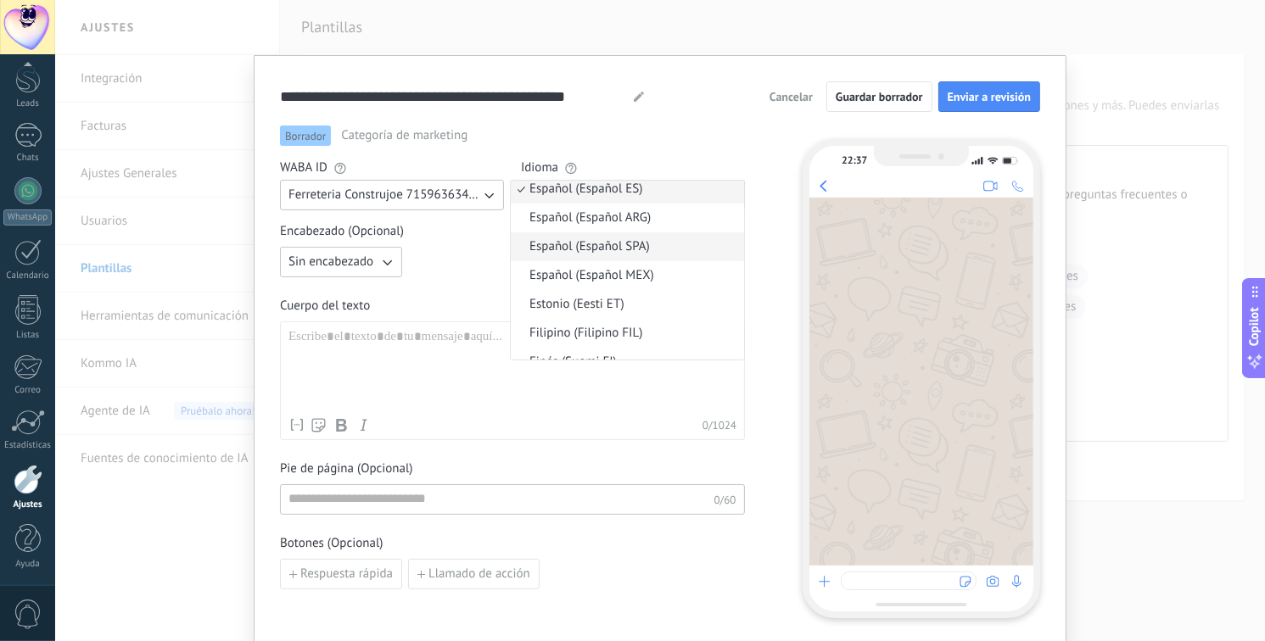
scroll to position [500, 0]
click at [668, 271] on li "Español (Español MEX)" at bounding box center [627, 272] width 233 height 29
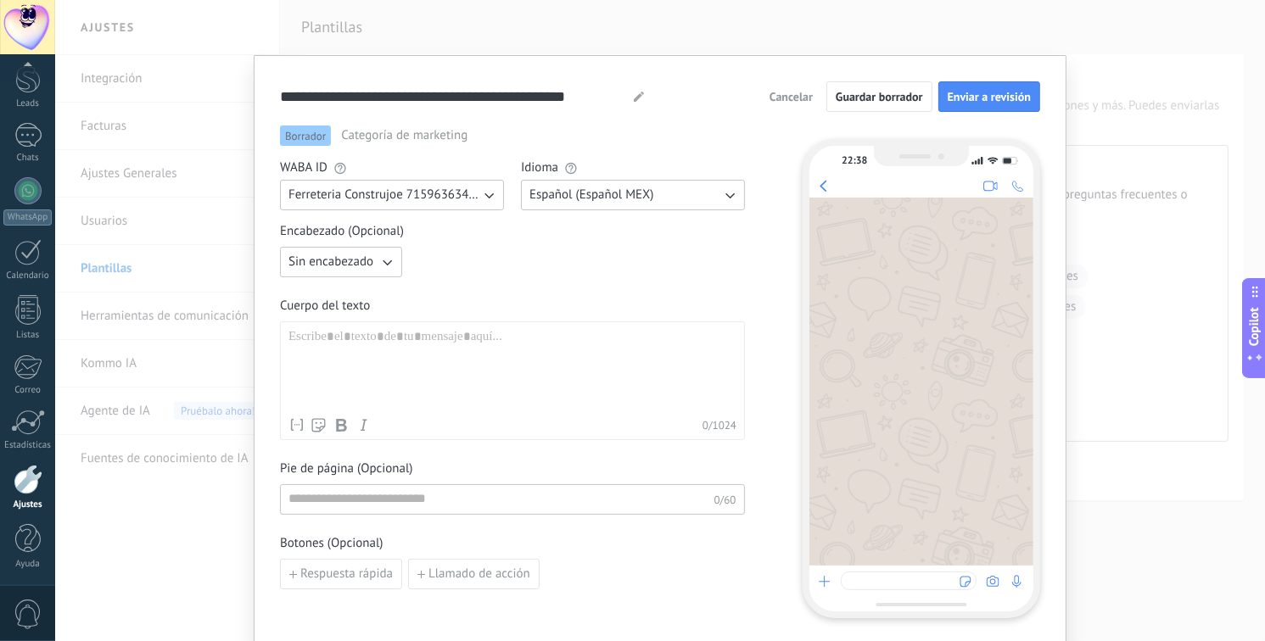
click at [437, 200] on span "Ferreteria Construjoe 715963634830180" at bounding box center [384, 195] width 192 height 17
drag, startPoint x: 534, startPoint y: 255, endPoint x: 508, endPoint y: 252, distance: 26.5
click at [540, 259] on div "Sin encabezado" at bounding box center [512, 262] width 465 height 31
click at [383, 268] on icon "button" at bounding box center [386, 262] width 17 height 17
click at [467, 268] on div "Sin encabezado Sin encabezado Texto Imagen o archivo" at bounding box center [512, 262] width 465 height 31
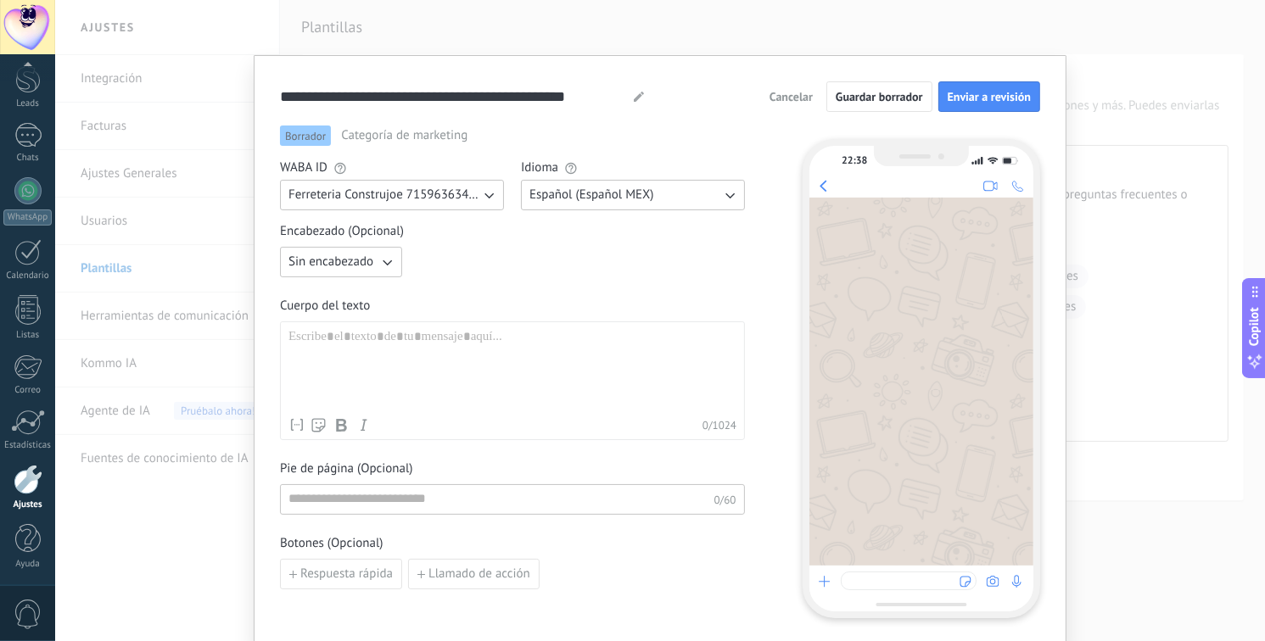
click at [300, 339] on div at bounding box center [512, 369] width 448 height 81
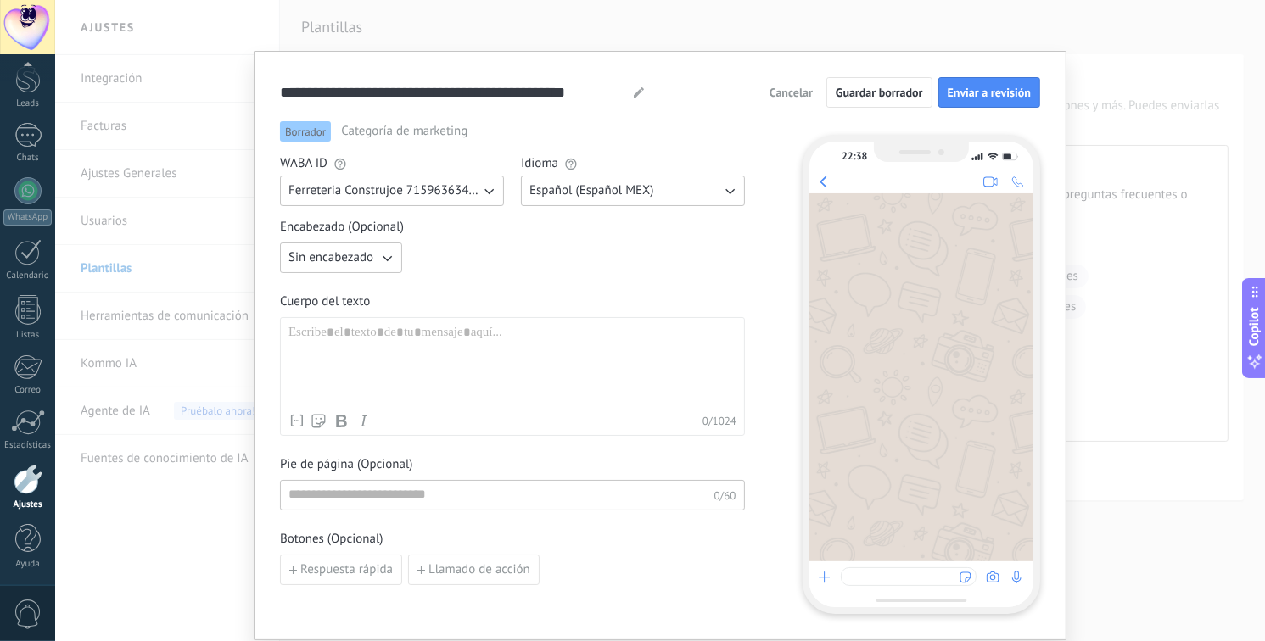
scroll to position [0, 0]
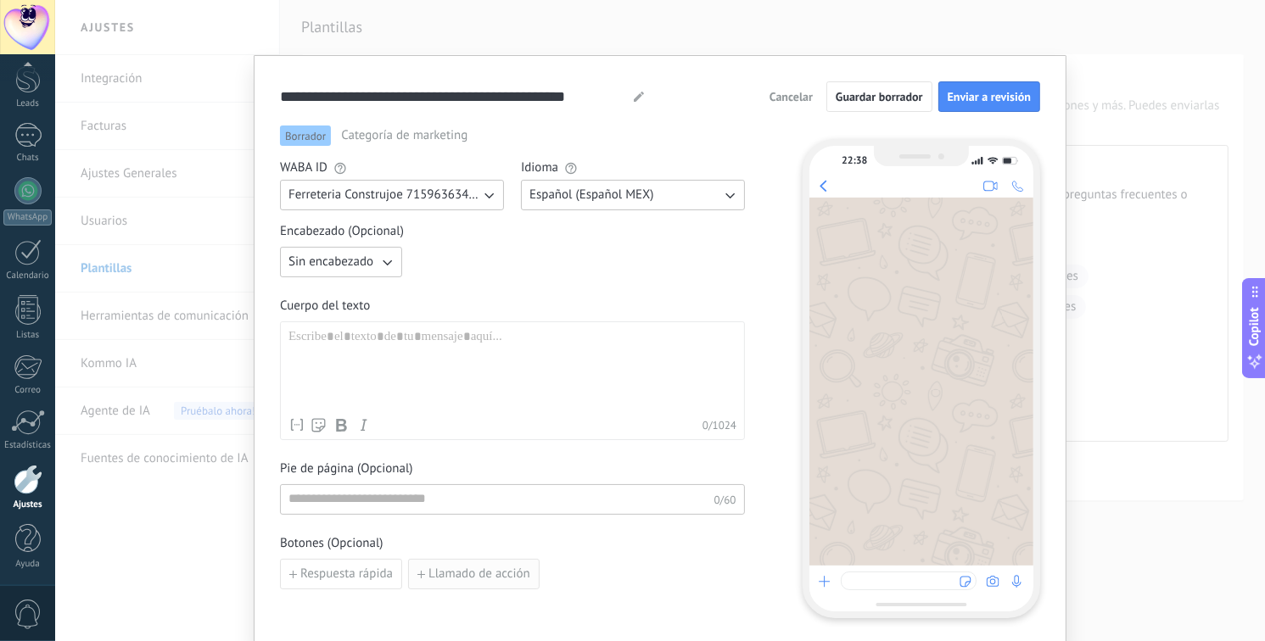
click at [479, 572] on span "Llamado de acción" at bounding box center [479, 574] width 102 height 12
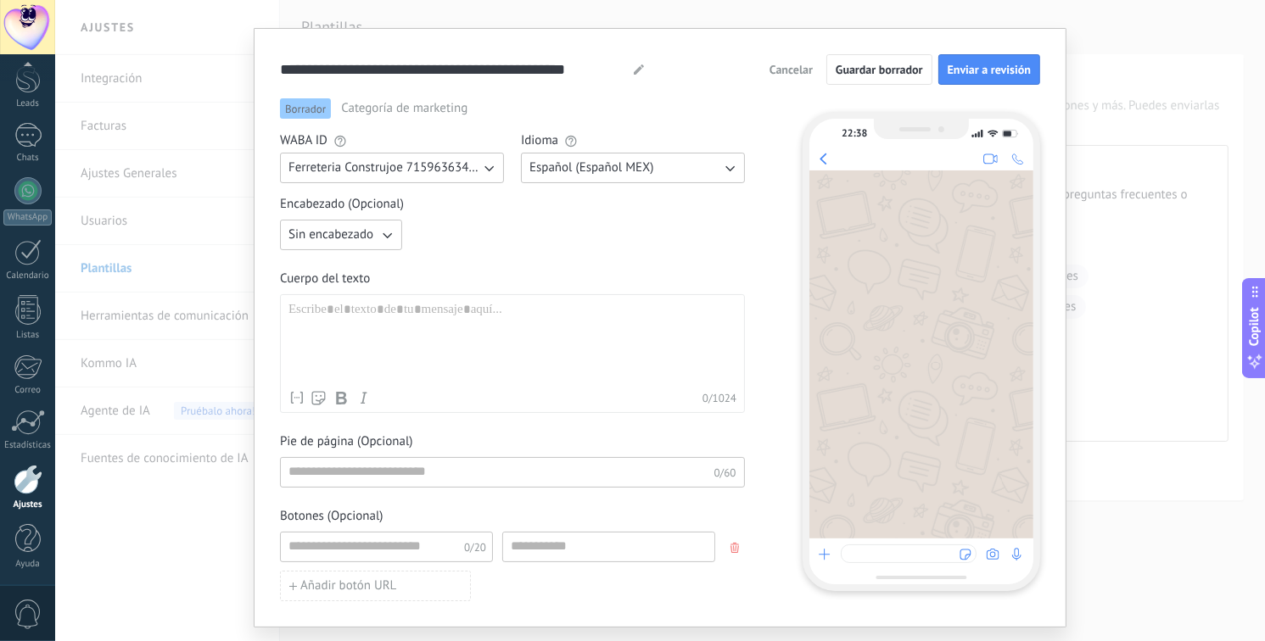
scroll to position [71, 0]
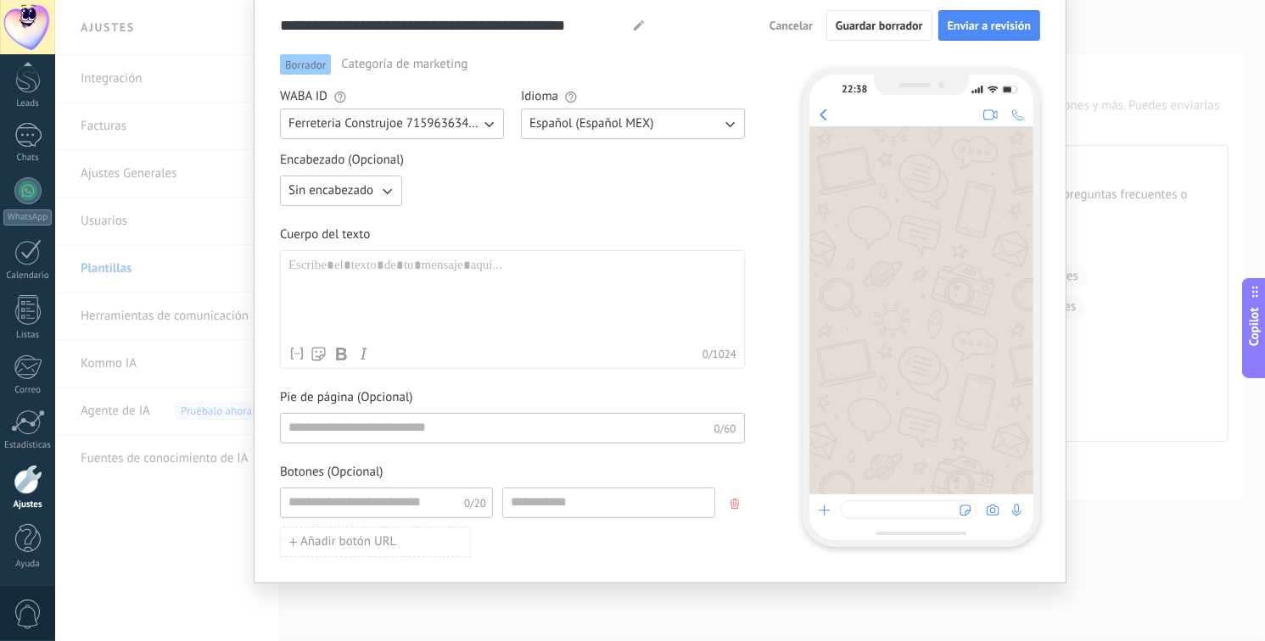
click at [730, 500] on icon "button" at bounding box center [734, 504] width 8 height 10
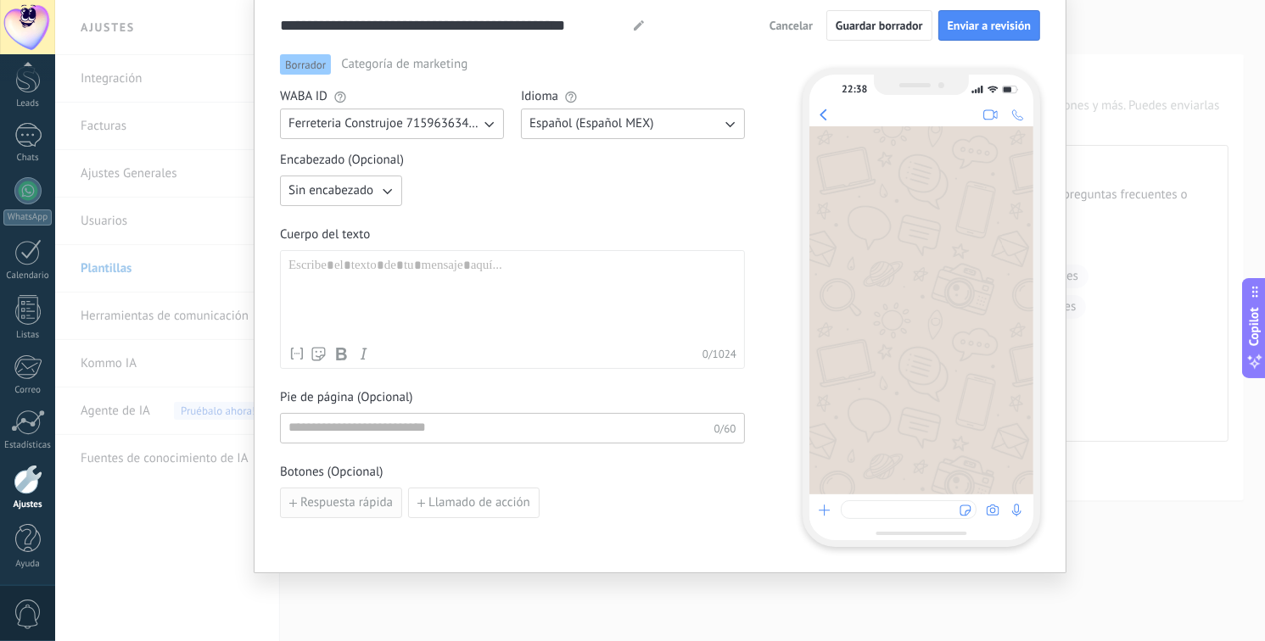
click at [388, 506] on span "Respuesta rápida" at bounding box center [346, 503] width 92 height 12
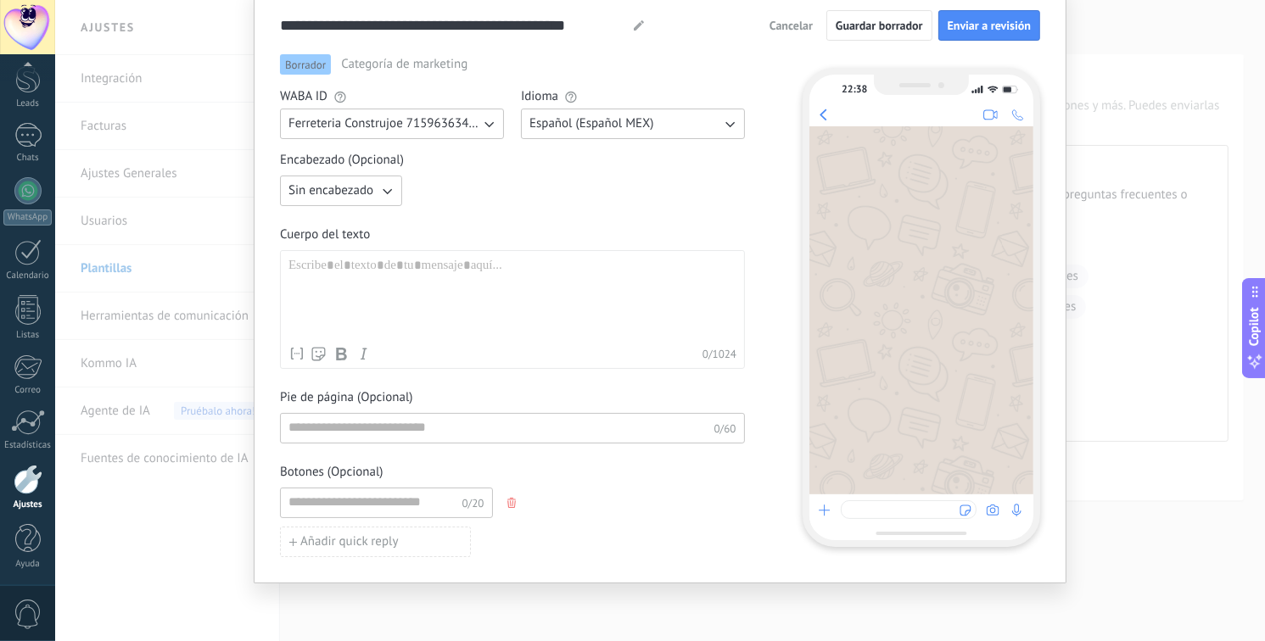
click at [501, 500] on div "0/20" at bounding box center [512, 503] width 465 height 31
click at [507, 498] on icon "button" at bounding box center [511, 503] width 8 height 10
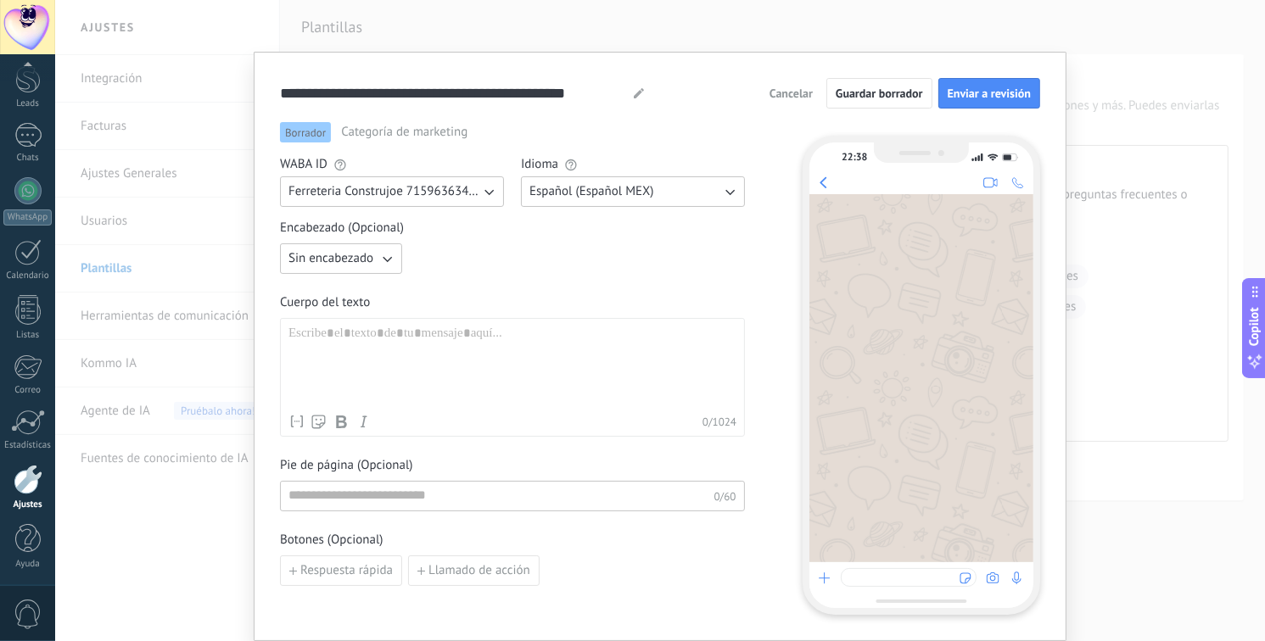
scroll to position [0, 0]
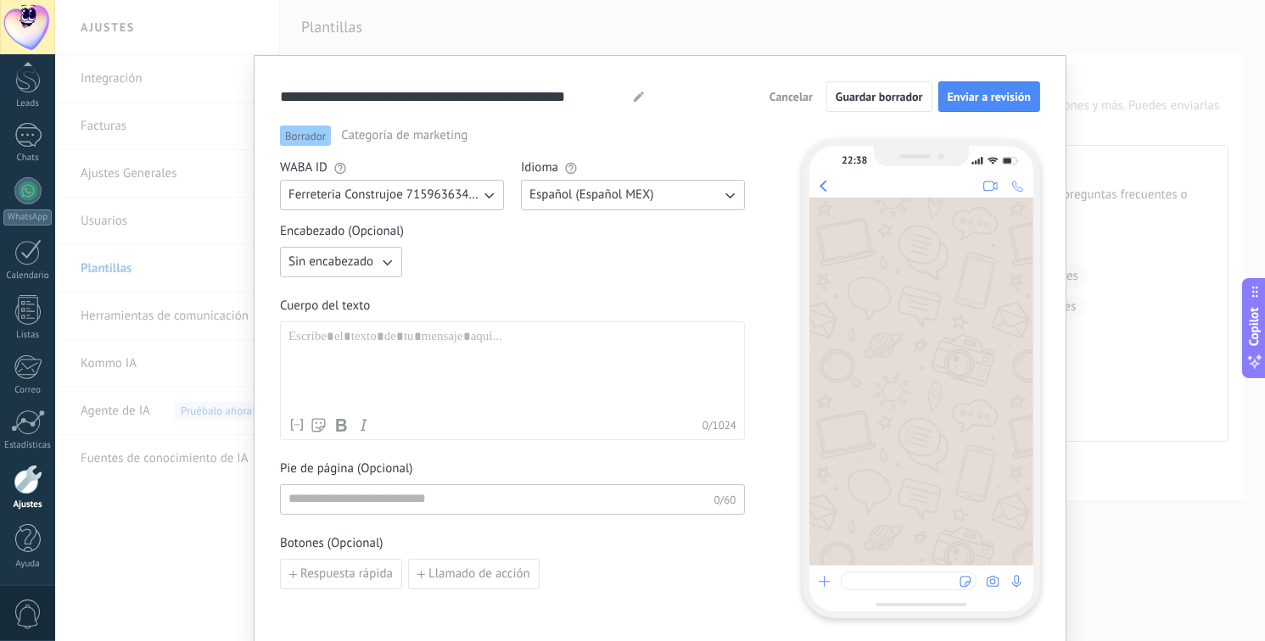
click at [383, 333] on div at bounding box center [512, 369] width 448 height 81
drag, startPoint x: 280, startPoint y: 374, endPoint x: 288, endPoint y: 364, distance: 12.7
click at [282, 374] on div "Nombre del contacto Nombre Apellido Contacto ID Contacto usuario responsable Co…" at bounding box center [512, 381] width 465 height 119
click at [300, 342] on div at bounding box center [512, 369] width 448 height 81
paste div
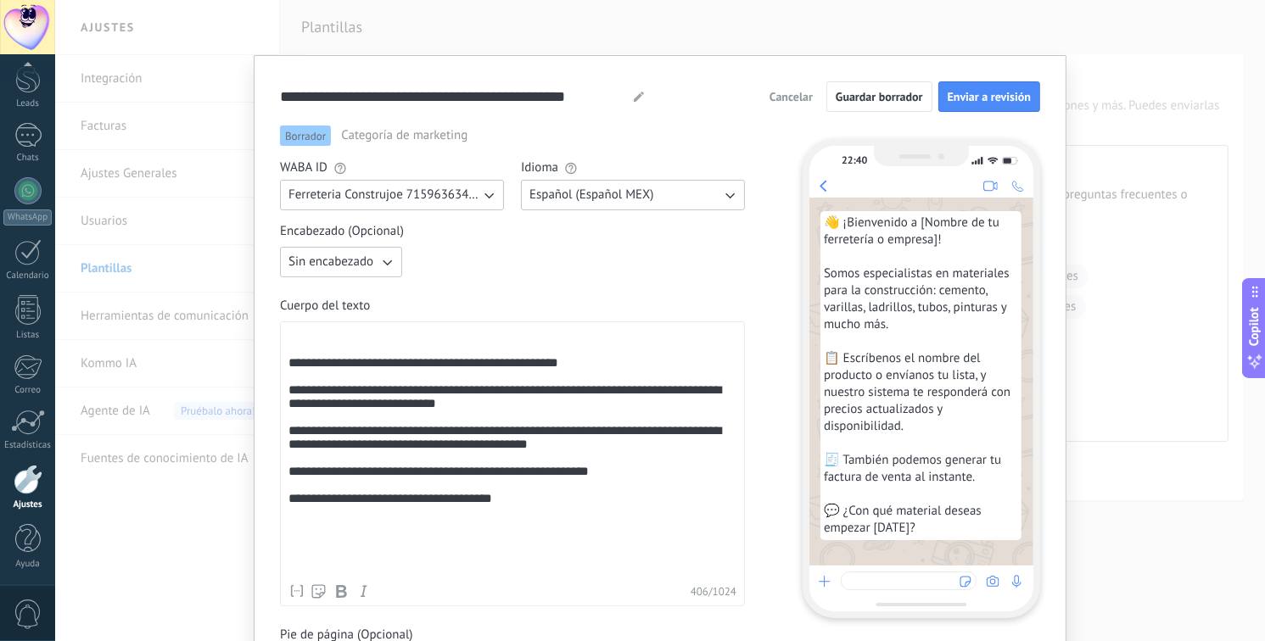
click at [342, 347] on div "**********" at bounding box center [512, 452] width 448 height 247
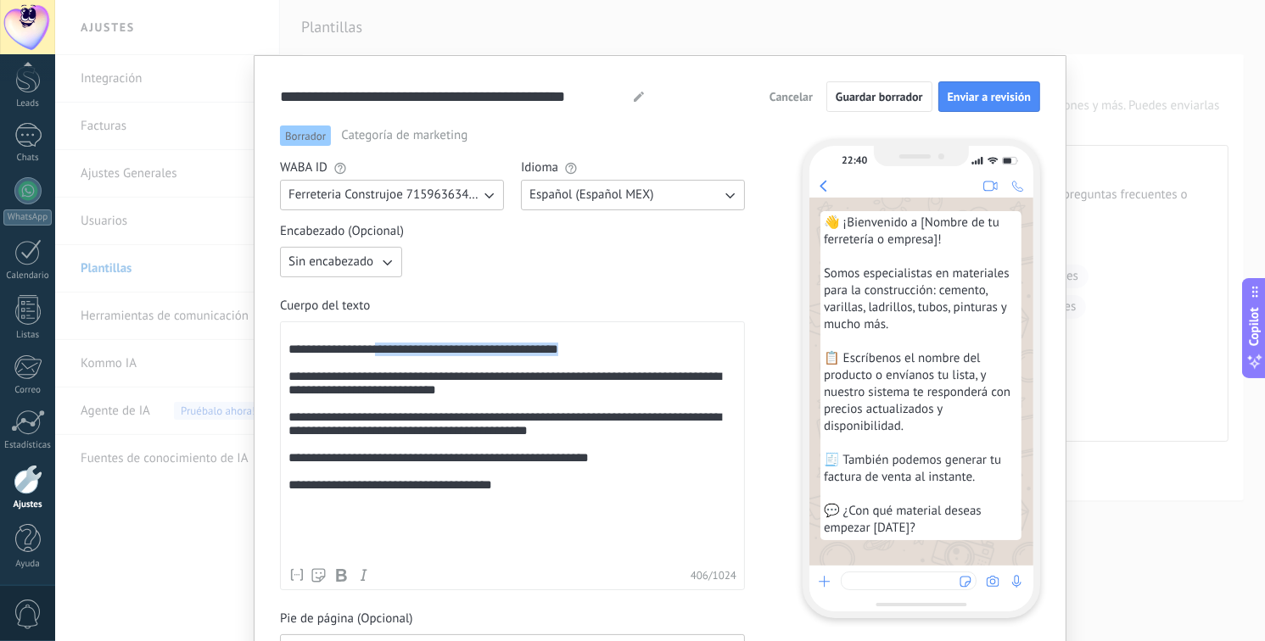
drag, startPoint x: 383, startPoint y: 357, endPoint x: 601, endPoint y: 356, distance: 218.9
click at [601, 356] on div "**********" at bounding box center [512, 444] width 448 height 231
click at [579, 364] on div "**********" at bounding box center [512, 444] width 448 height 231
drag, startPoint x: 579, startPoint y: 363, endPoint x: 587, endPoint y: 357, distance: 9.7
click at [511, 358] on div "**********" at bounding box center [512, 444] width 448 height 231
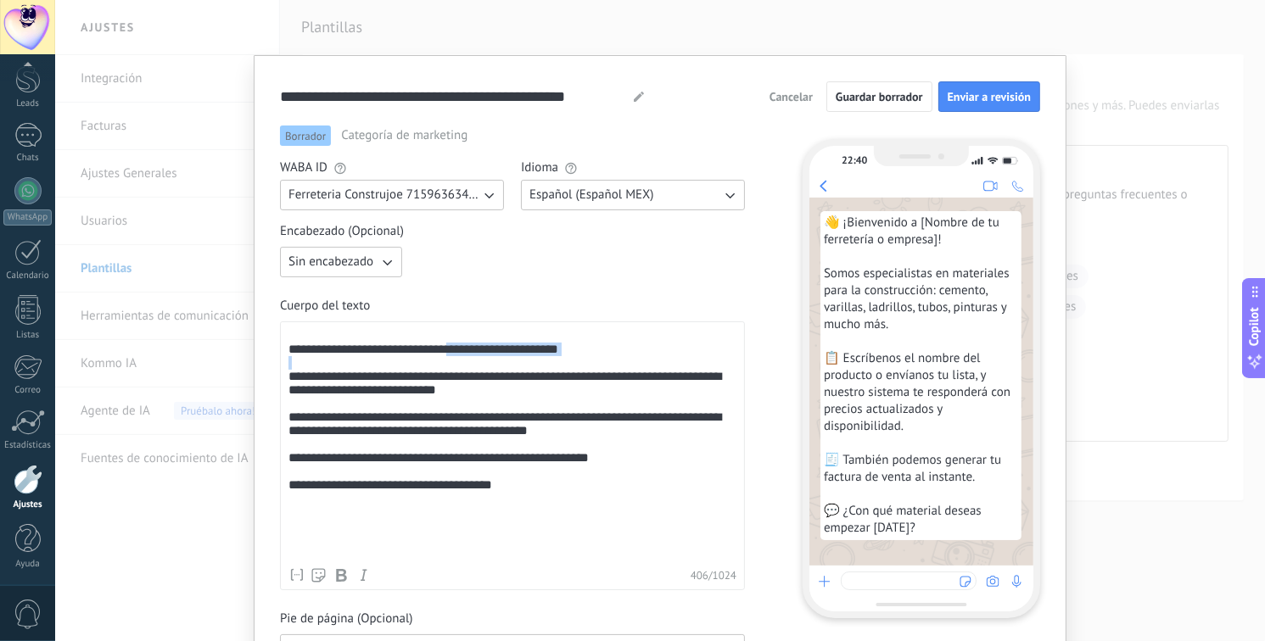
click at [594, 356] on div "**********" at bounding box center [512, 444] width 448 height 231
drag, startPoint x: 585, startPoint y: 352, endPoint x: 599, endPoint y: 350, distance: 13.7
click at [586, 350] on div "**********" at bounding box center [512, 444] width 448 height 231
drag, startPoint x: 603, startPoint y: 354, endPoint x: 586, endPoint y: 357, distance: 17.3
click at [603, 355] on div "**********" at bounding box center [512, 444] width 448 height 231
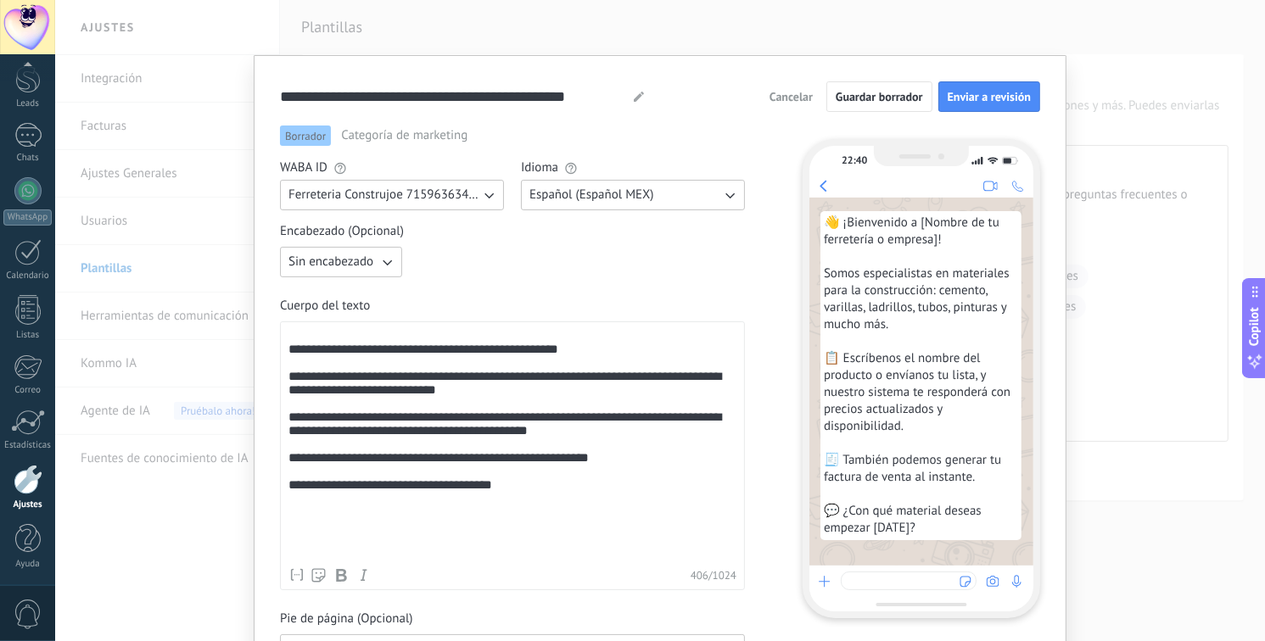
click at [617, 333] on div "**********" at bounding box center [512, 444] width 448 height 231
drag, startPoint x: 580, startPoint y: 349, endPoint x: 386, endPoint y: 358, distance: 194.4
click at [386, 358] on div "**********" at bounding box center [512, 444] width 448 height 231
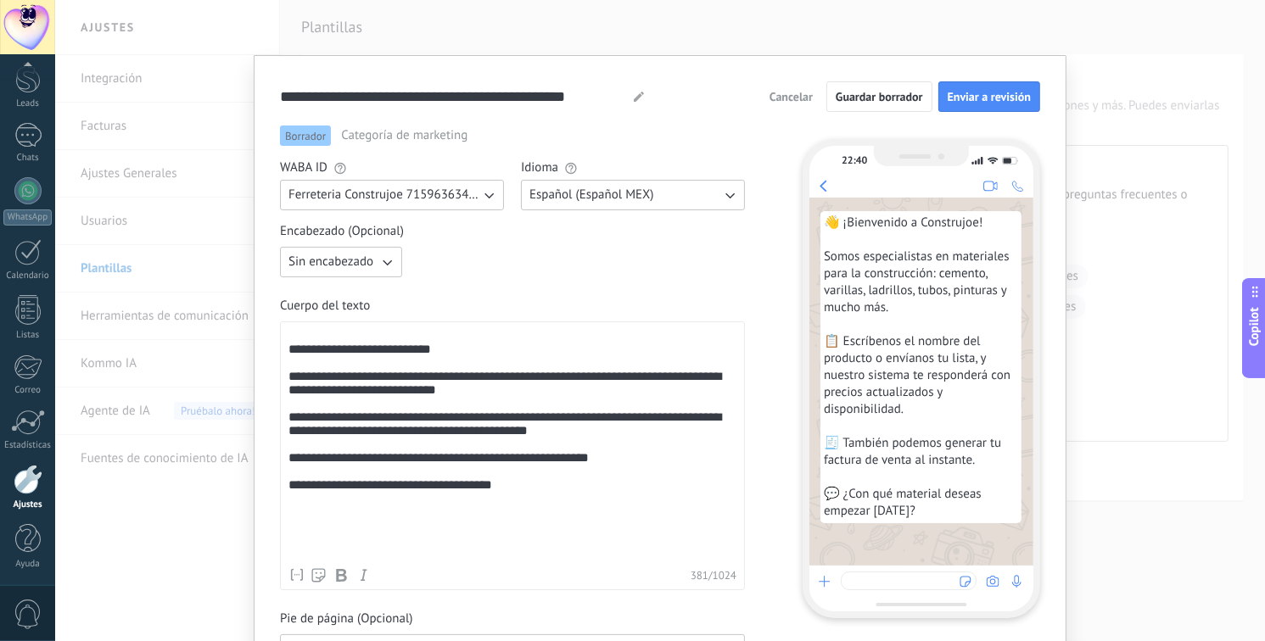
click at [1211, 500] on div "**********" at bounding box center [660, 320] width 1210 height 641
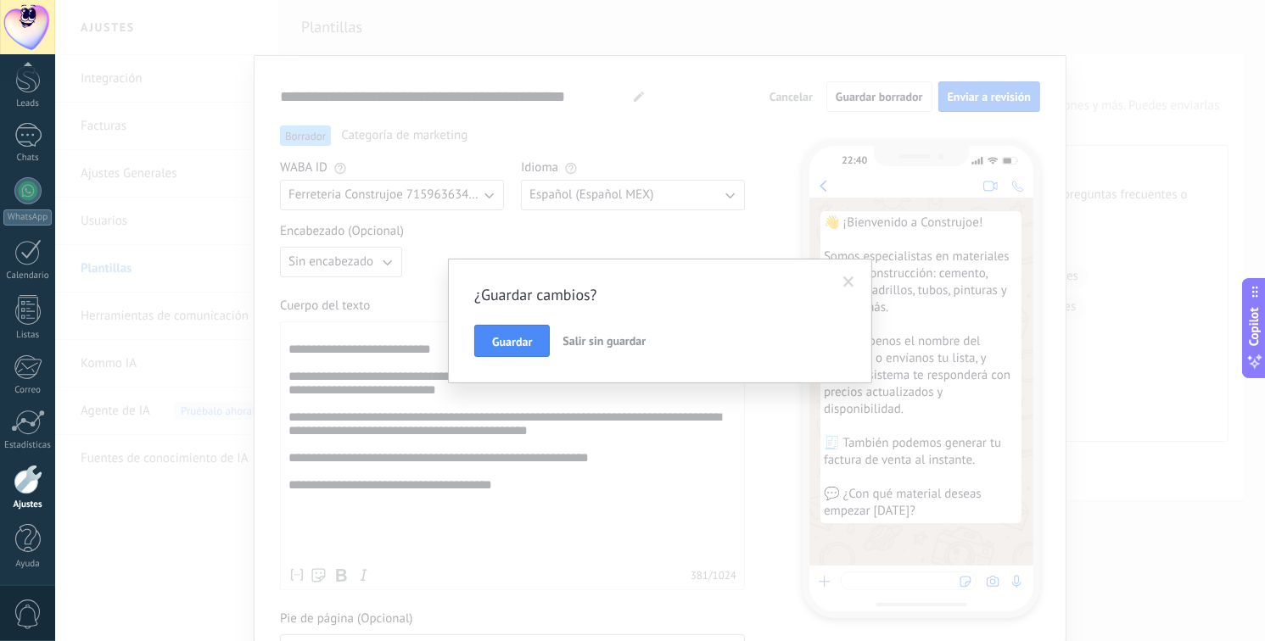
click at [846, 288] on span at bounding box center [849, 282] width 28 height 29
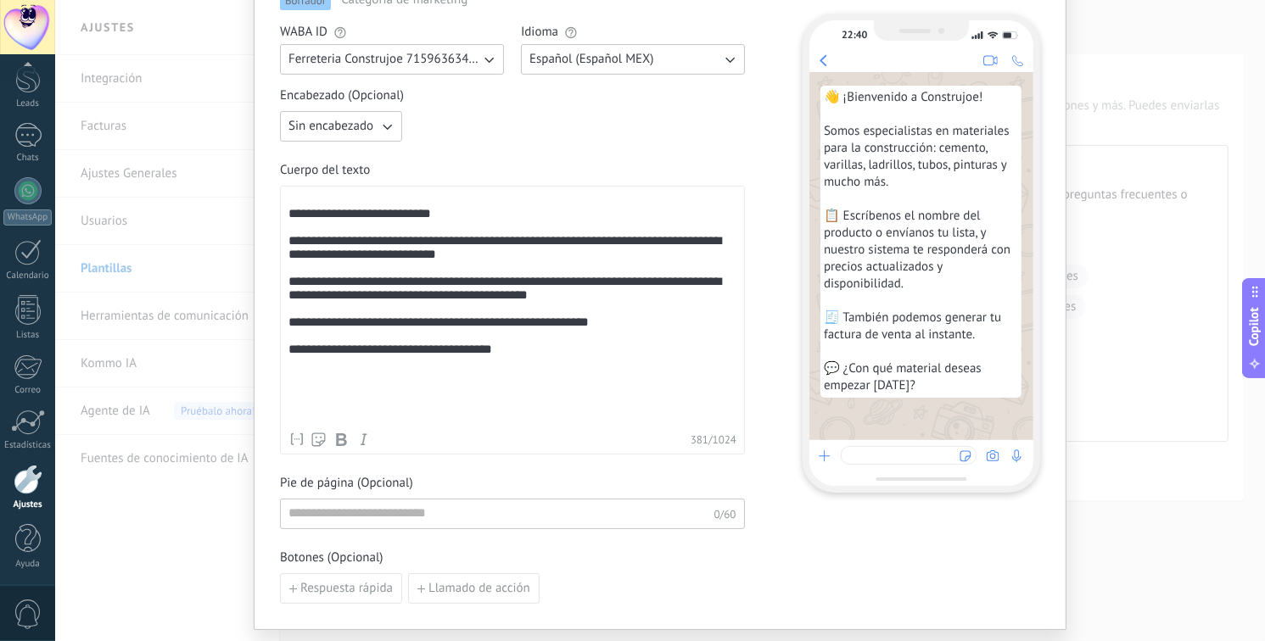
scroll to position [170, 0]
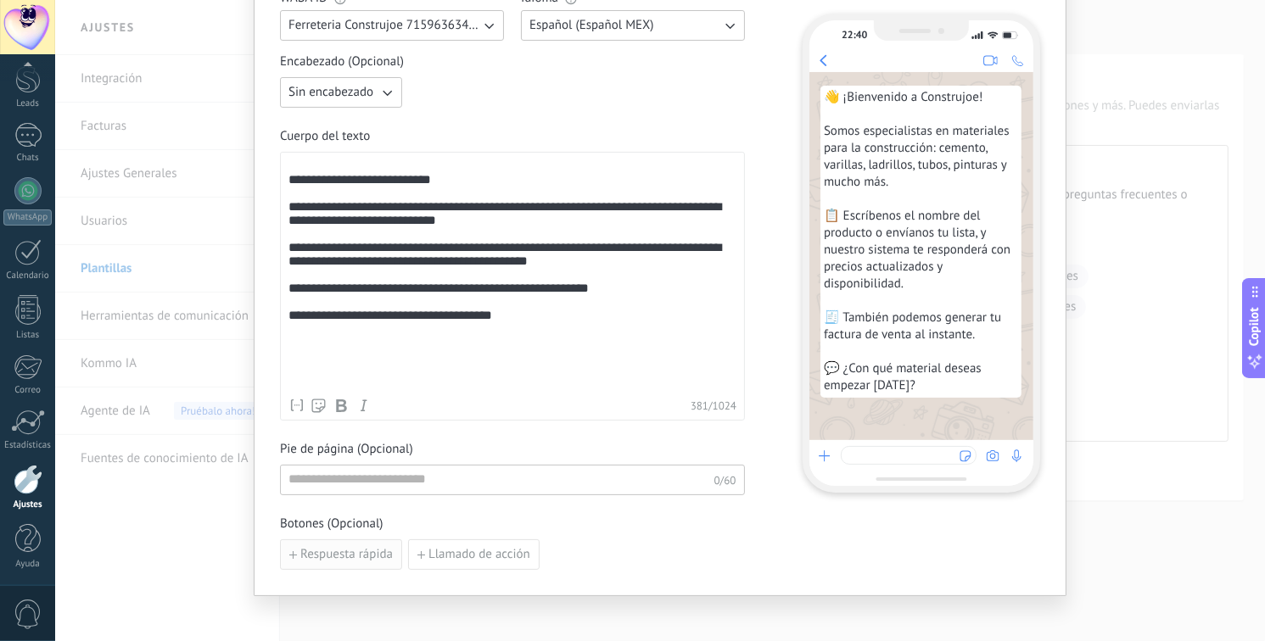
click at [349, 554] on span "Respuesta rápida" at bounding box center [346, 555] width 92 height 12
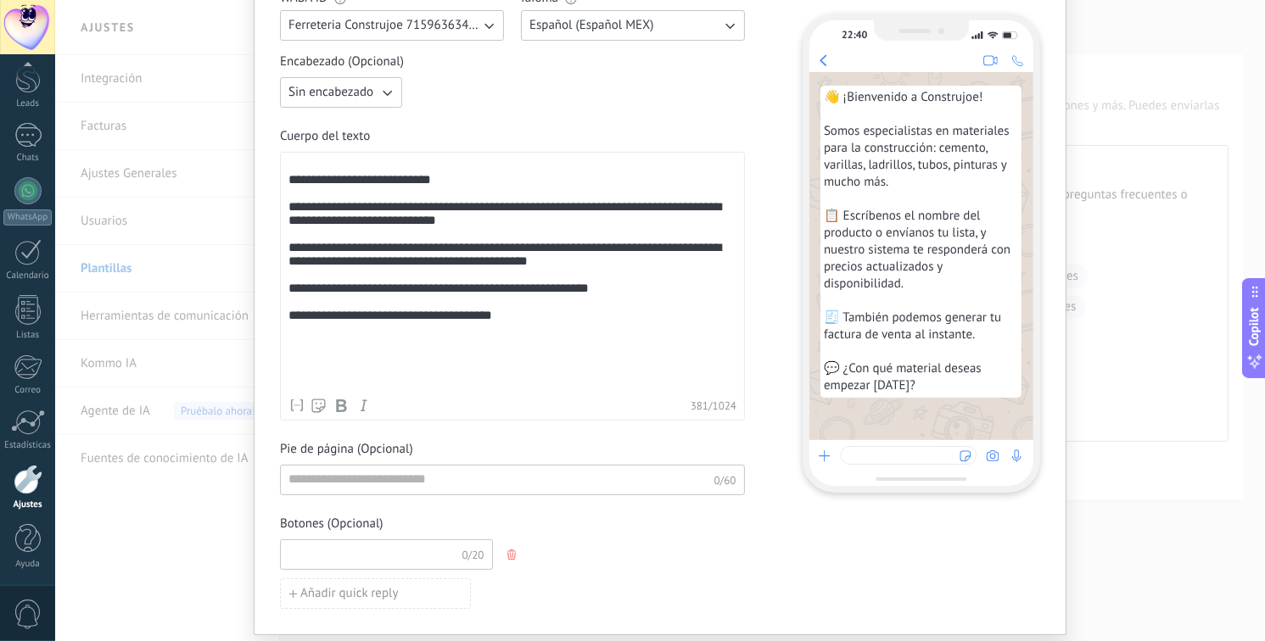
click at [346, 554] on input at bounding box center [371, 553] width 181 height 27
type input "*"
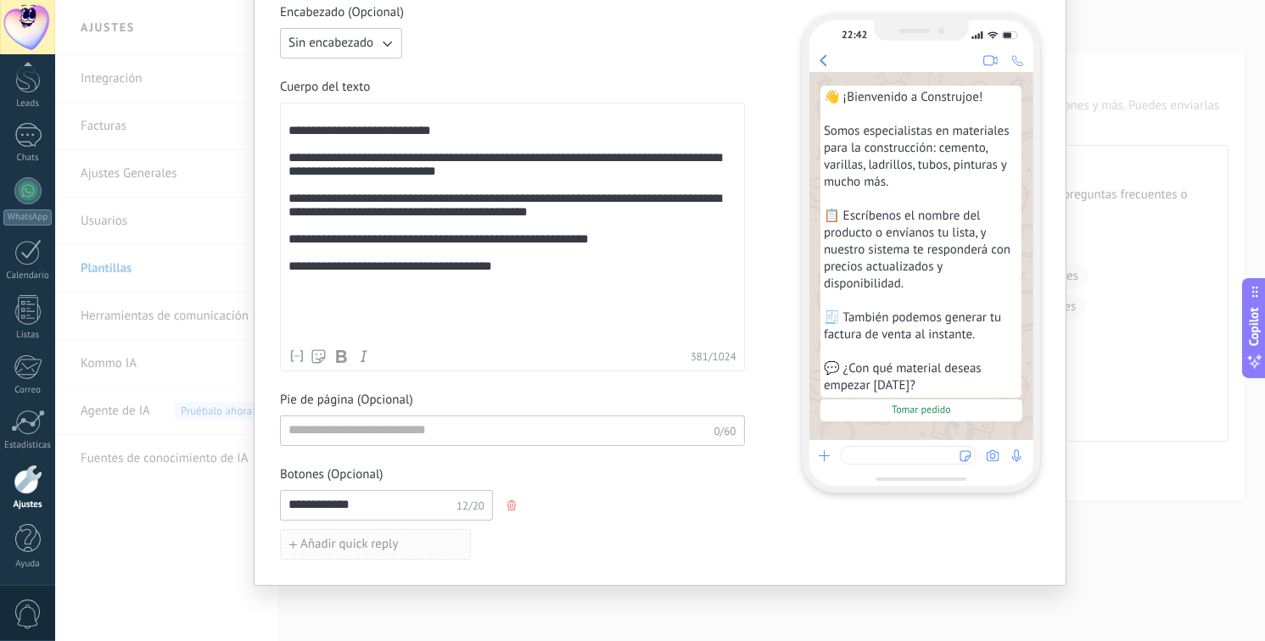
scroll to position [221, 0]
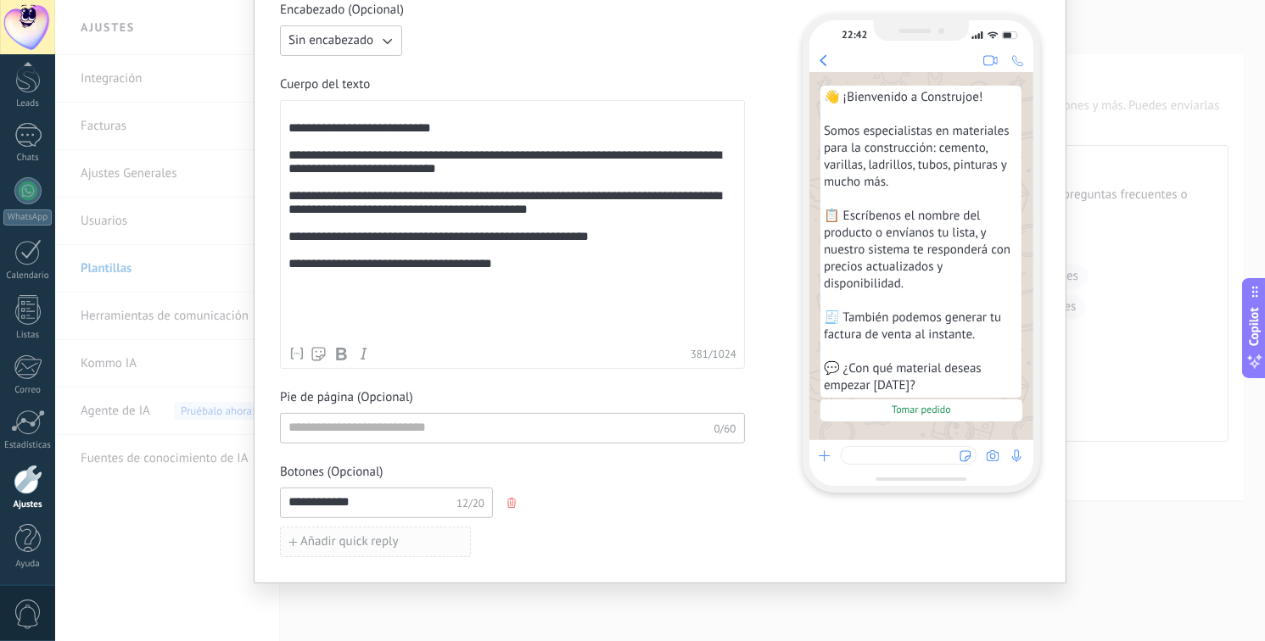
type input "**********"
click at [372, 530] on button "Añadir quick reply" at bounding box center [375, 542] width 191 height 31
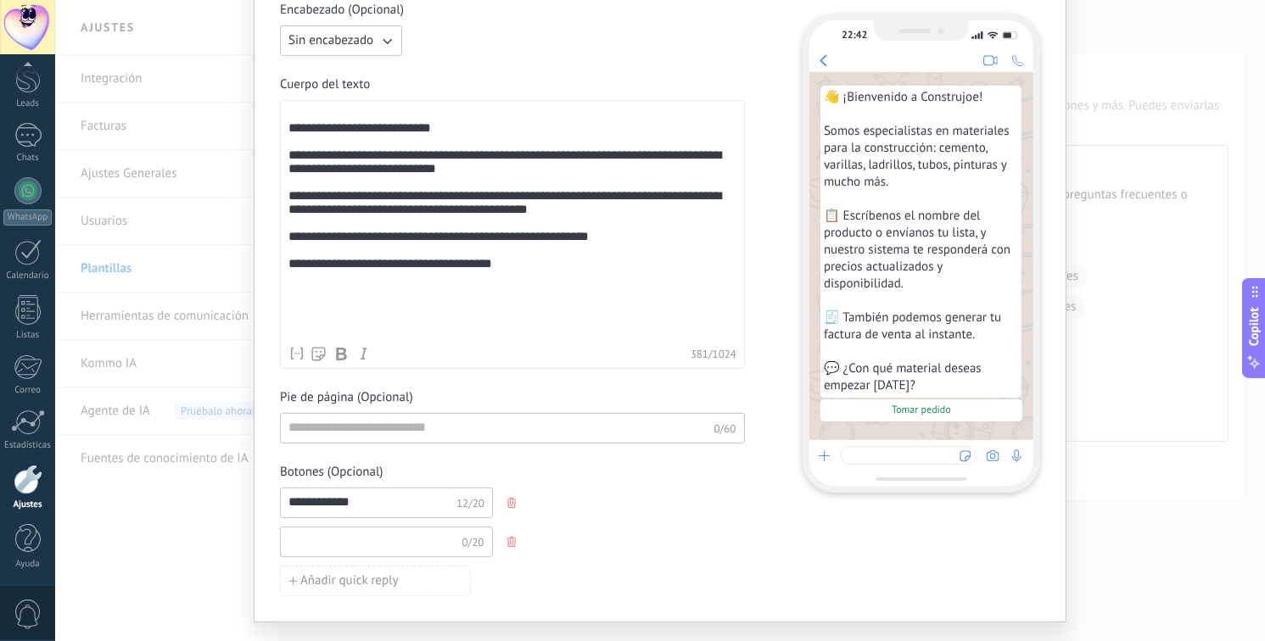
click at [344, 542] on input at bounding box center [371, 541] width 181 height 27
type input "*"
type input "**********"
click at [350, 582] on span "Añadir quick reply" at bounding box center [349, 581] width 98 height 12
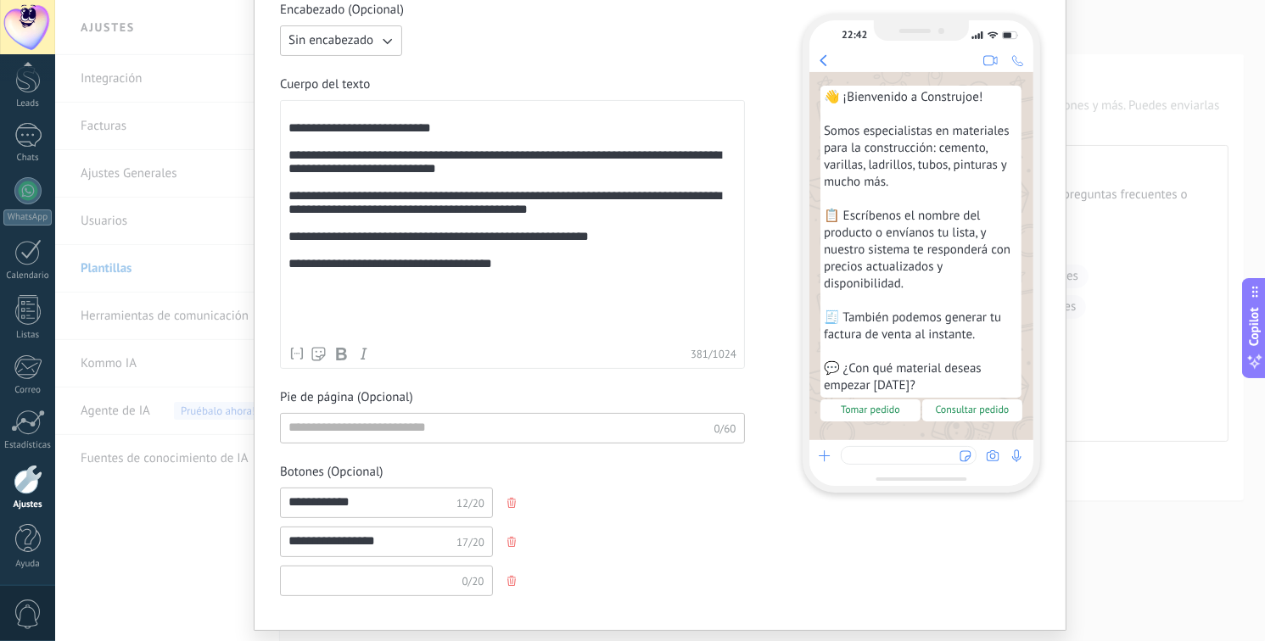
click at [337, 582] on input at bounding box center [371, 580] width 181 height 27
type input "**********"
click at [427, 502] on input "**********" at bounding box center [371, 502] width 181 height 27
type input "**********"
click at [402, 541] on input "**********" at bounding box center [371, 541] width 181 height 27
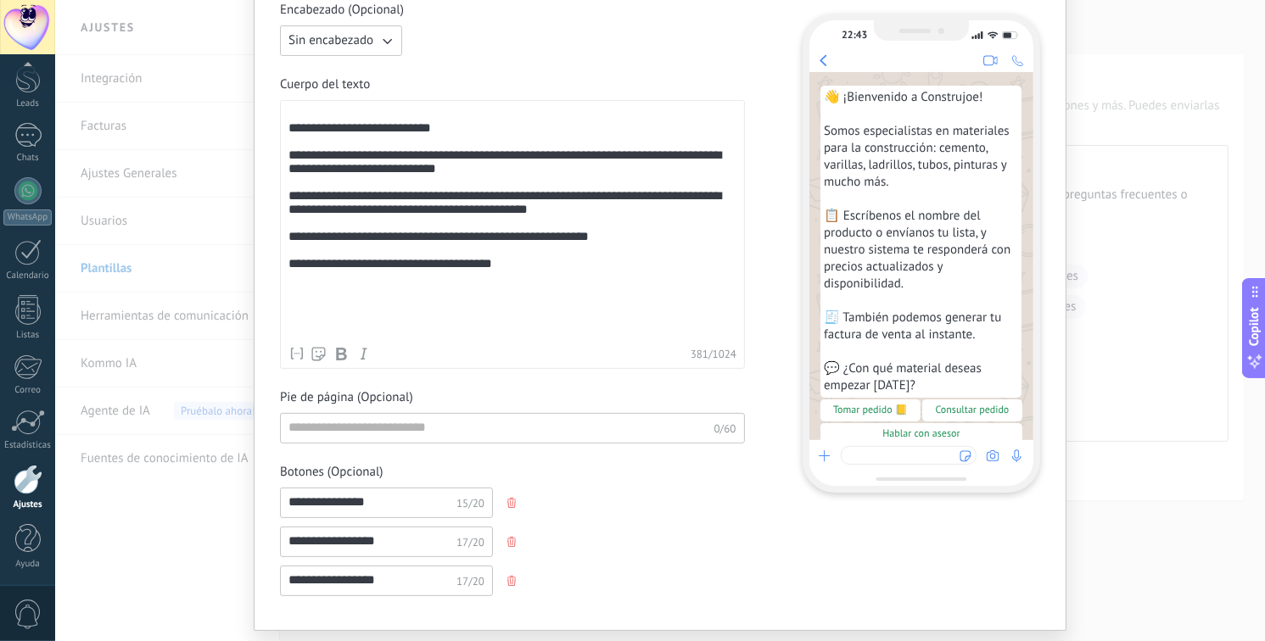
click at [396, 544] on input "**********" at bounding box center [371, 541] width 181 height 27
type input "**********"
click at [393, 574] on input "**********" at bounding box center [371, 580] width 181 height 27
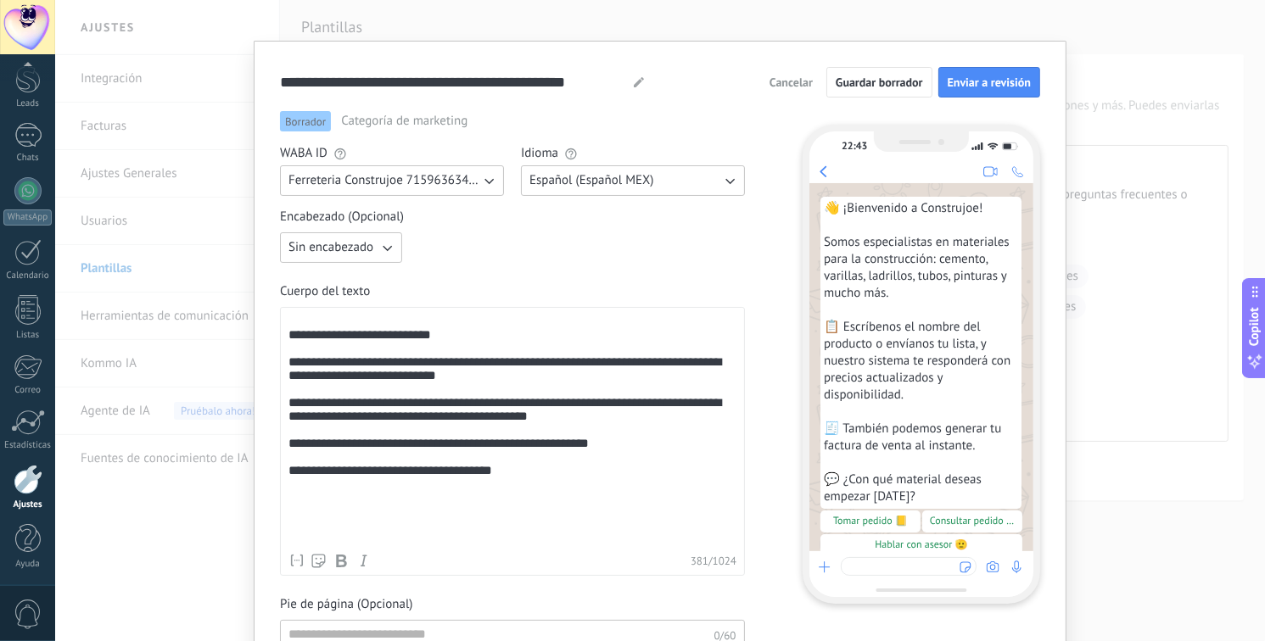
scroll to position [0, 0]
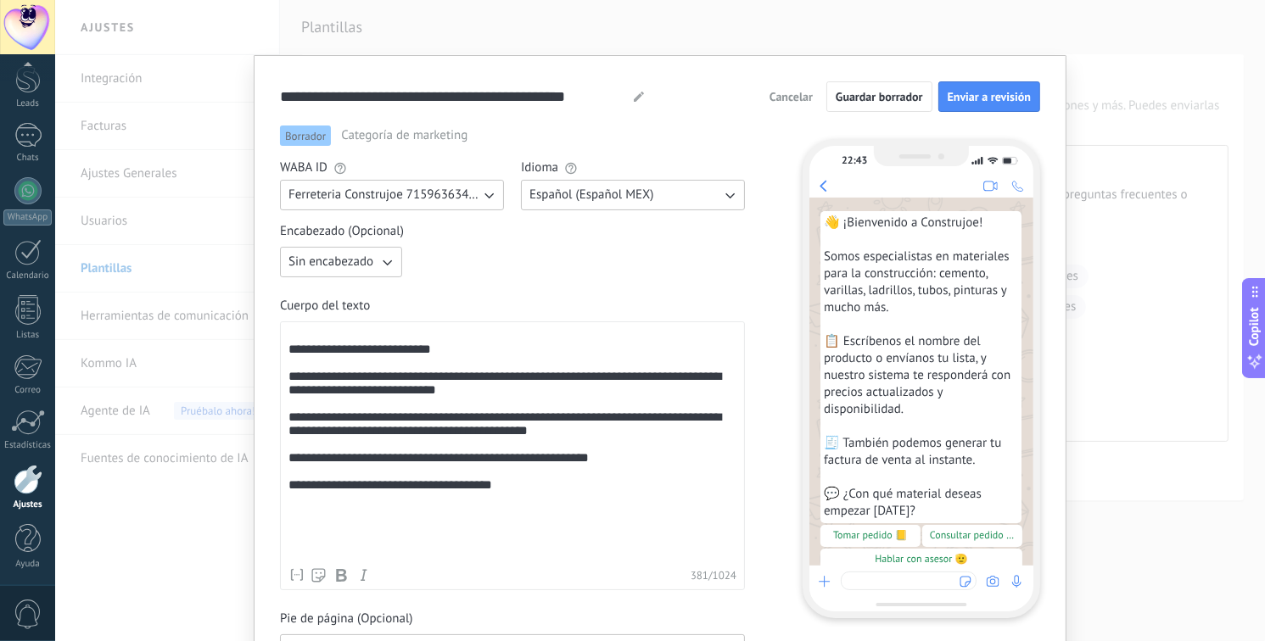
type input "**********"
click at [393, 137] on span "Categoría de marketing" at bounding box center [404, 135] width 126 height 17
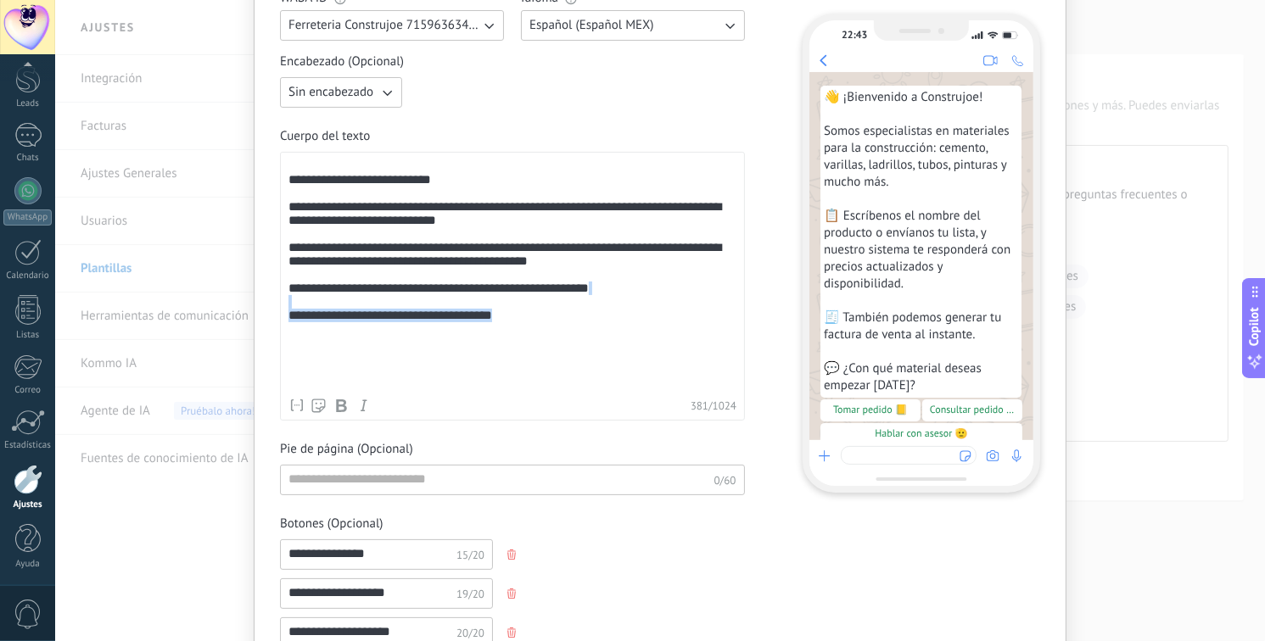
drag, startPoint x: 540, startPoint y: 354, endPoint x: 302, endPoint y: 348, distance: 237.6
click at [275, 340] on div "**********" at bounding box center [660, 283] width 813 height 797
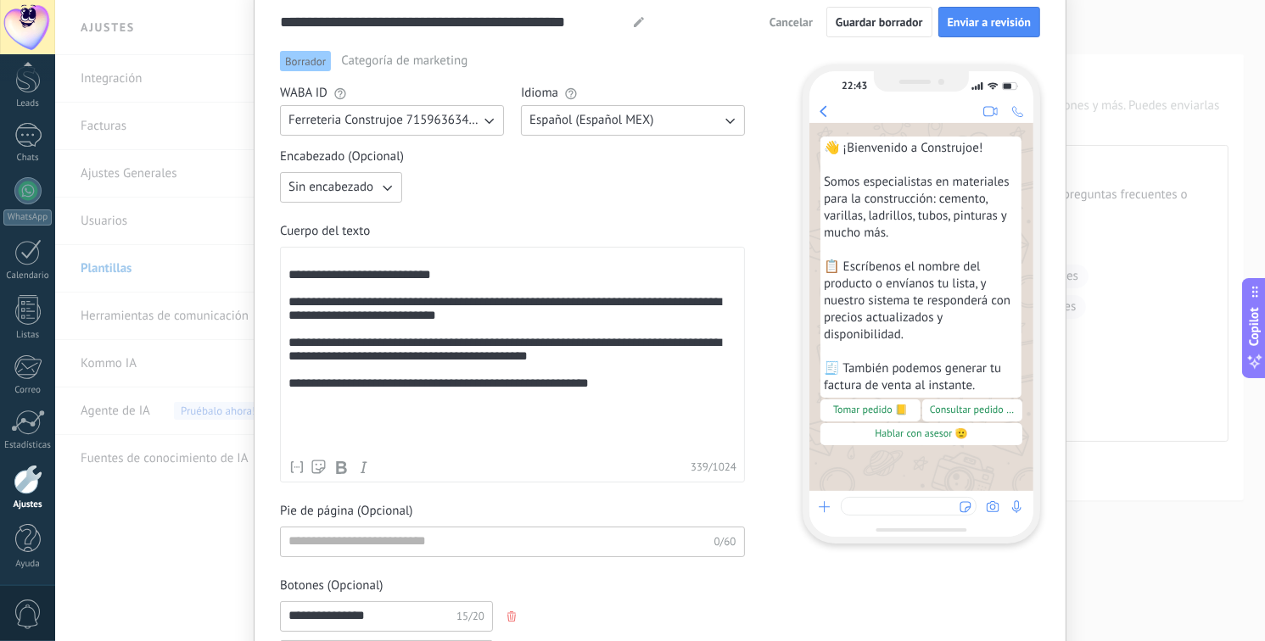
scroll to position [61, 0]
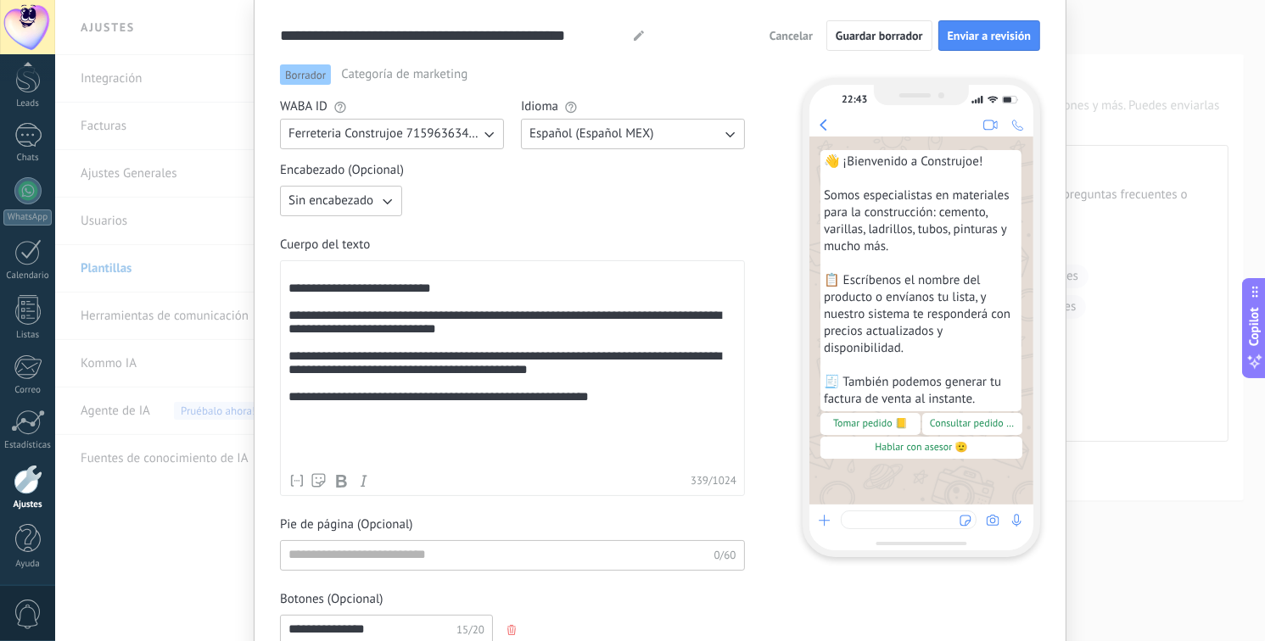
click at [609, 451] on div "**********" at bounding box center [512, 367] width 448 height 198
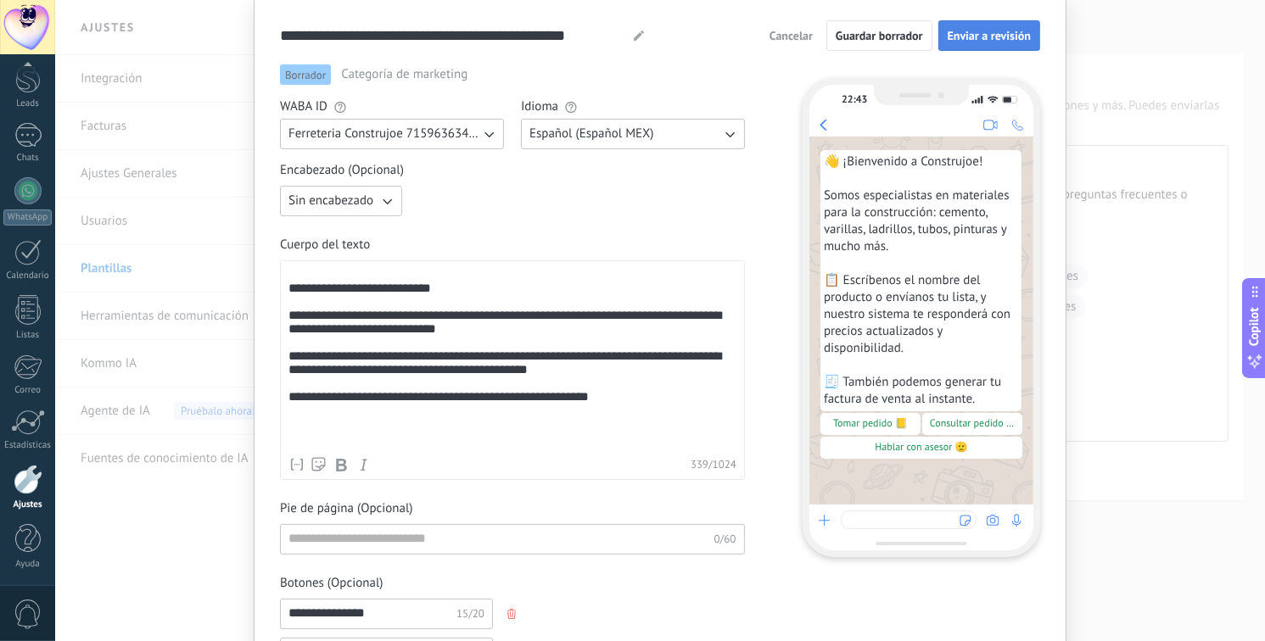
click at [958, 37] on span "Enviar a revisión" at bounding box center [989, 36] width 83 height 12
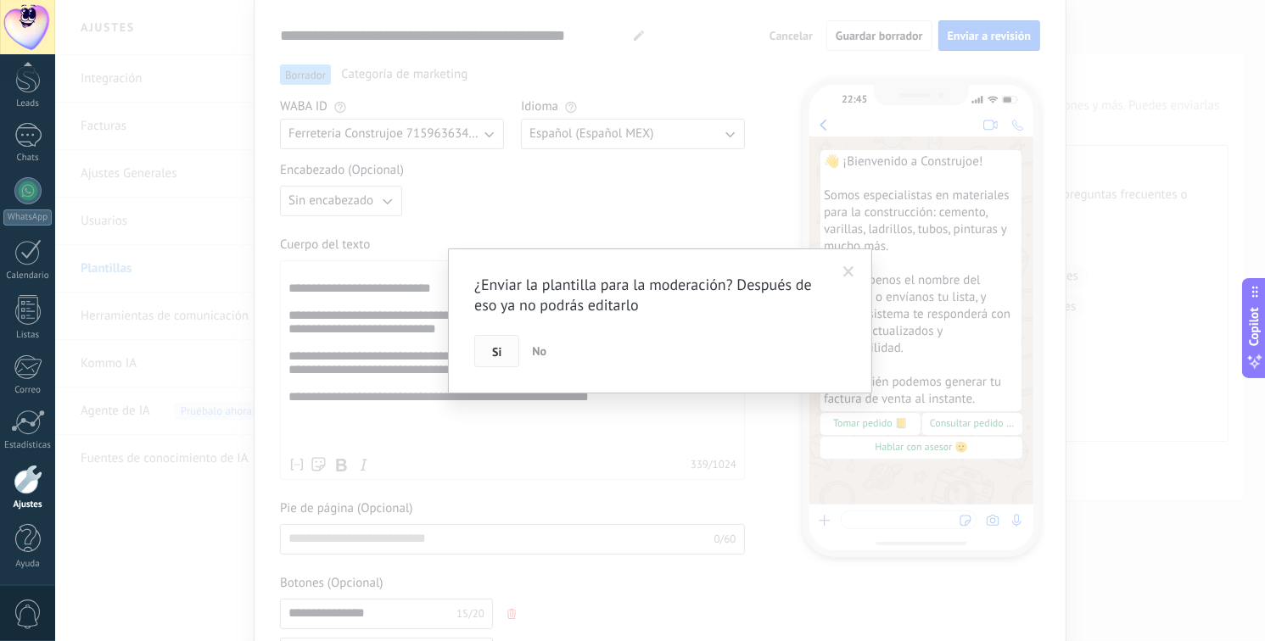
click at [506, 349] on button "Si" at bounding box center [496, 351] width 45 height 32
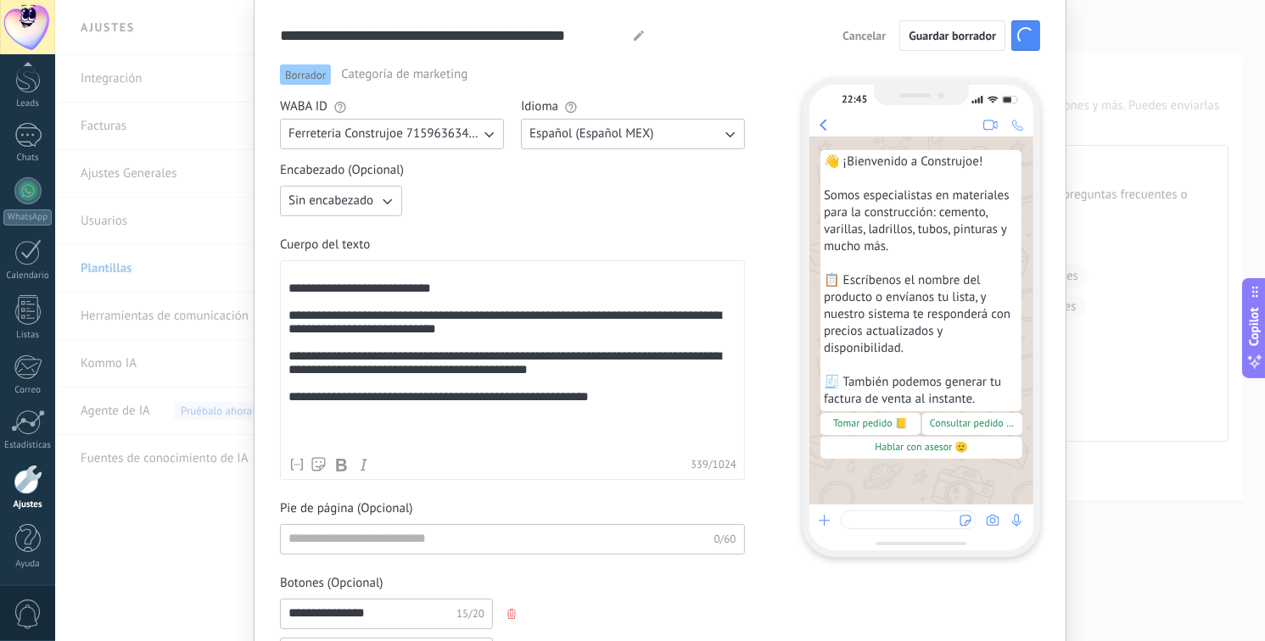
scroll to position [0, 0]
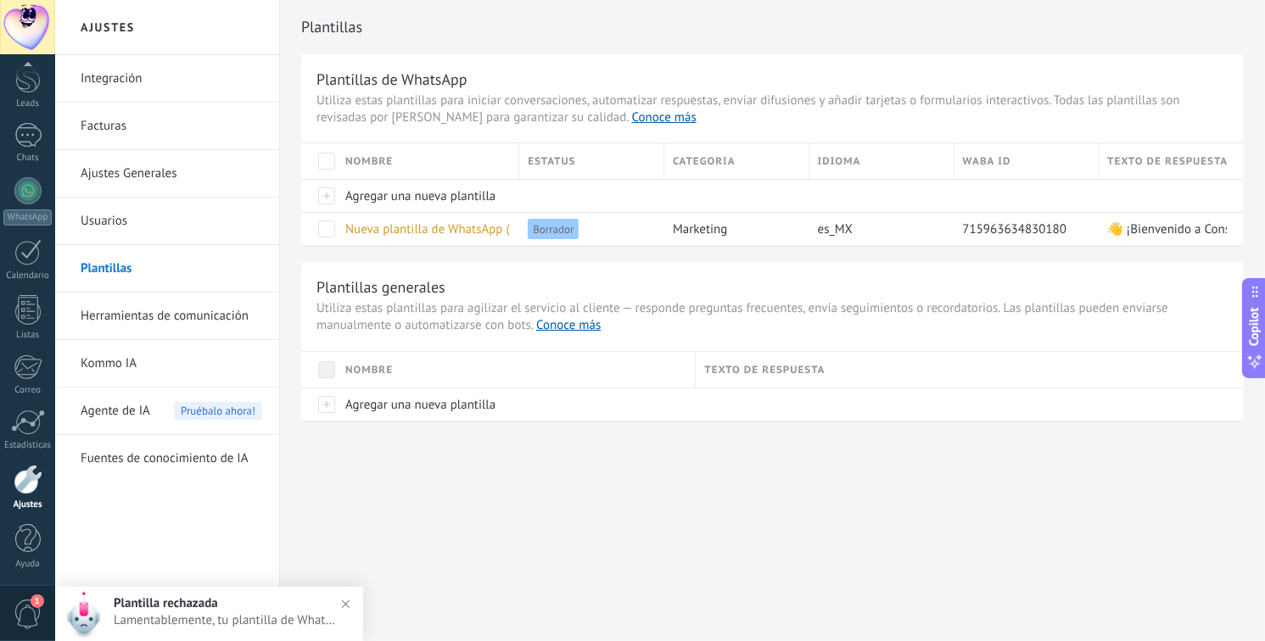
click at [29, 607] on span "1" at bounding box center [28, 615] width 29 height 30
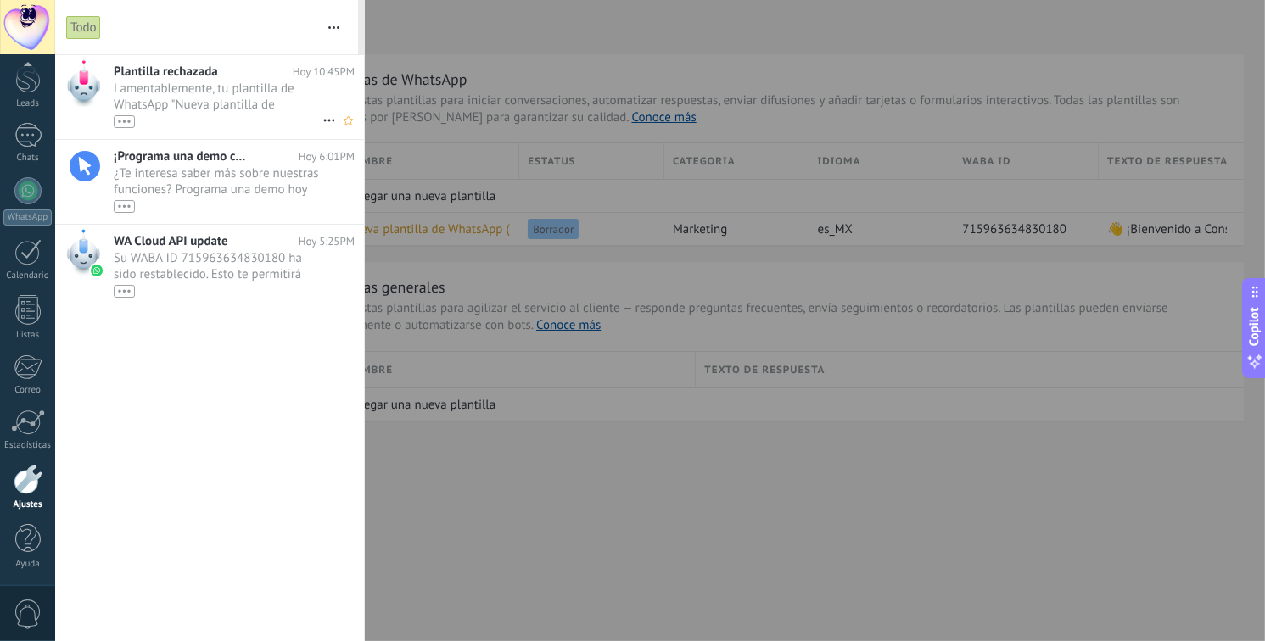
click at [273, 114] on div "•••" at bounding box center [218, 121] width 209 height 14
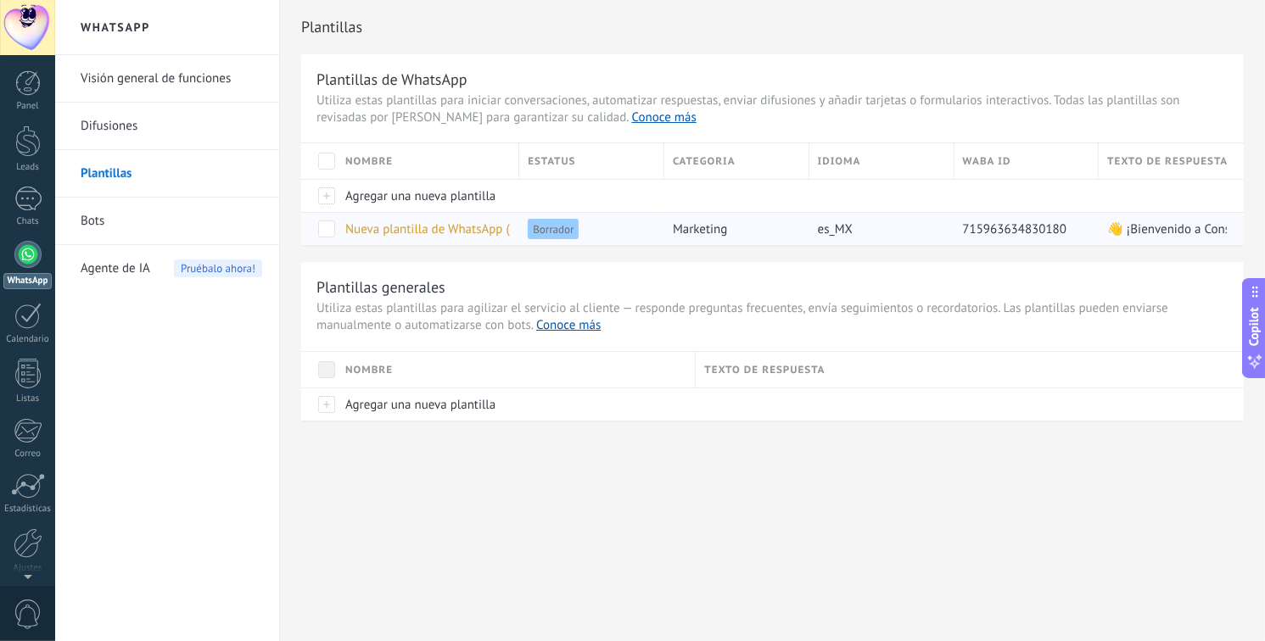
click at [490, 226] on span "Nueva plantilla de WhatsApp ([DATE] 10:37PM)" at bounding box center [472, 229] width 255 height 16
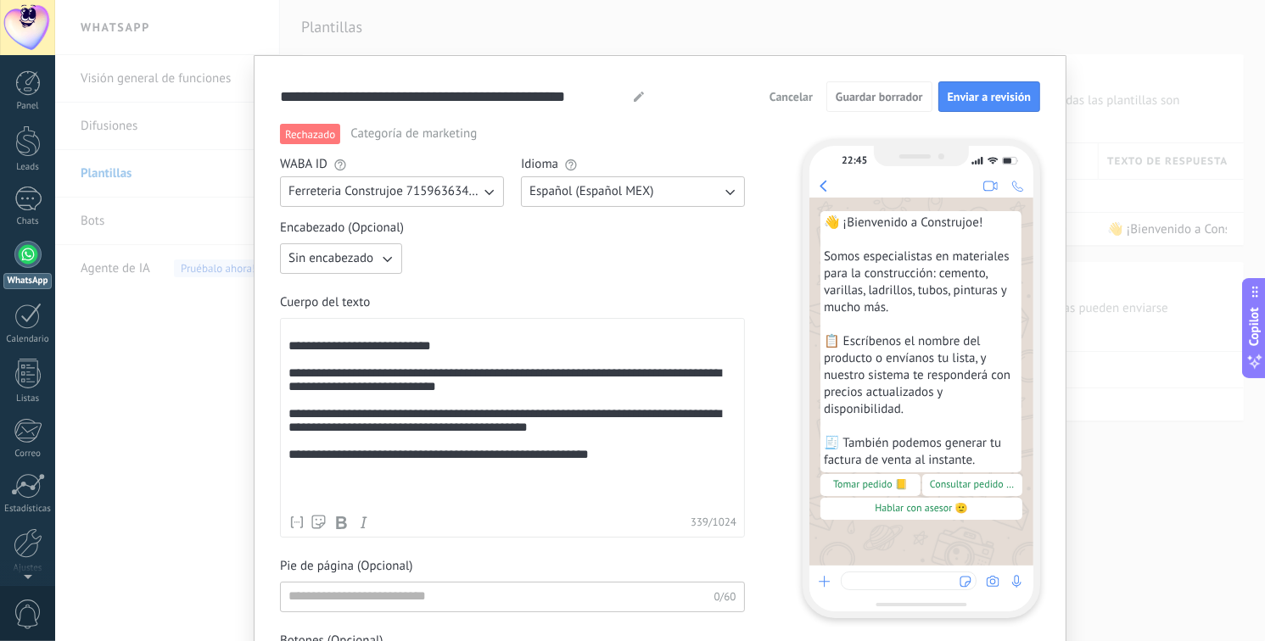
click at [407, 141] on span "Categoría de marketing" at bounding box center [413, 134] width 126 height 17
click at [409, 131] on span "Categoría de marketing" at bounding box center [413, 134] width 126 height 17
click at [417, 126] on span "Categoría de marketing" at bounding box center [413, 134] width 126 height 17
click at [419, 126] on span "Categoría de marketing" at bounding box center [413, 134] width 126 height 17
click at [428, 127] on span "Categoría de marketing" at bounding box center [413, 134] width 126 height 17
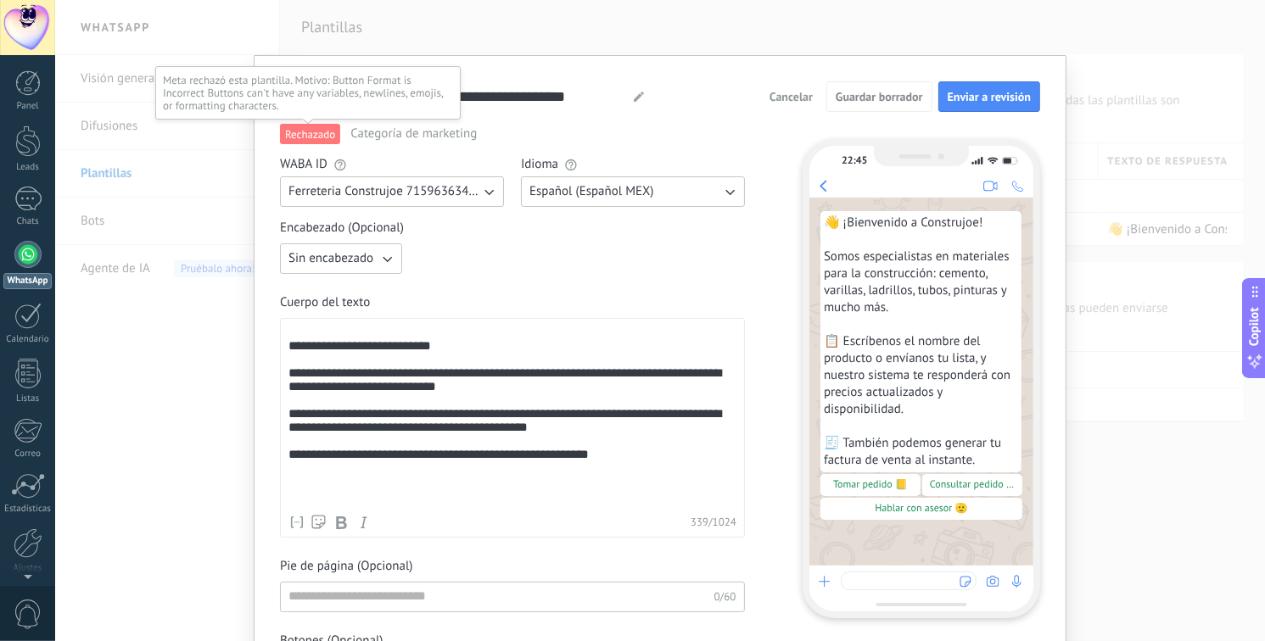
click at [301, 134] on span "Rechazado" at bounding box center [310, 134] width 60 height 20
click at [327, 126] on span "Rechazado" at bounding box center [310, 134] width 60 height 20
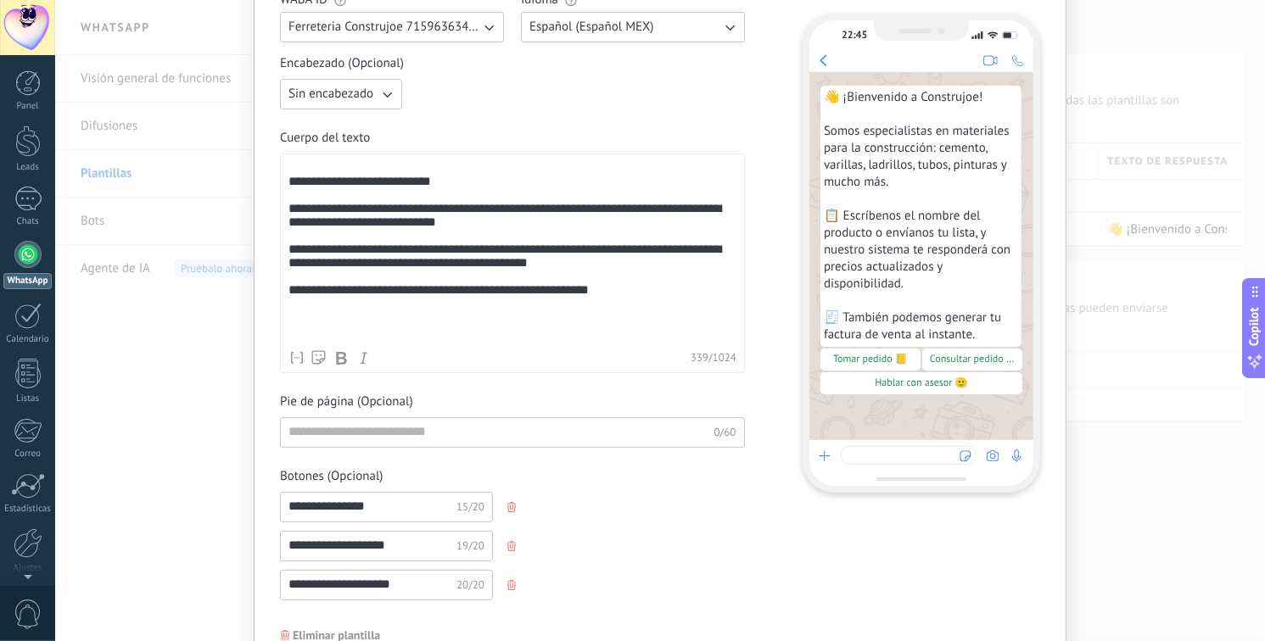
scroll to position [250, 0]
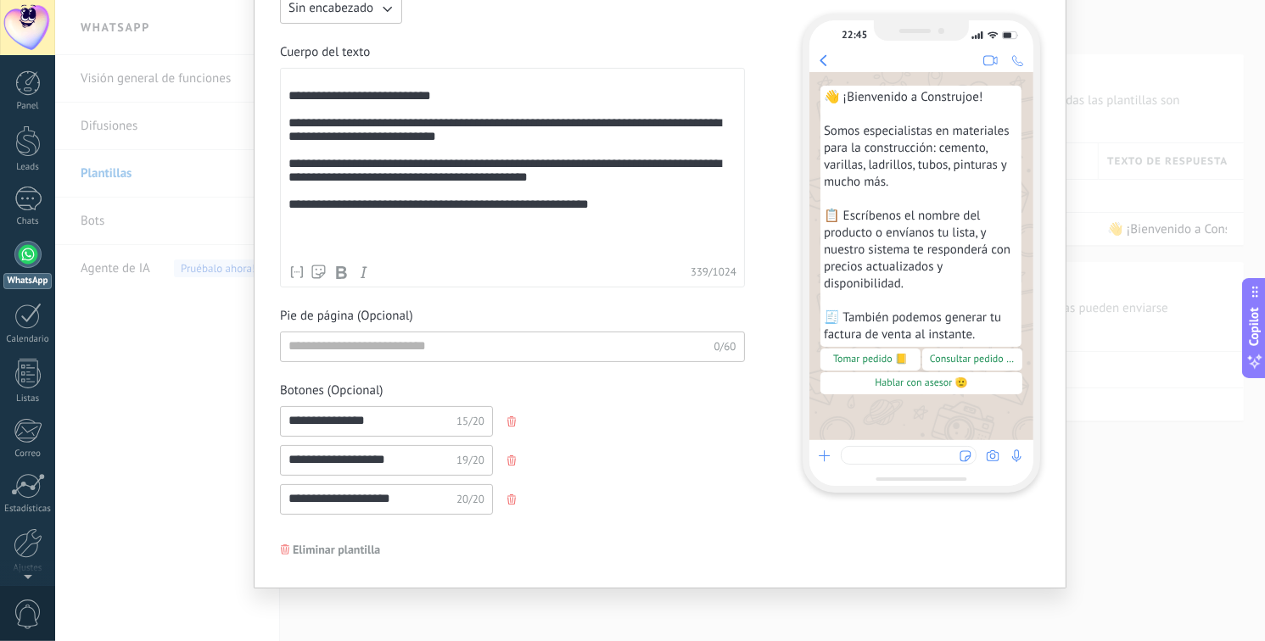
click at [400, 425] on input "**********" at bounding box center [371, 420] width 181 height 27
type input "**********"
click at [399, 461] on input "**********" at bounding box center [371, 459] width 181 height 27
type input "**********"
click at [413, 505] on input "**********" at bounding box center [371, 498] width 181 height 27
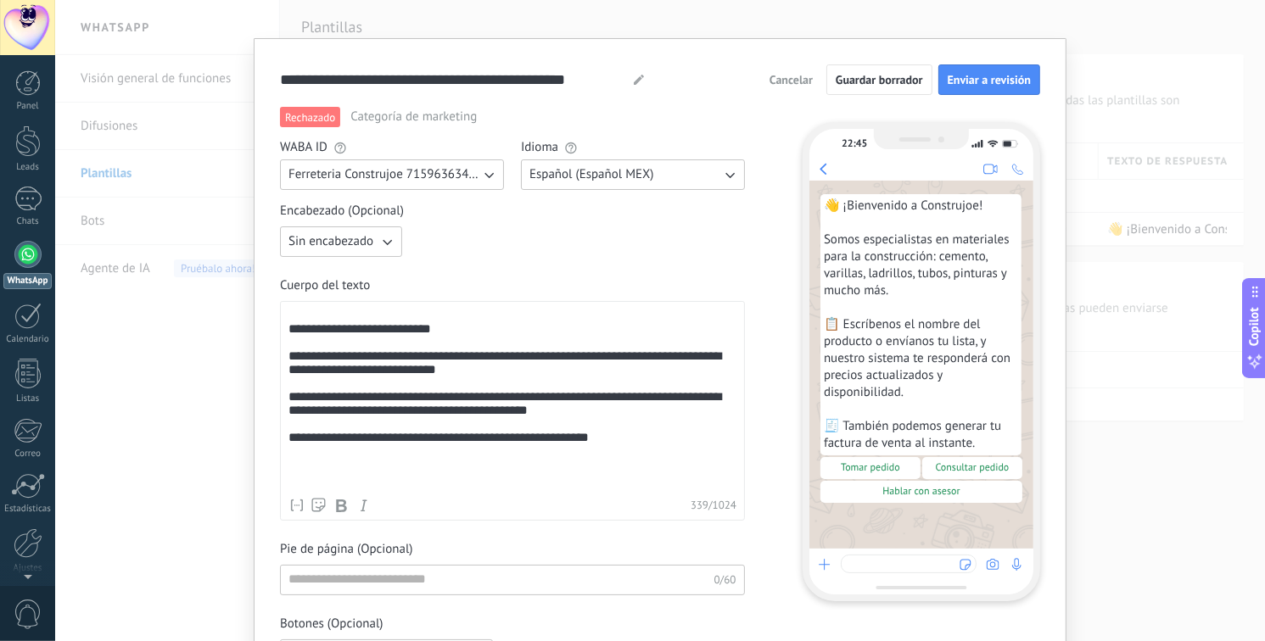
scroll to position [0, 0]
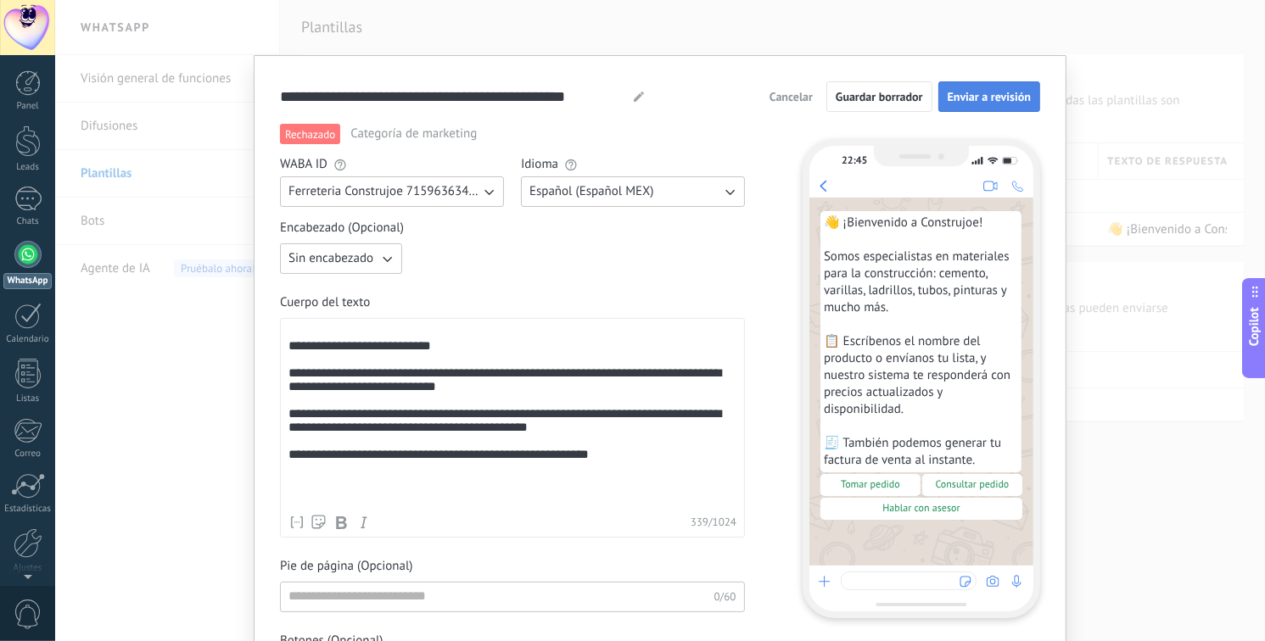
type input "**********"
click at [1004, 103] on span "Enviar a revisión" at bounding box center [989, 97] width 83 height 12
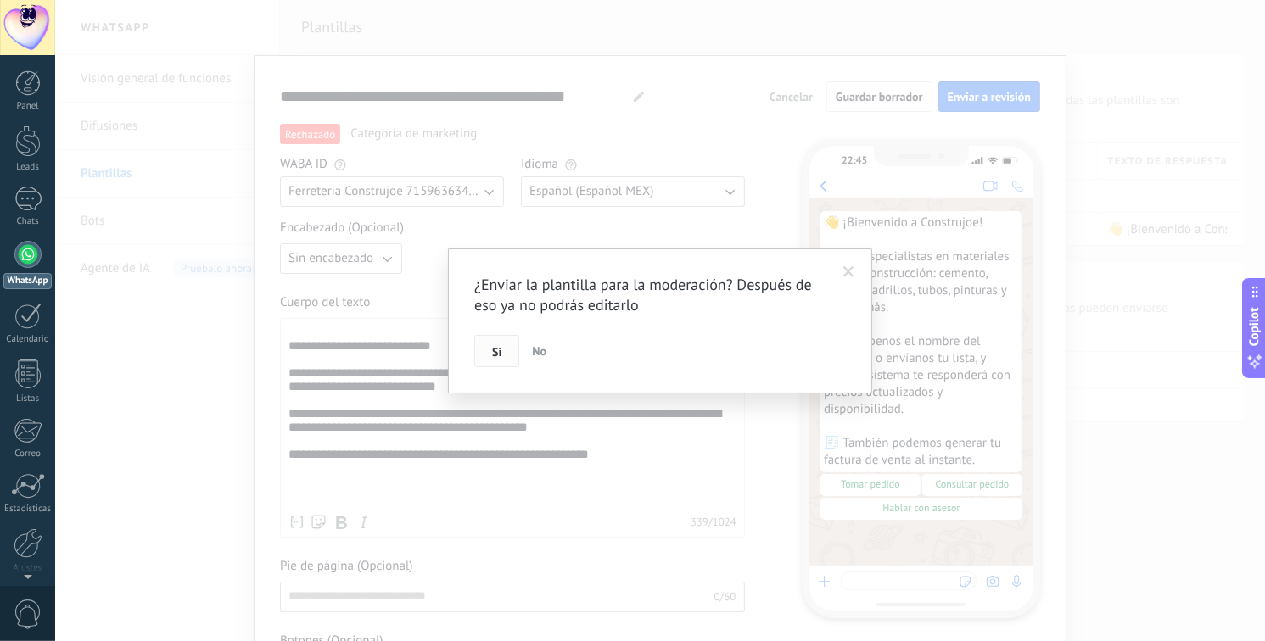
click at [496, 355] on span "Si" at bounding box center [496, 352] width 9 height 12
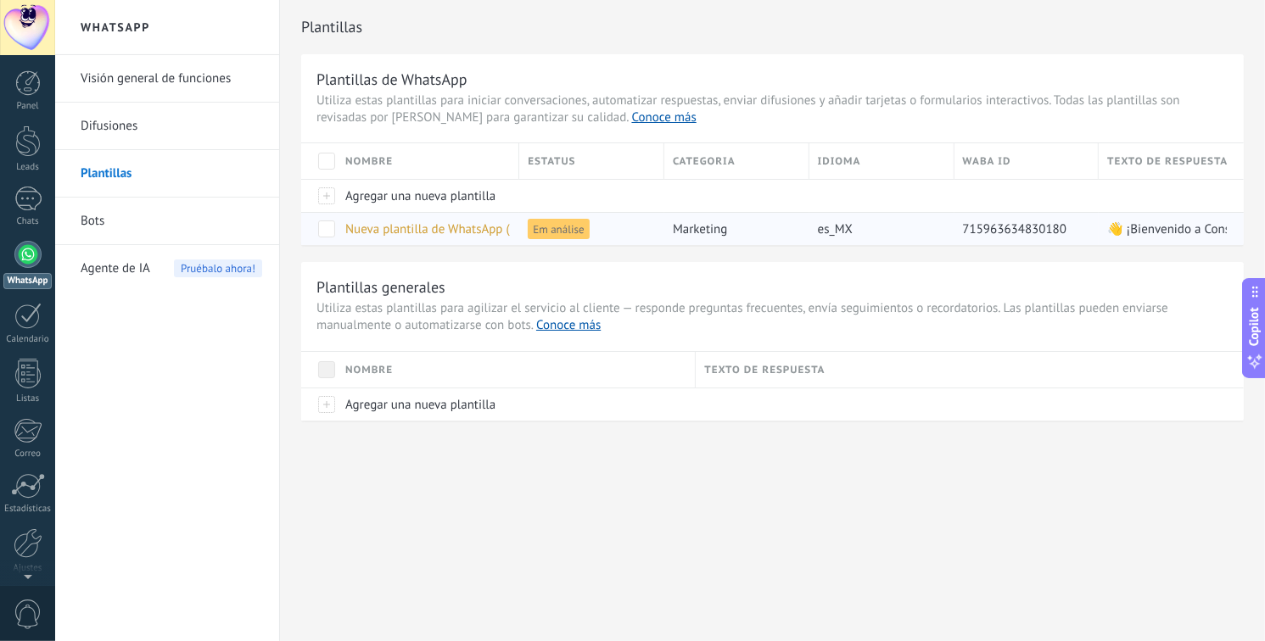
click at [476, 232] on span "Nueva plantilla de WhatsApp ([DATE] 10:37PM)" at bounding box center [472, 229] width 255 height 16
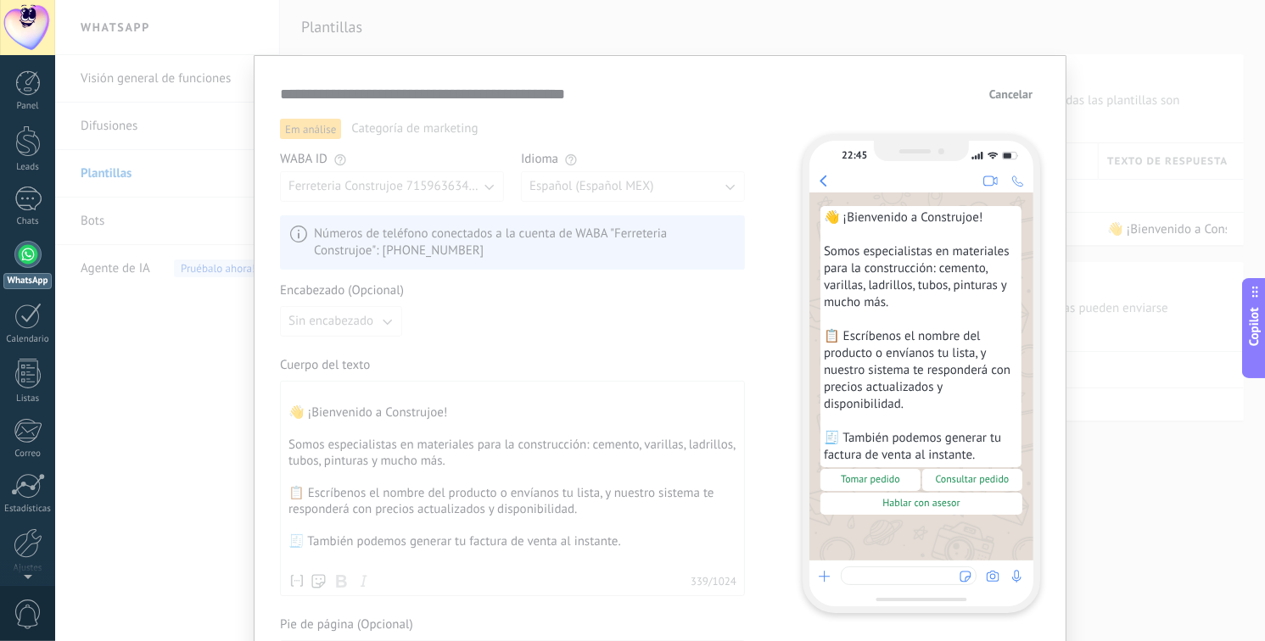
click at [1212, 437] on div "**********" at bounding box center [660, 320] width 1210 height 641
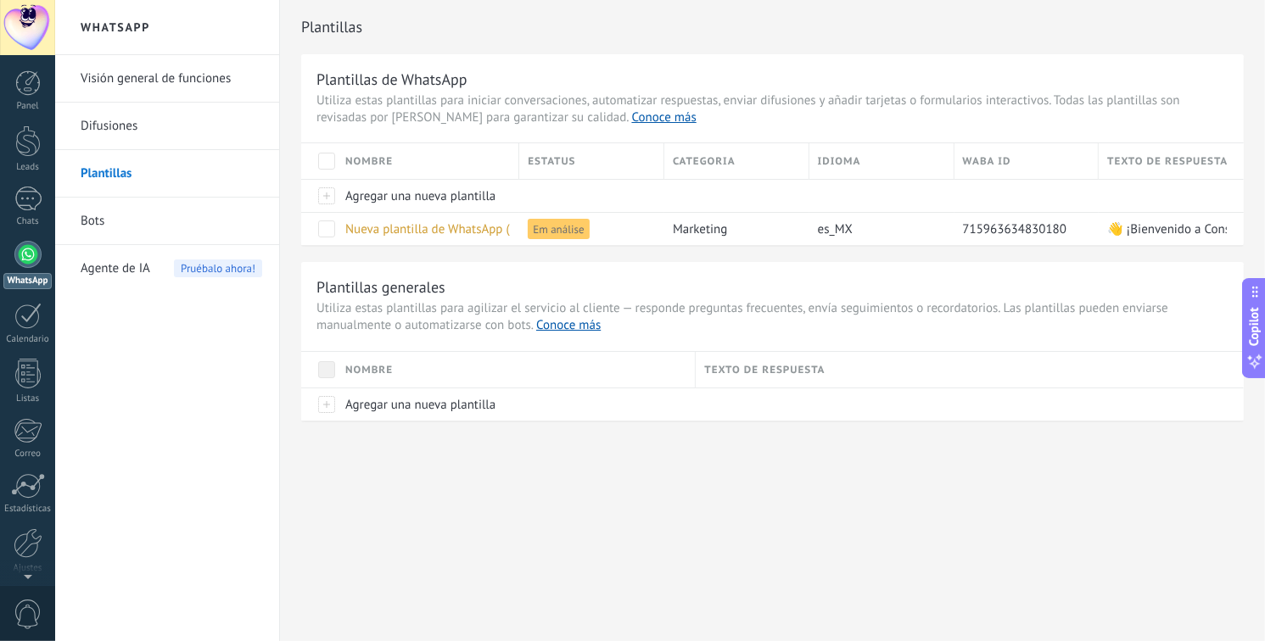
click at [137, 137] on link "Difusiones" at bounding box center [172, 127] width 182 height 48
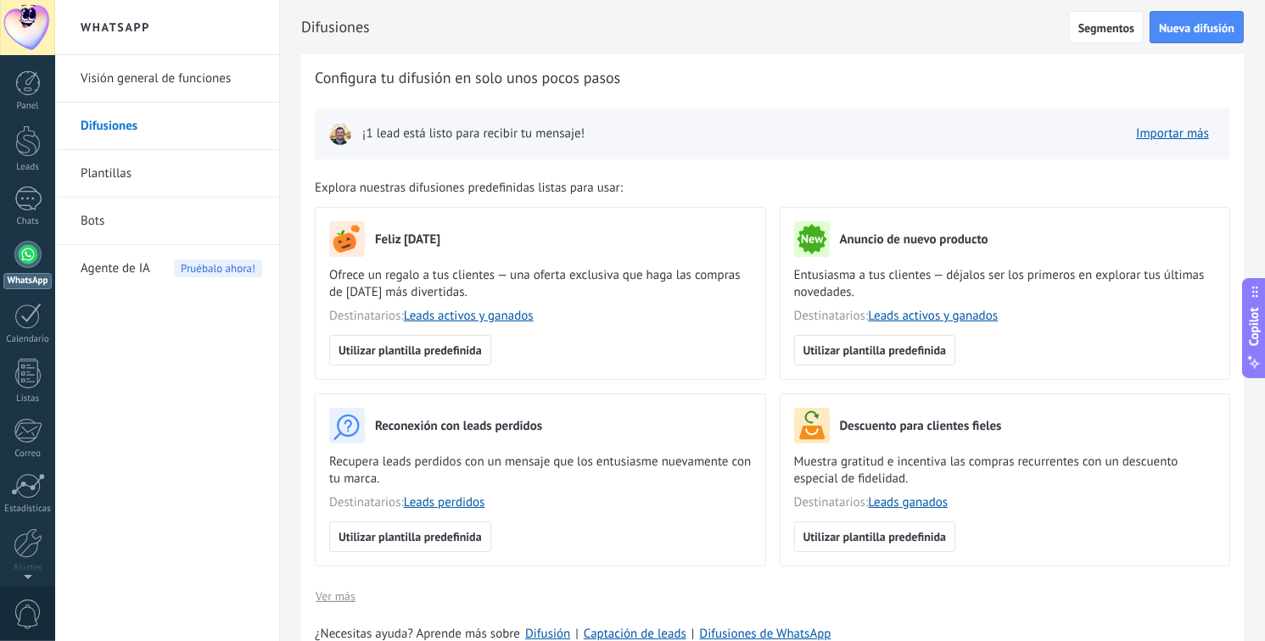
click at [110, 221] on link "Bots" at bounding box center [172, 222] width 182 height 48
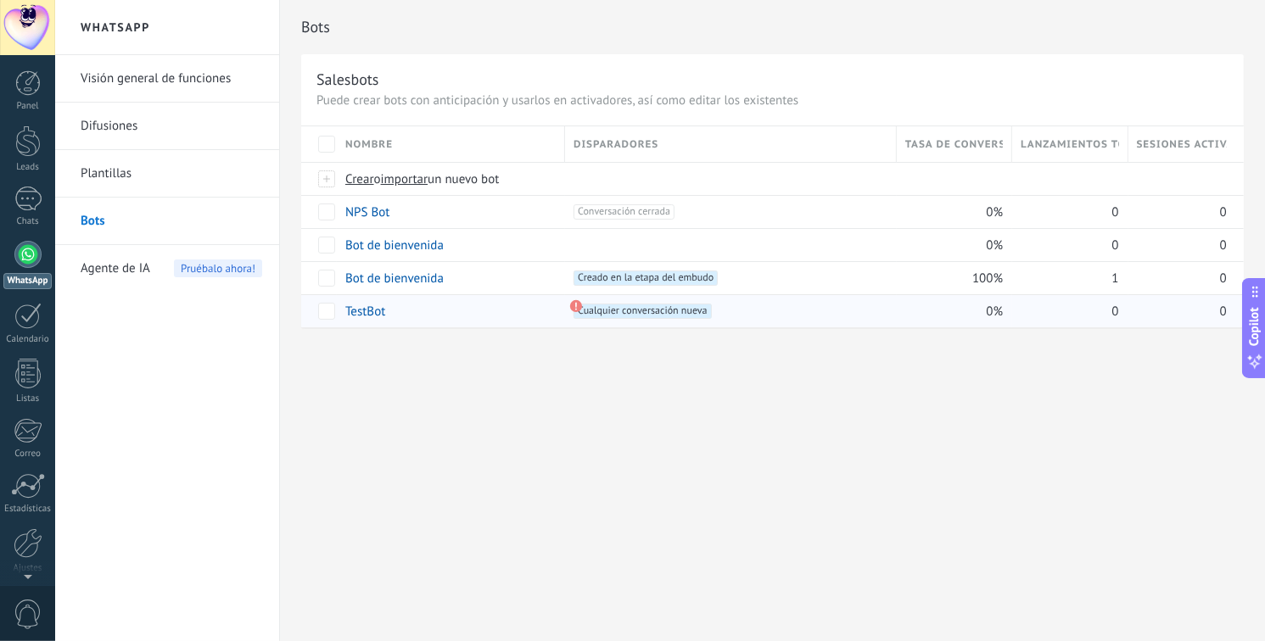
click at [552, 313] on div "TestBot" at bounding box center [447, 311] width 220 height 32
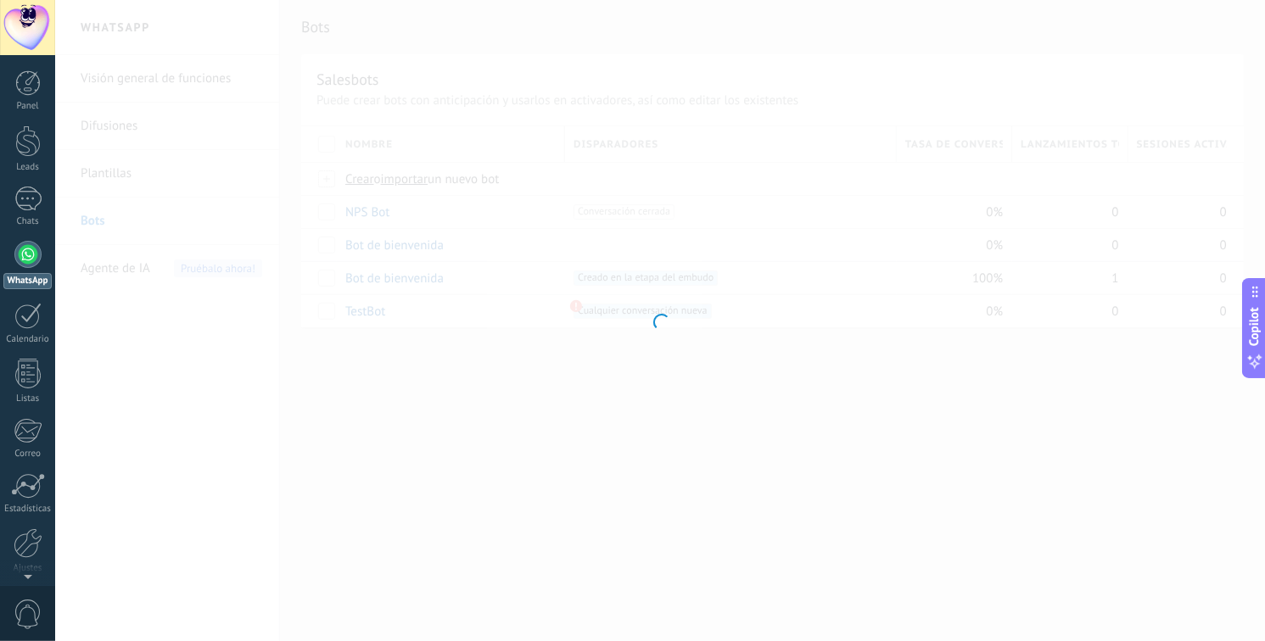
type input "*******"
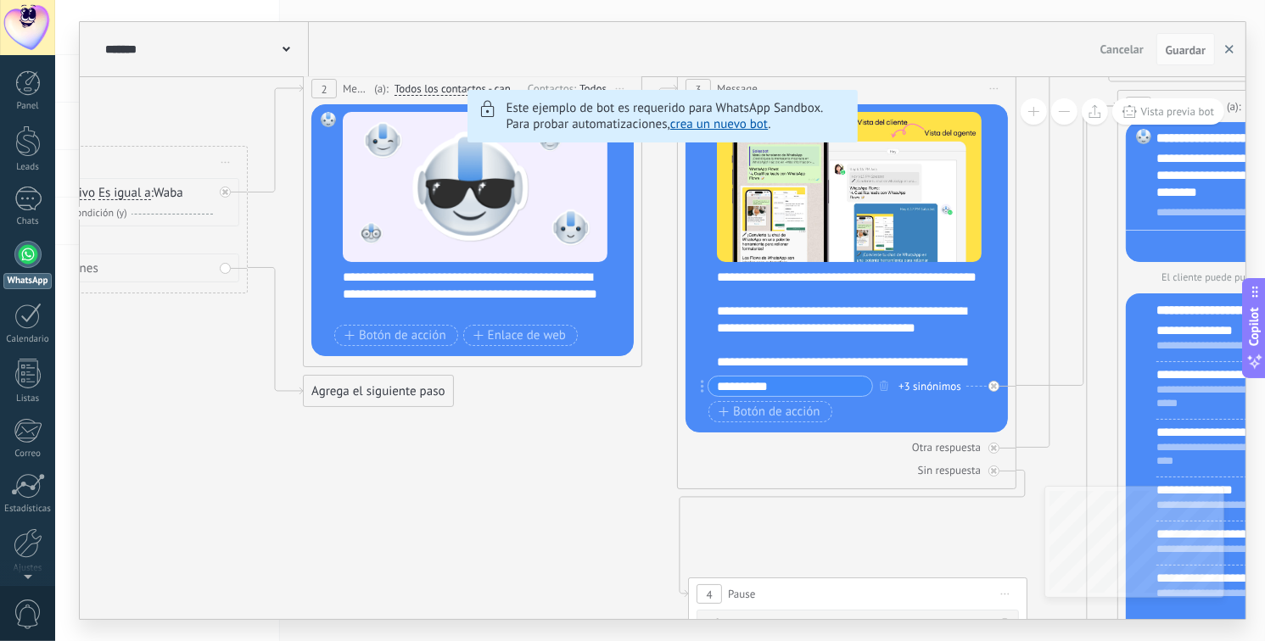
click at [1221, 49] on button "button" at bounding box center [1228, 49] width 25 height 32
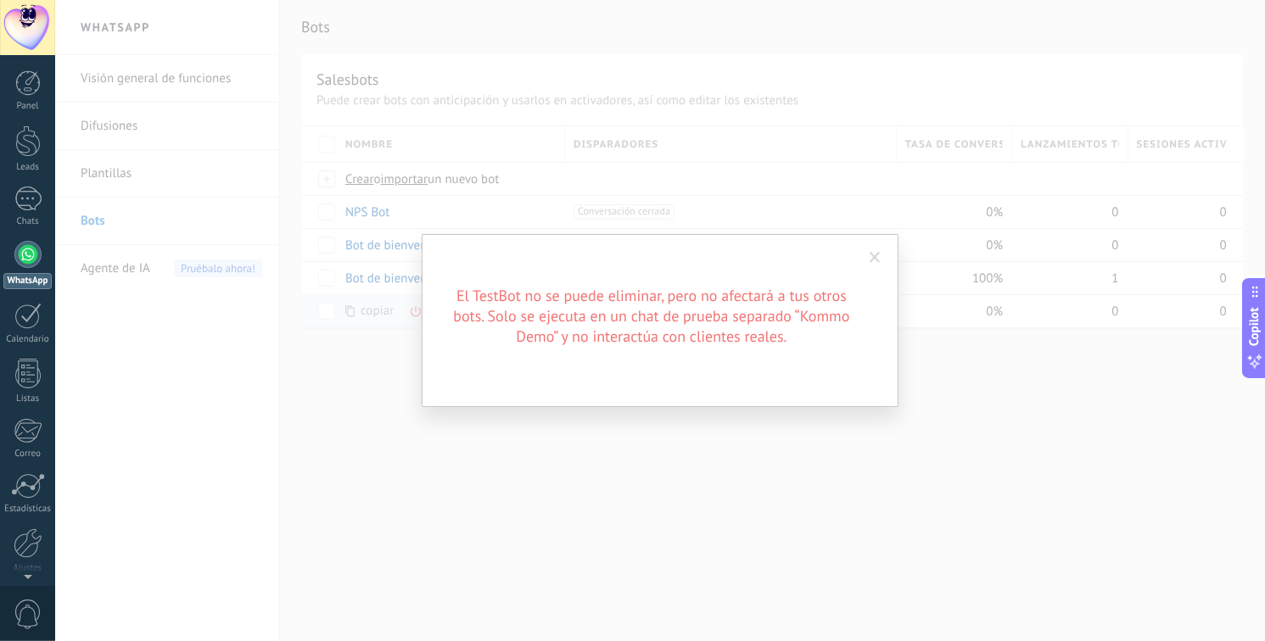
click at [878, 260] on span at bounding box center [874, 258] width 11 height 12
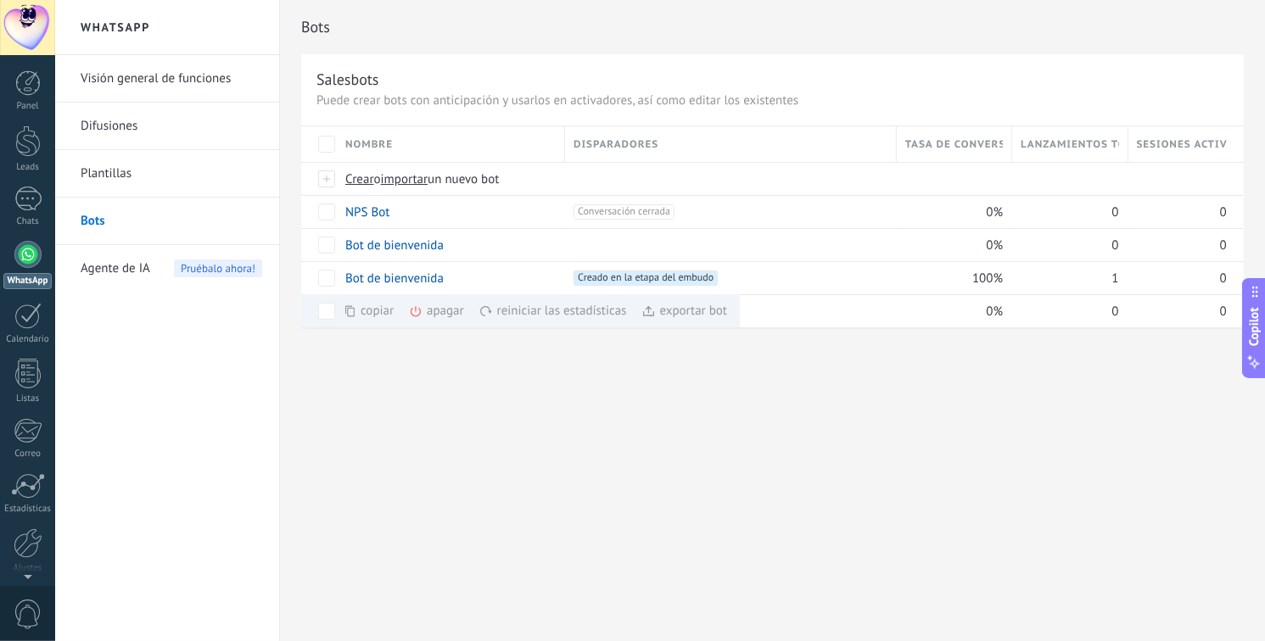
click at [435, 360] on div "Bots Salesbots Puede crear bots con anticipación y usarlos en activadores, así …" at bounding box center [772, 182] width 985 height 364
drag, startPoint x: 477, startPoint y: 480, endPoint x: 488, endPoint y: 472, distance: 13.4
click at [478, 479] on div "Bots Salesbots Puede crear bots con anticipación y usarlos en activadores, así …" at bounding box center [772, 320] width 985 height 641
click at [453, 279] on span at bounding box center [456, 278] width 17 height 17
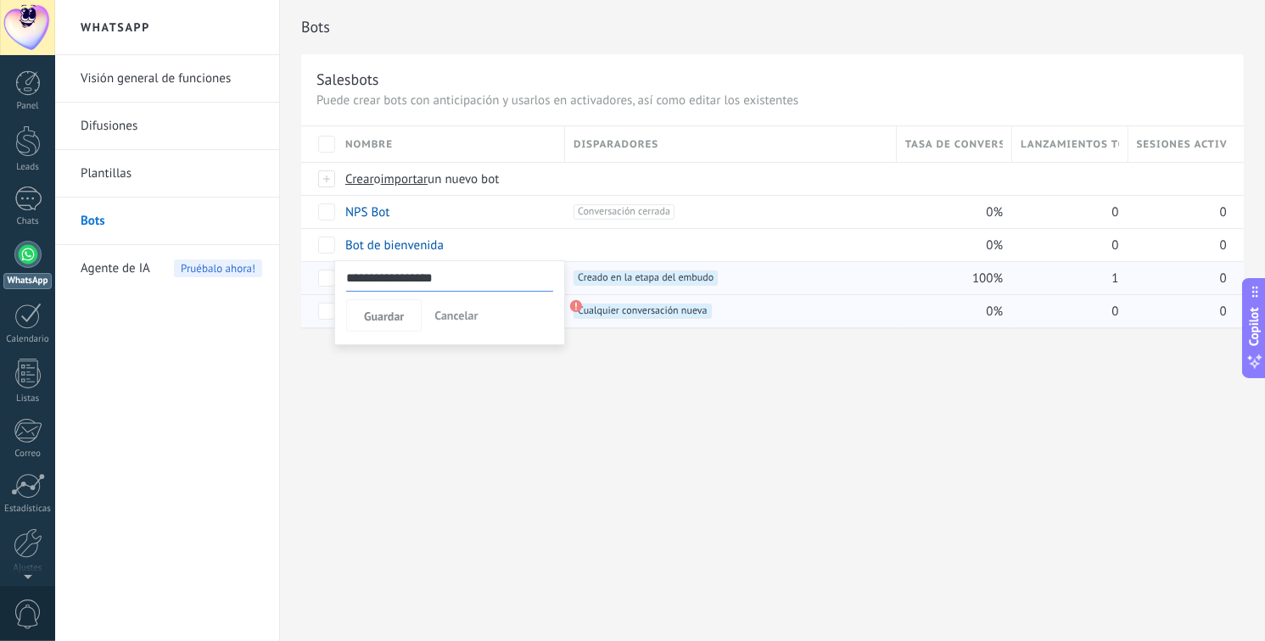
drag, startPoint x: 446, startPoint y: 388, endPoint x: 472, endPoint y: 291, distance: 100.0
click at [445, 385] on div "**********" at bounding box center [772, 320] width 985 height 641
click at [484, 279] on div "Bot de bienvenida" at bounding box center [447, 278] width 220 height 32
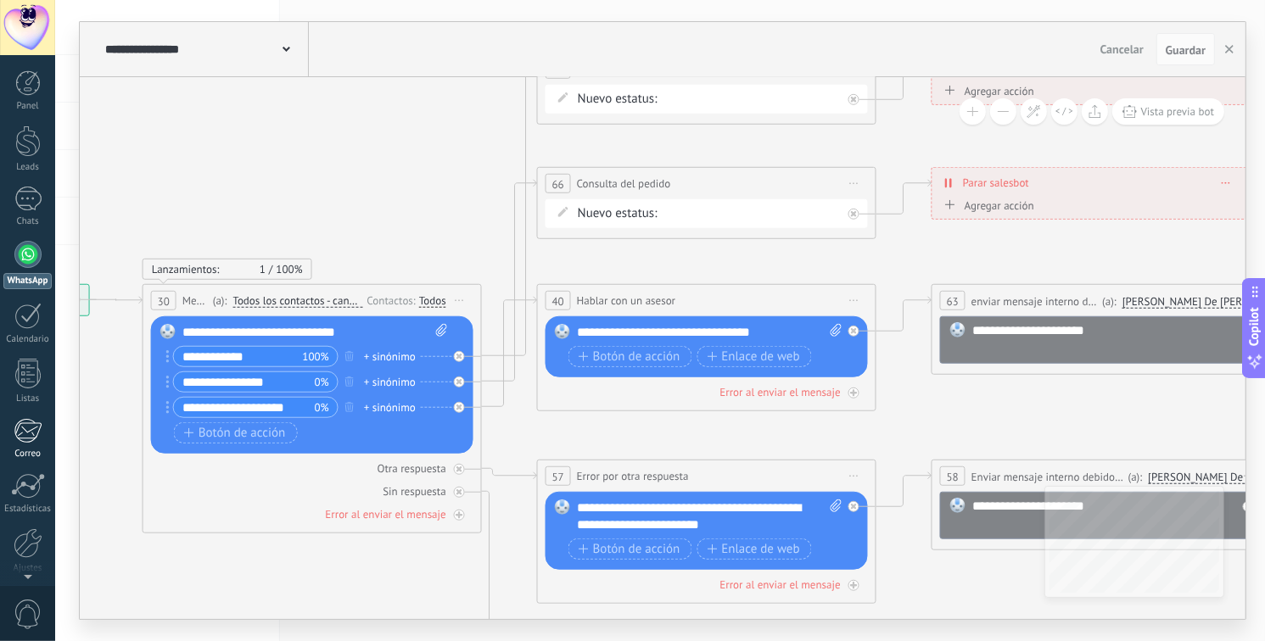
drag, startPoint x: 549, startPoint y: 432, endPoint x: 52, endPoint y: 456, distance: 497.7
click at [50, 458] on body ".abecls-1,.abecls-2{fill-rule:evenodd}.abecls-2{fill:#fff} .abhcls-1{fill:none}…" at bounding box center [632, 320] width 1265 height 641
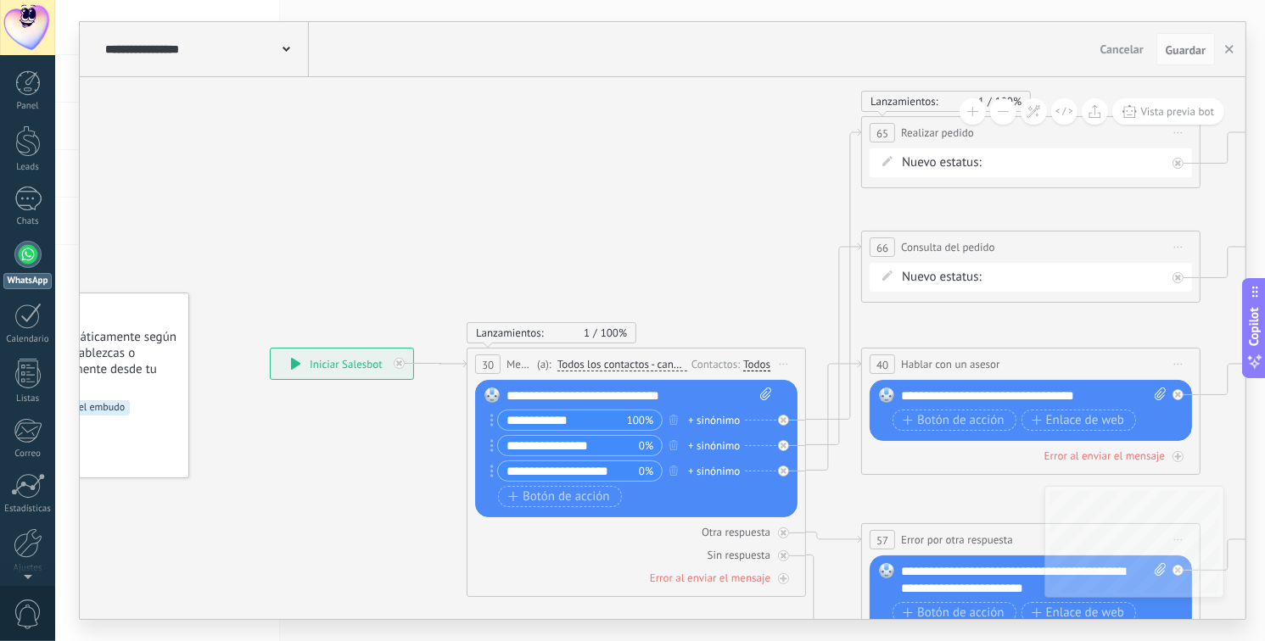
drag, startPoint x: 890, startPoint y: 252, endPoint x: 1215, endPoint y: 313, distance: 330.6
click at [1215, 313] on icon at bounding box center [1127, 479] width 2563 height 1574
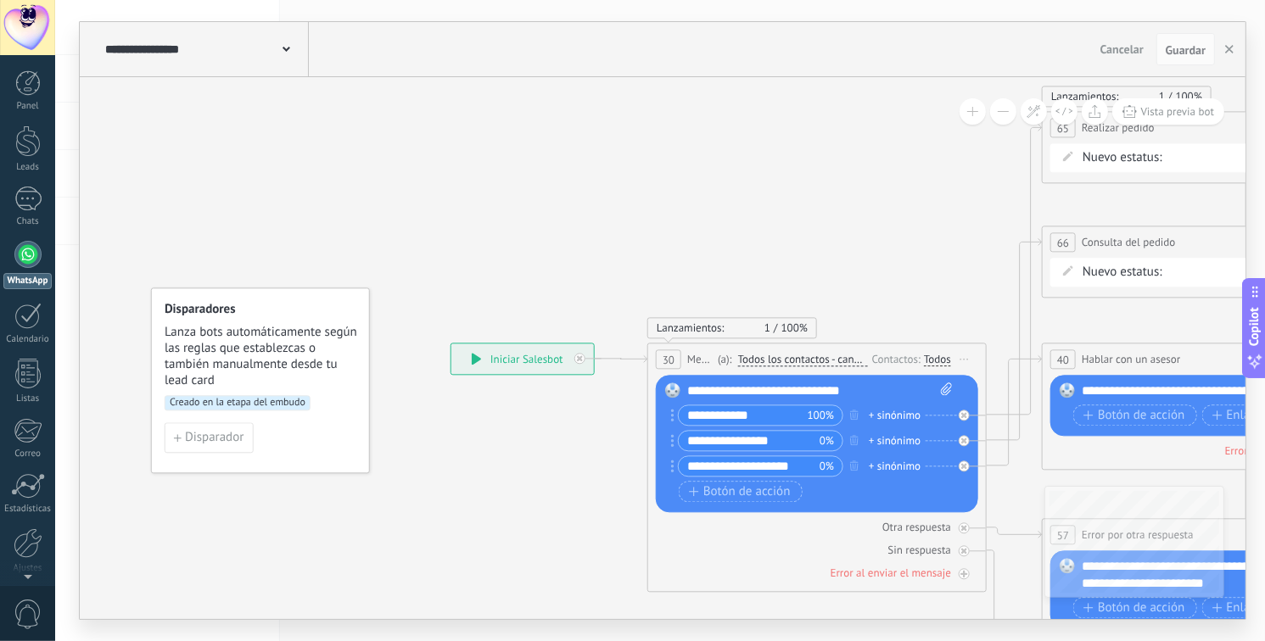
drag, startPoint x: 675, startPoint y: 220, endPoint x: 385, endPoint y: 228, distance: 290.2
click at [32, 265] on div at bounding box center [27, 254] width 27 height 27
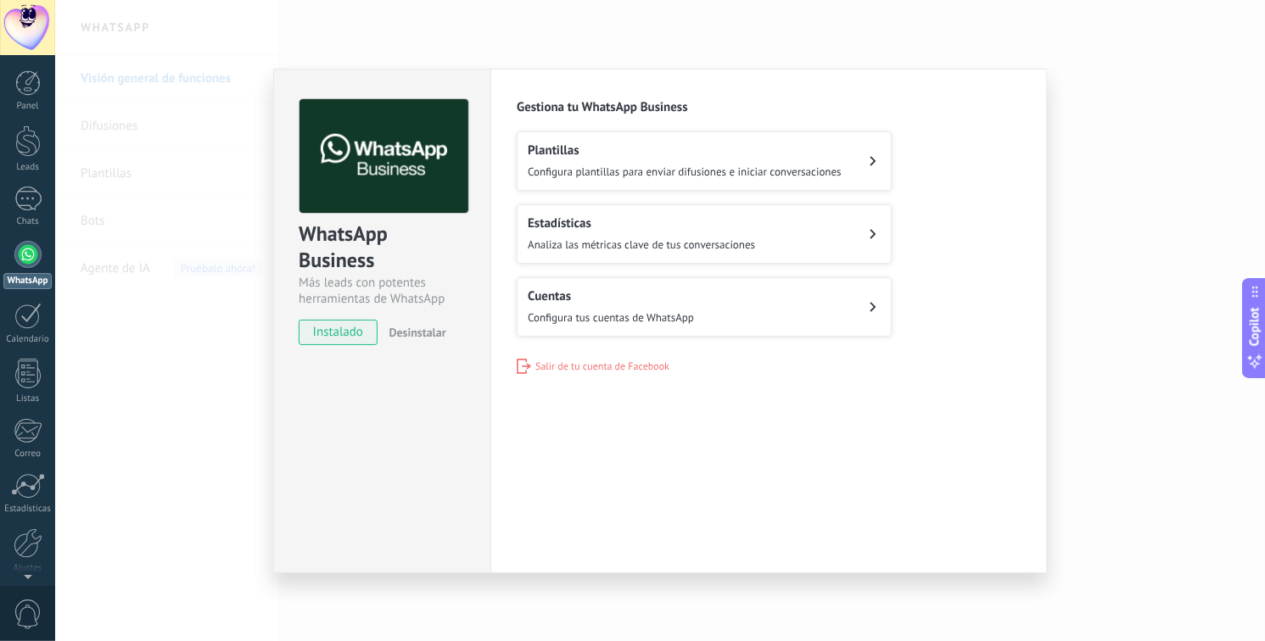
click at [565, 298] on h2 "Cuentas" at bounding box center [611, 296] width 166 height 16
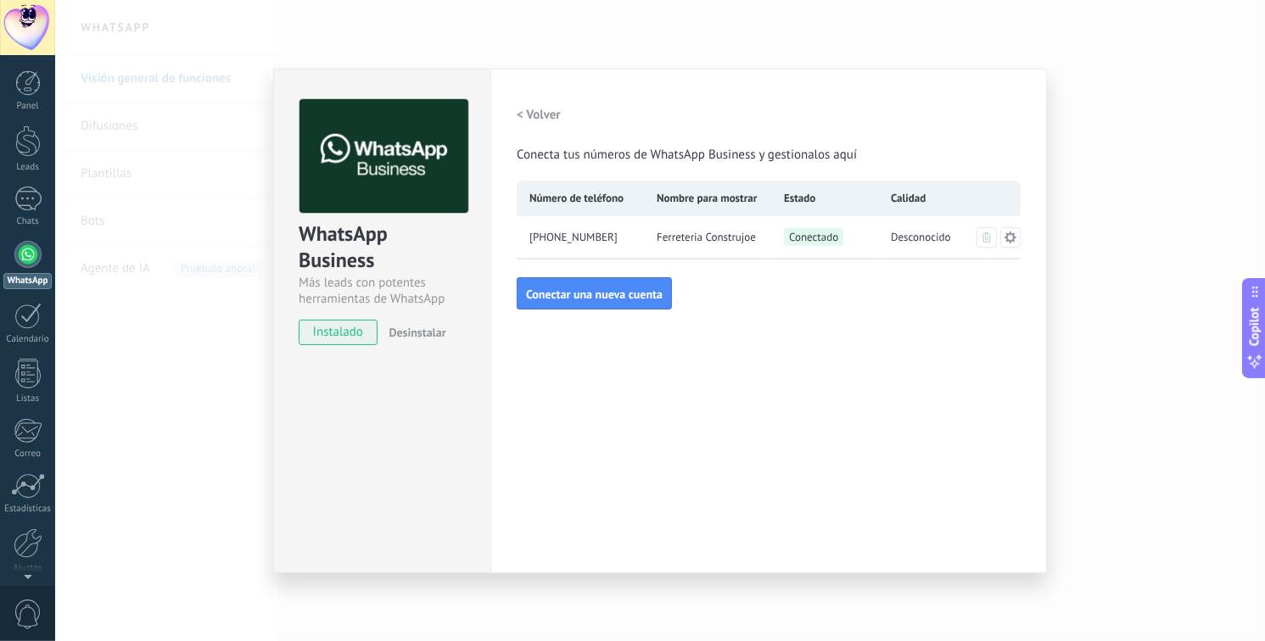
click at [1011, 238] on icon at bounding box center [1011, 238] width 14 height 14
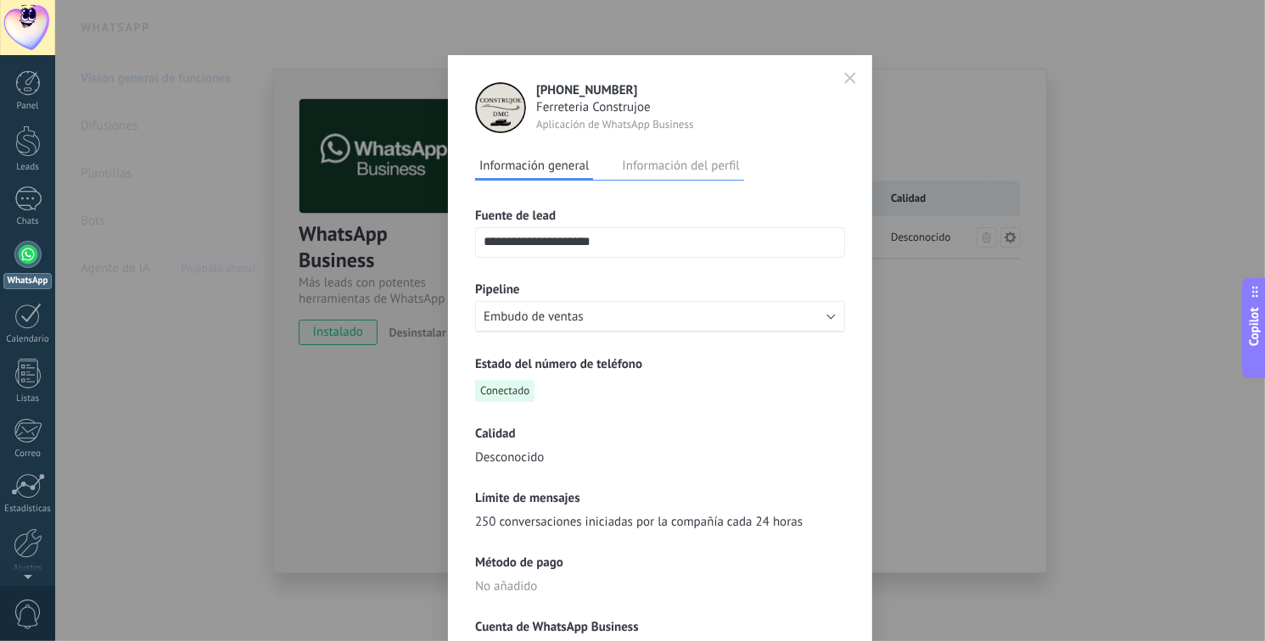
click at [712, 161] on button "Información del perfil" at bounding box center [681, 165] width 126 height 25
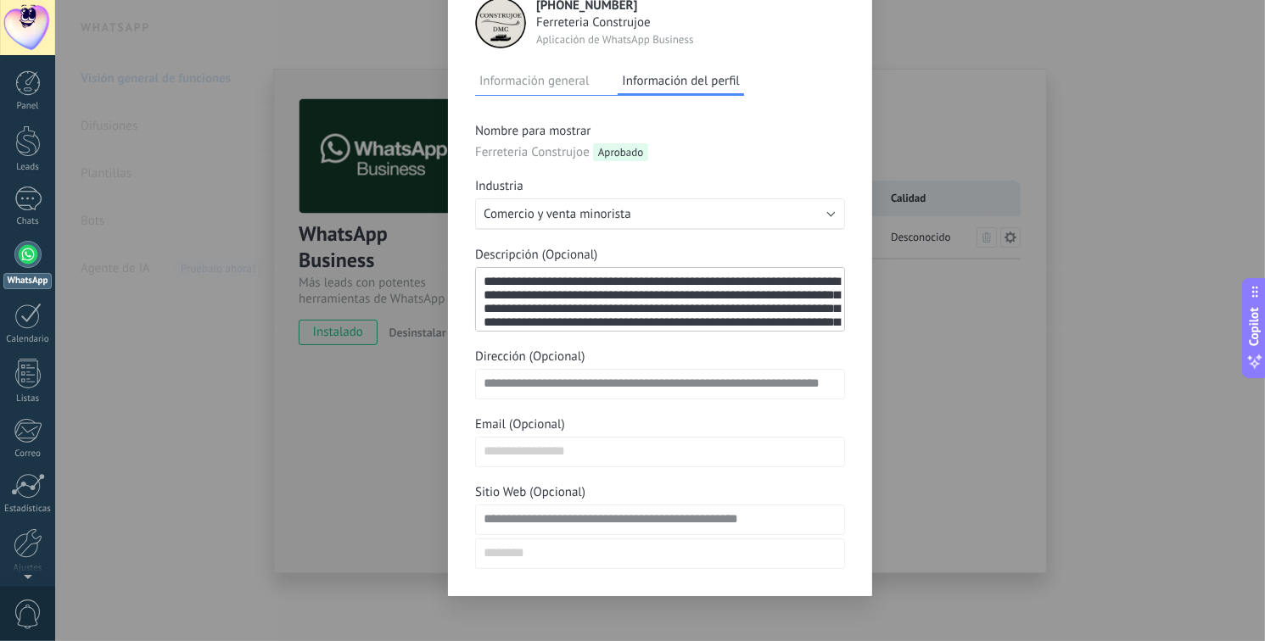
scroll to position [95, 0]
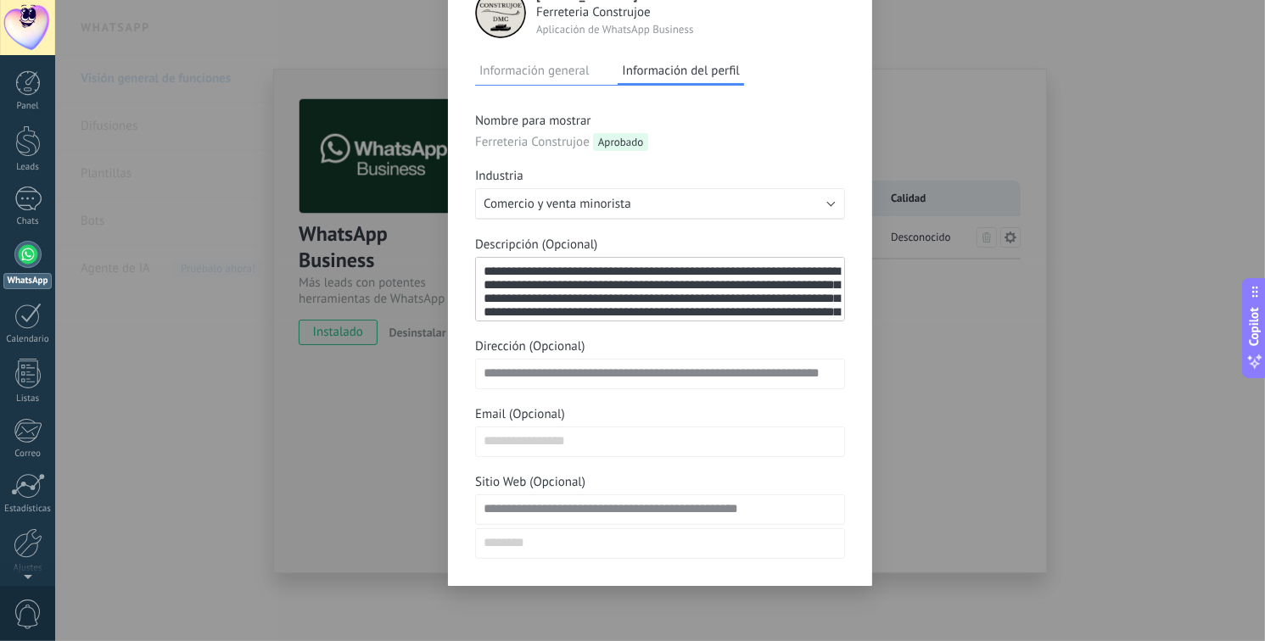
click at [936, 468] on div "**********" at bounding box center [660, 320] width 1210 height 641
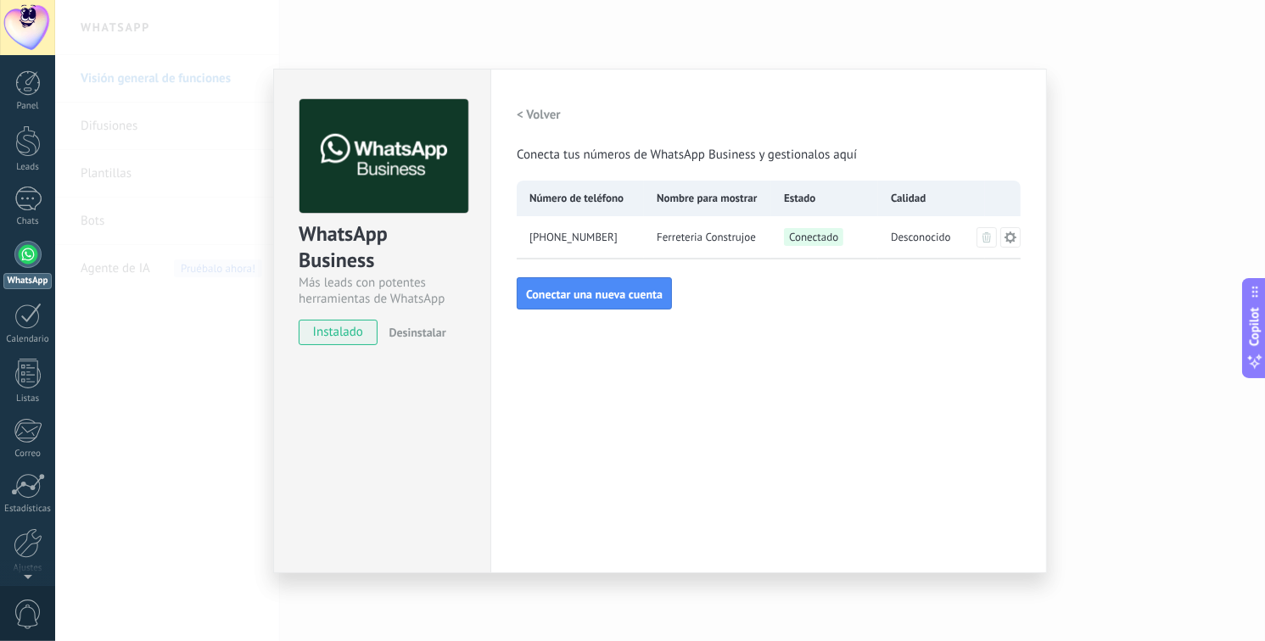
click at [170, 377] on div "WhatsApp Business Más leads con potentes herramientas de WhatsApp instalado Des…" at bounding box center [660, 320] width 1210 height 641
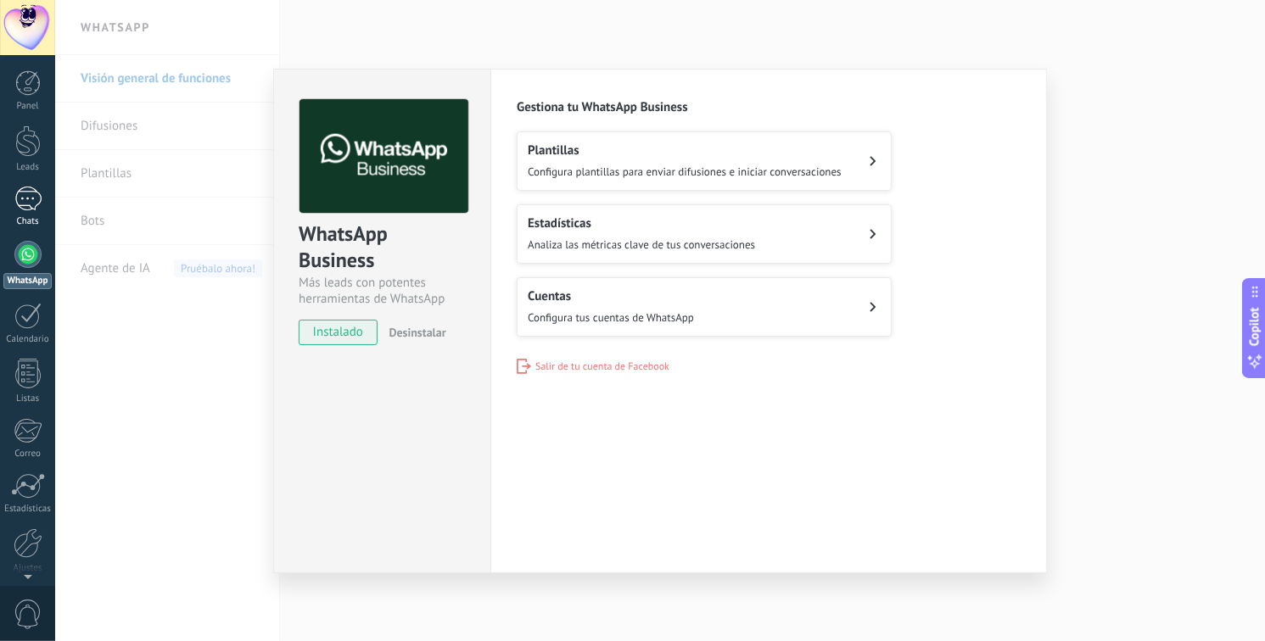
click at [36, 208] on div "1" at bounding box center [27, 199] width 27 height 25
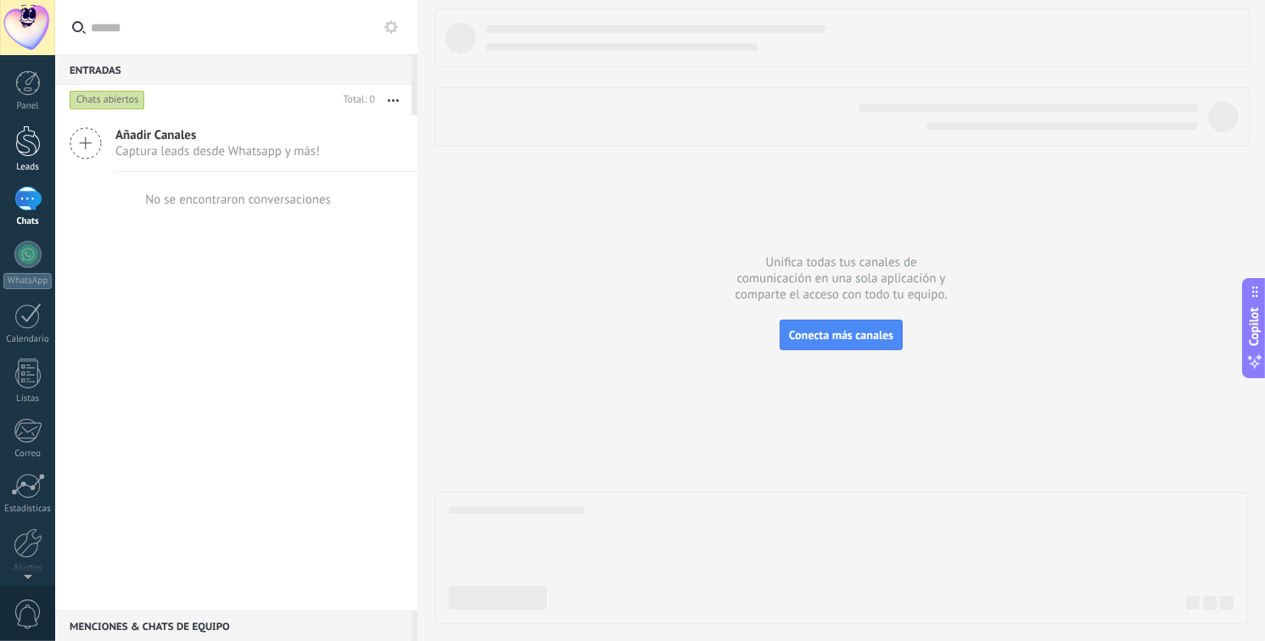
click at [20, 133] on div at bounding box center [27, 141] width 25 height 31
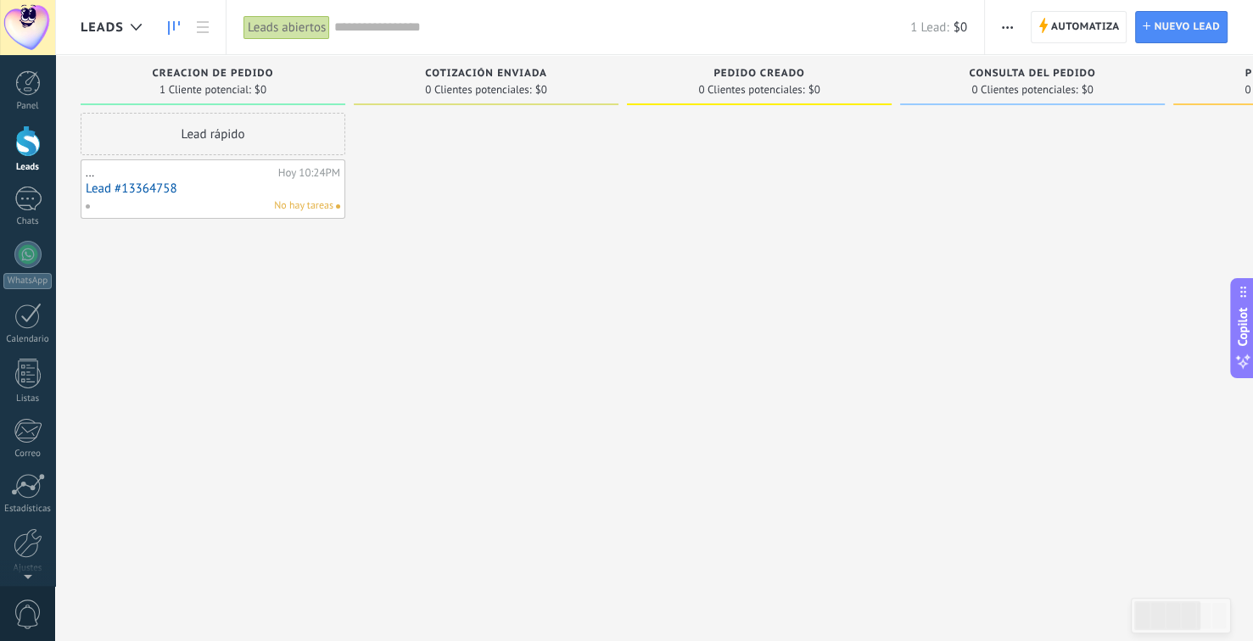
click at [309, 191] on link "Lead #13364758" at bounding box center [213, 189] width 254 height 14
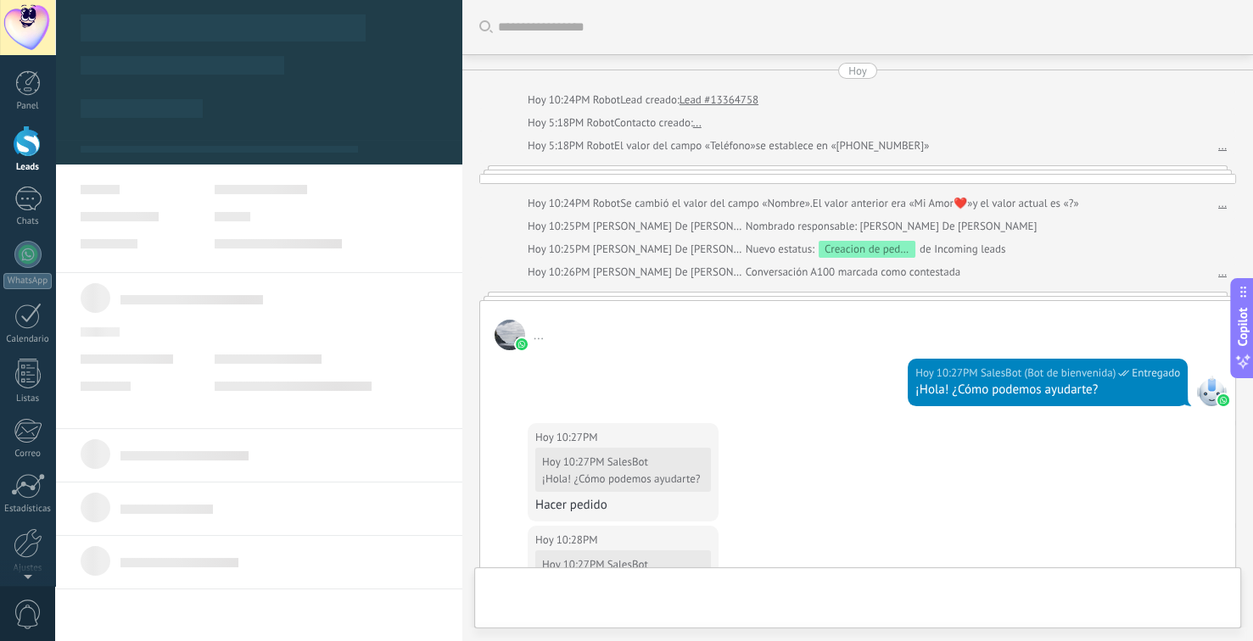
type textarea "**********"
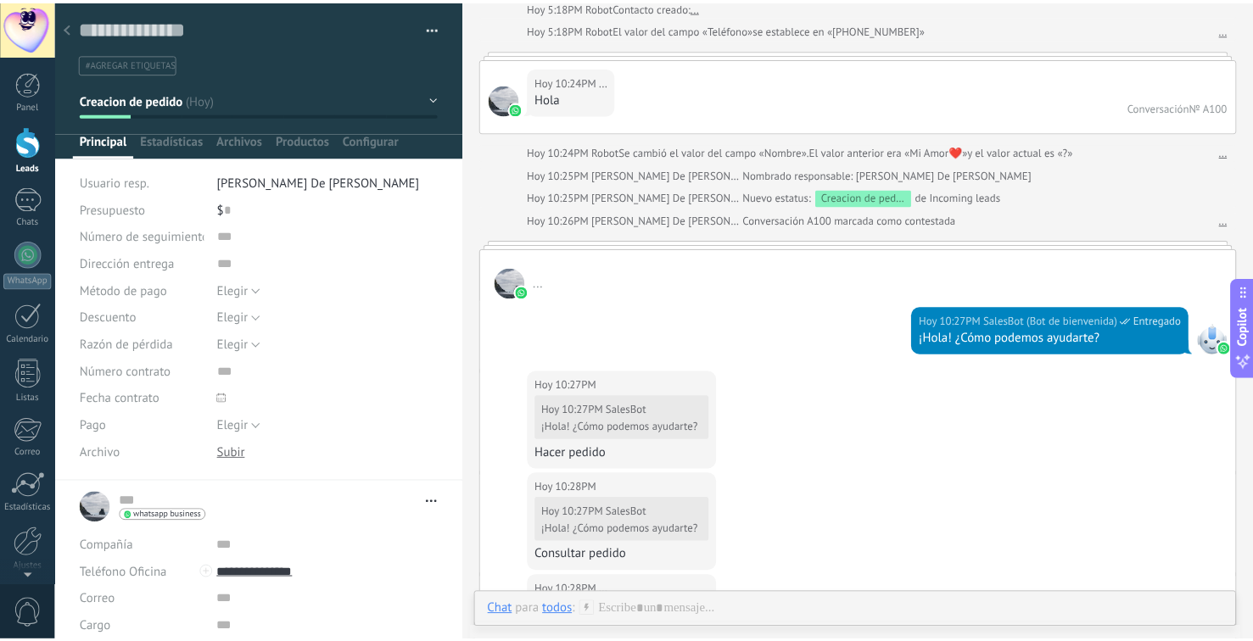
scroll to position [98, 0]
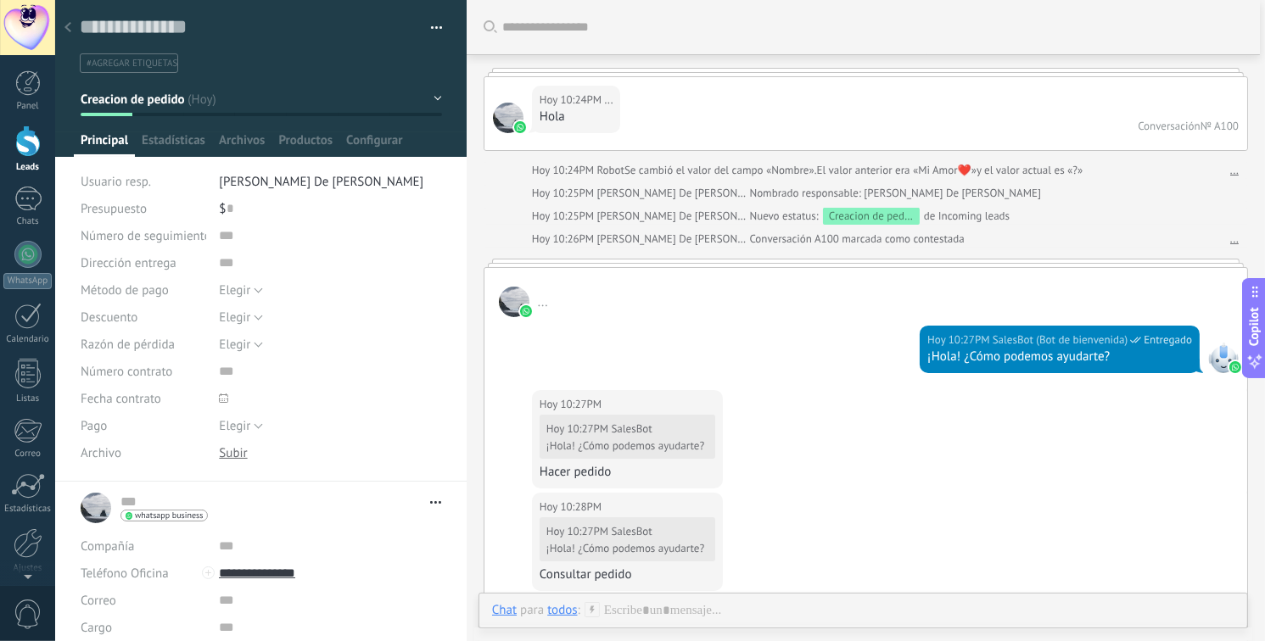
click at [431, 31] on span "button" at bounding box center [437, 30] width 12 height 3
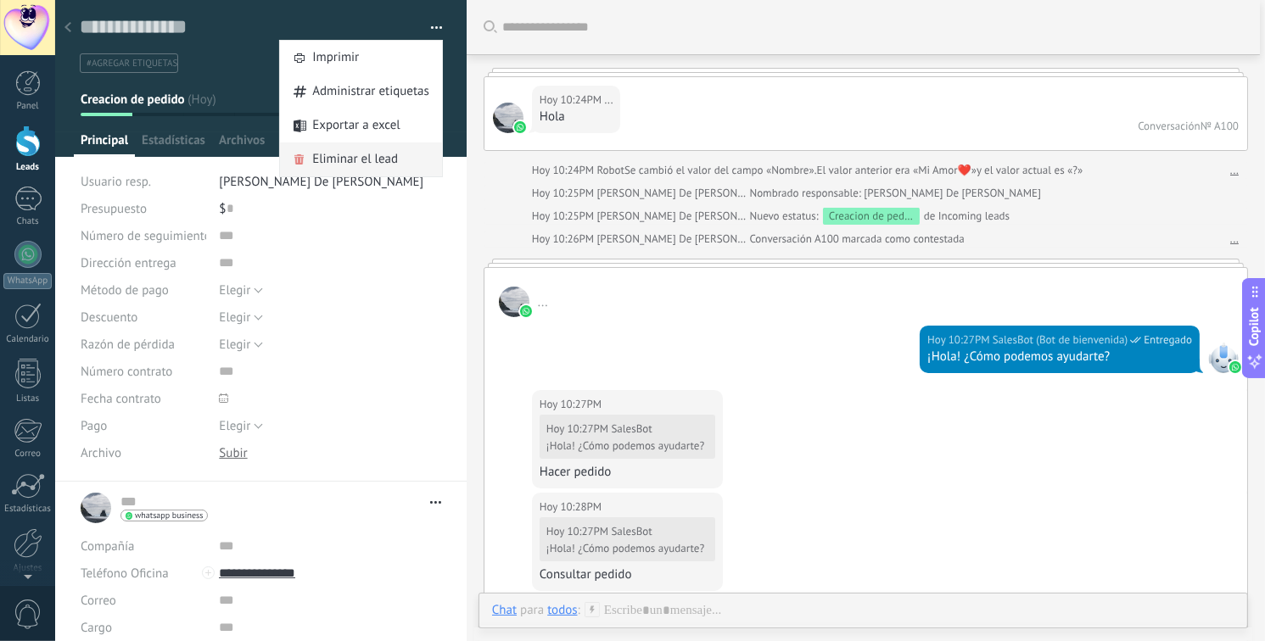
click at [349, 158] on span "Eliminar el lead" at bounding box center [355, 160] width 86 height 34
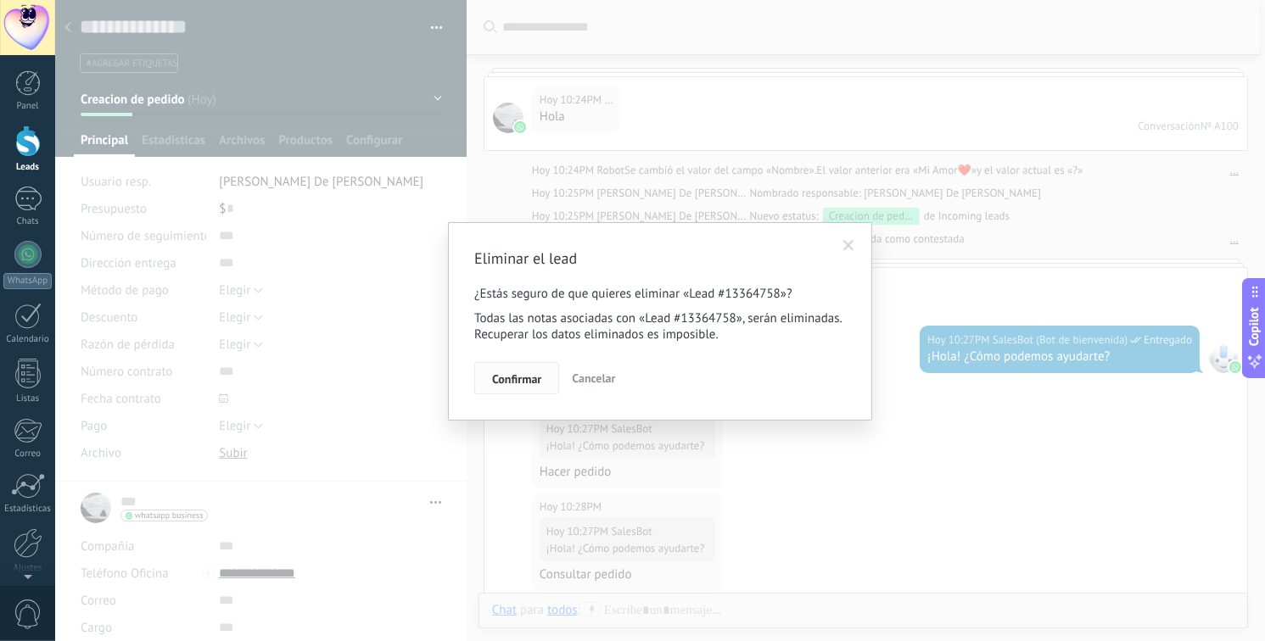
click at [532, 377] on span "Confirmar" at bounding box center [516, 379] width 49 height 12
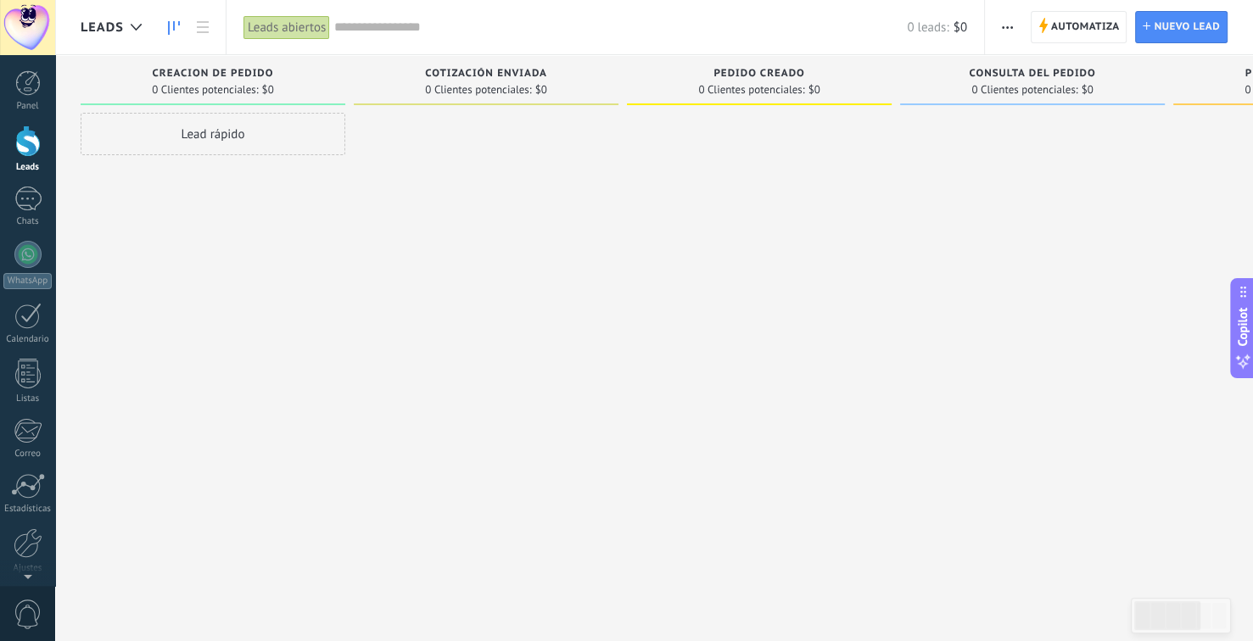
click at [29, 164] on div "Leads" at bounding box center [27, 167] width 49 height 11
click at [1092, 36] on span "Automatiza" at bounding box center [1085, 27] width 69 height 31
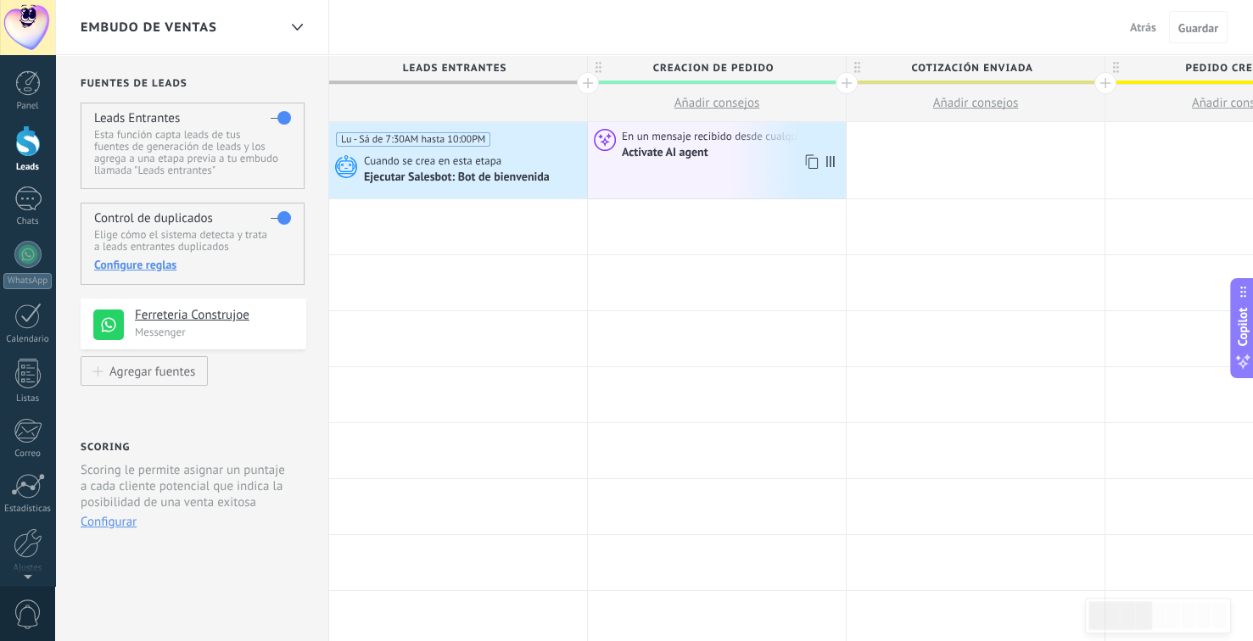
click at [689, 157] on div "Activate AI agent" at bounding box center [666, 152] width 89 height 15
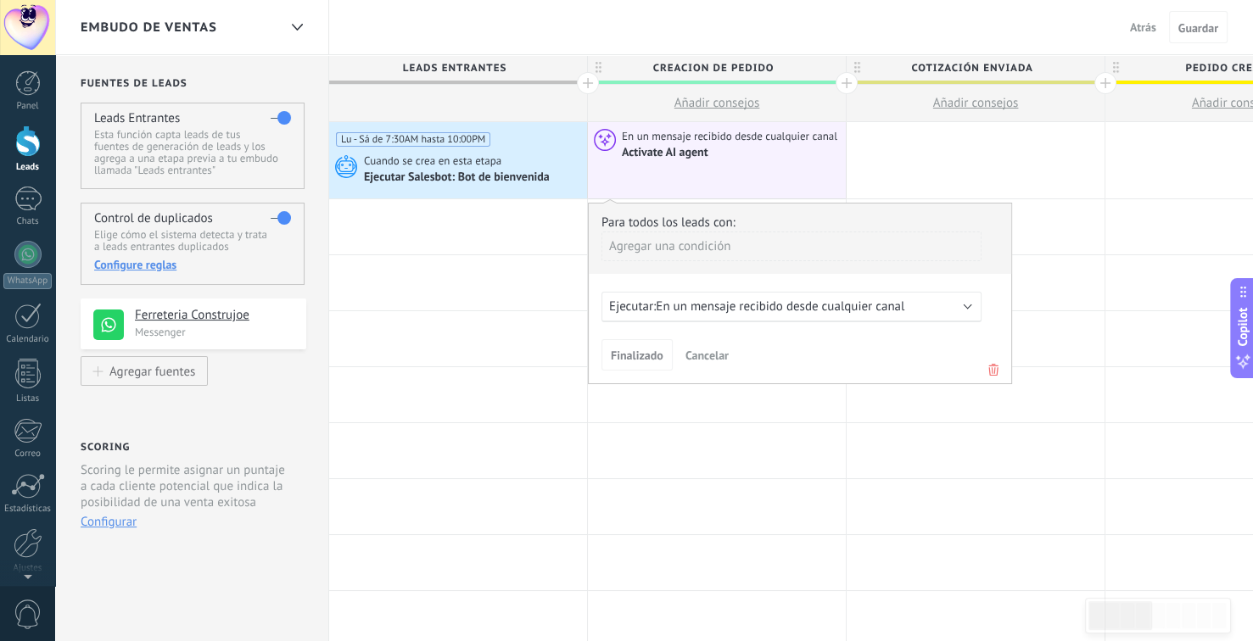
click at [777, 308] on span "En un mensaje recibido desde cualquier canal" at bounding box center [780, 307] width 249 height 16
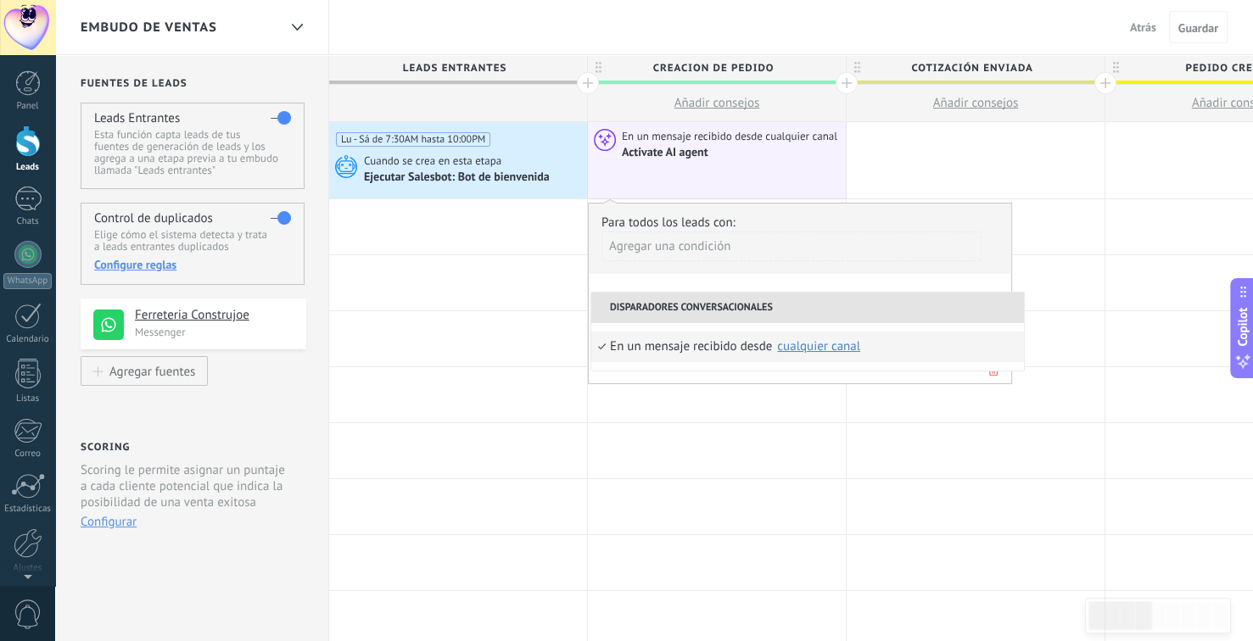
click at [683, 346] on div "En un mensaje recibido desde" at bounding box center [691, 347] width 162 height 31
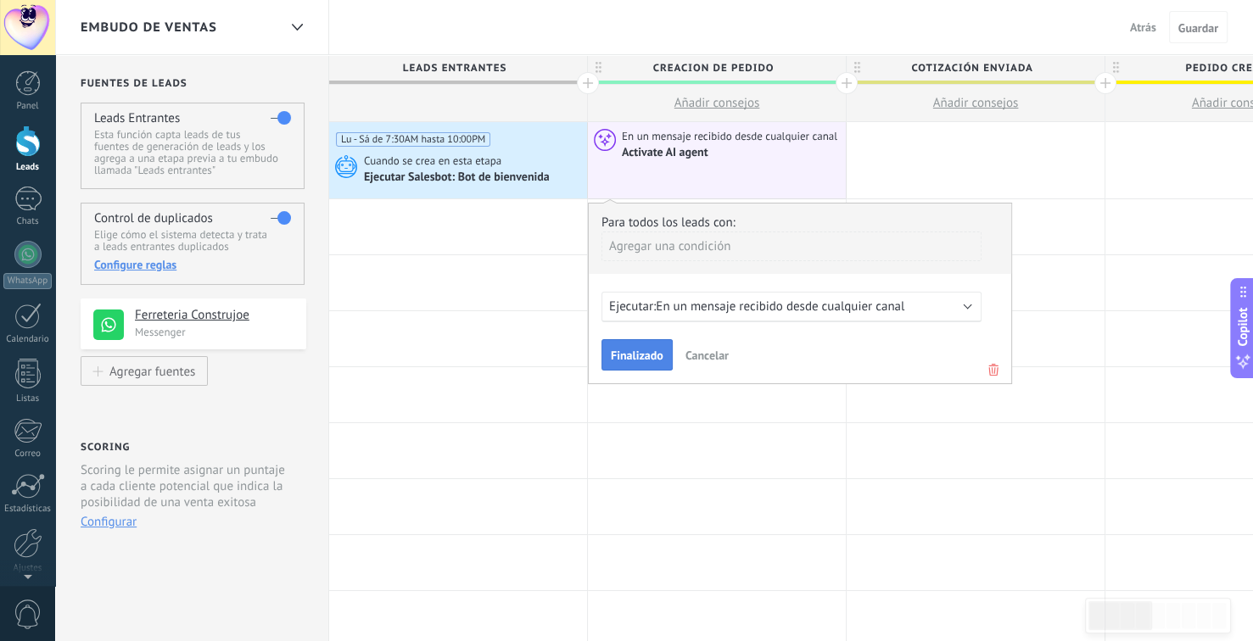
click at [629, 356] on span "Finalizado" at bounding box center [637, 355] width 53 height 12
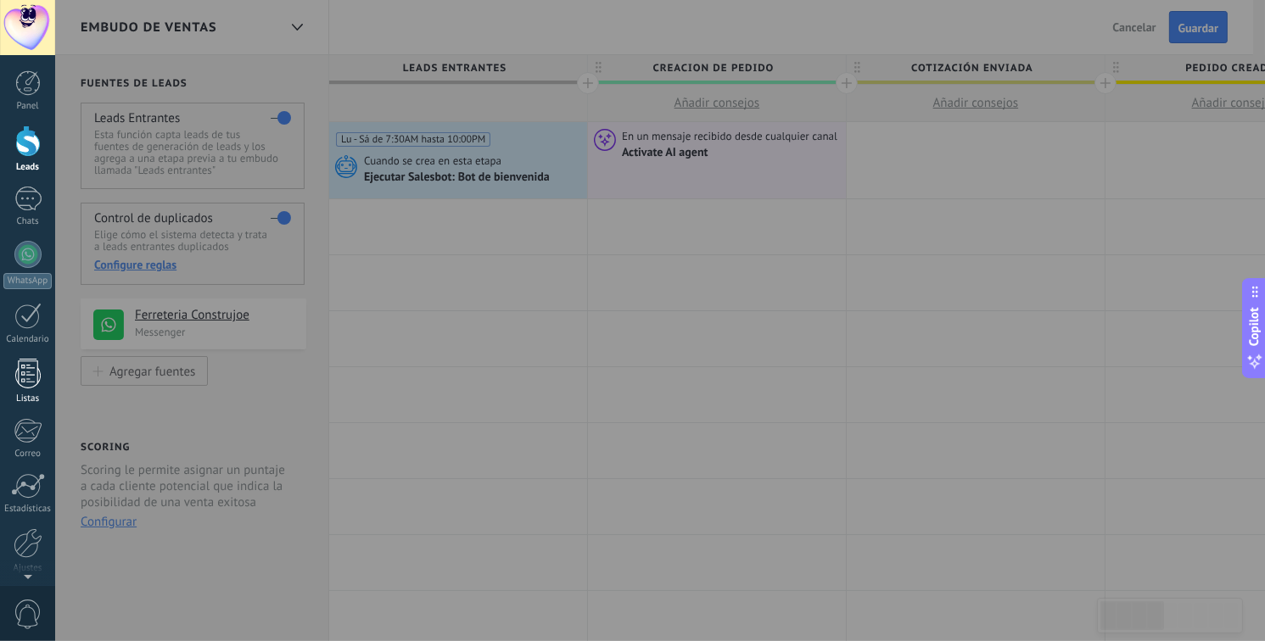
click at [31, 382] on div at bounding box center [27, 374] width 25 height 30
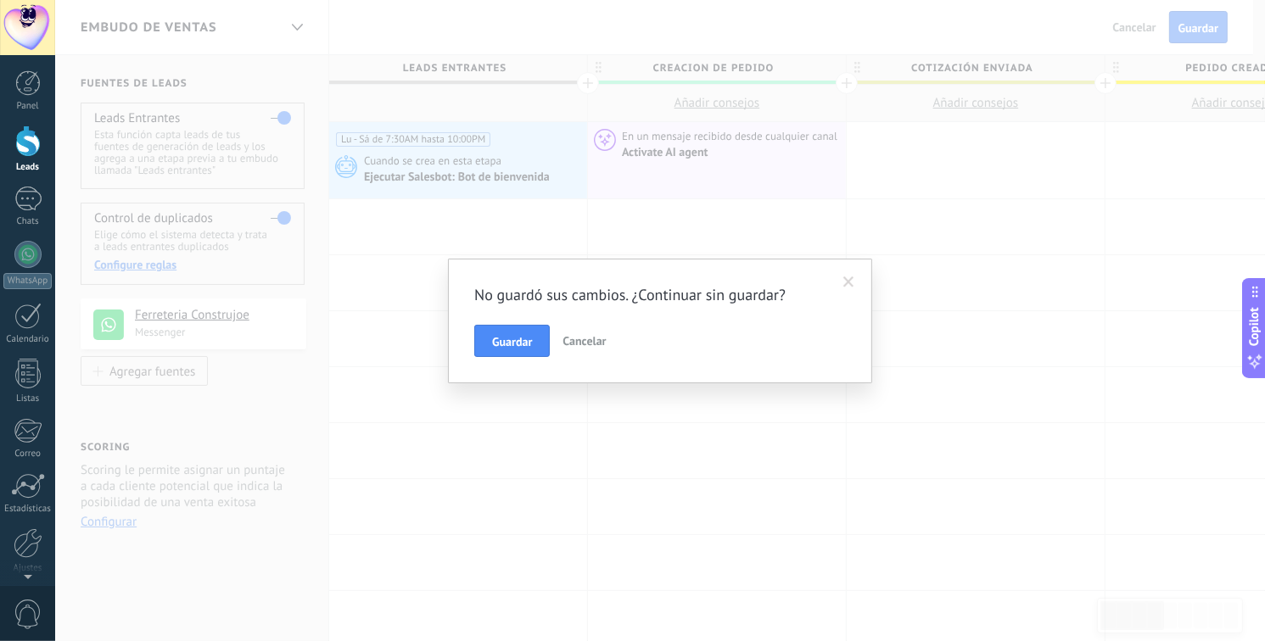
click at [858, 279] on span at bounding box center [849, 282] width 28 height 29
